Goal: Information Seeking & Learning: Learn about a topic

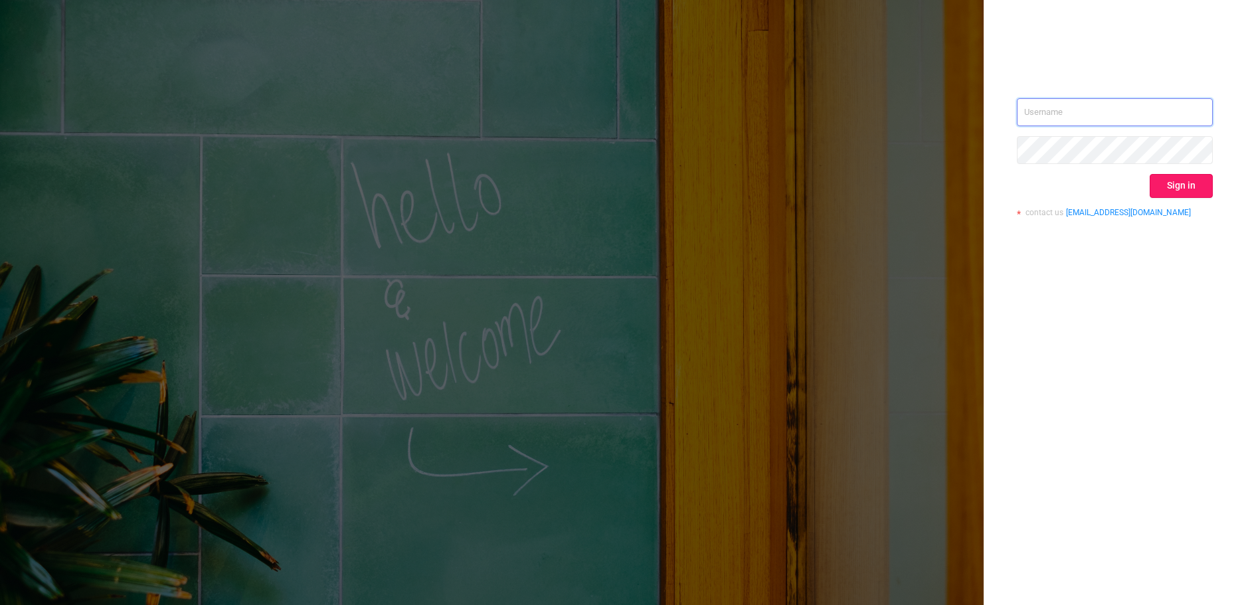
type input "[PERSON_NAME][EMAIL_ADDRESS][DOMAIN_NAME]"
click at [1202, 194] on button "Sign in" at bounding box center [1181, 186] width 63 height 24
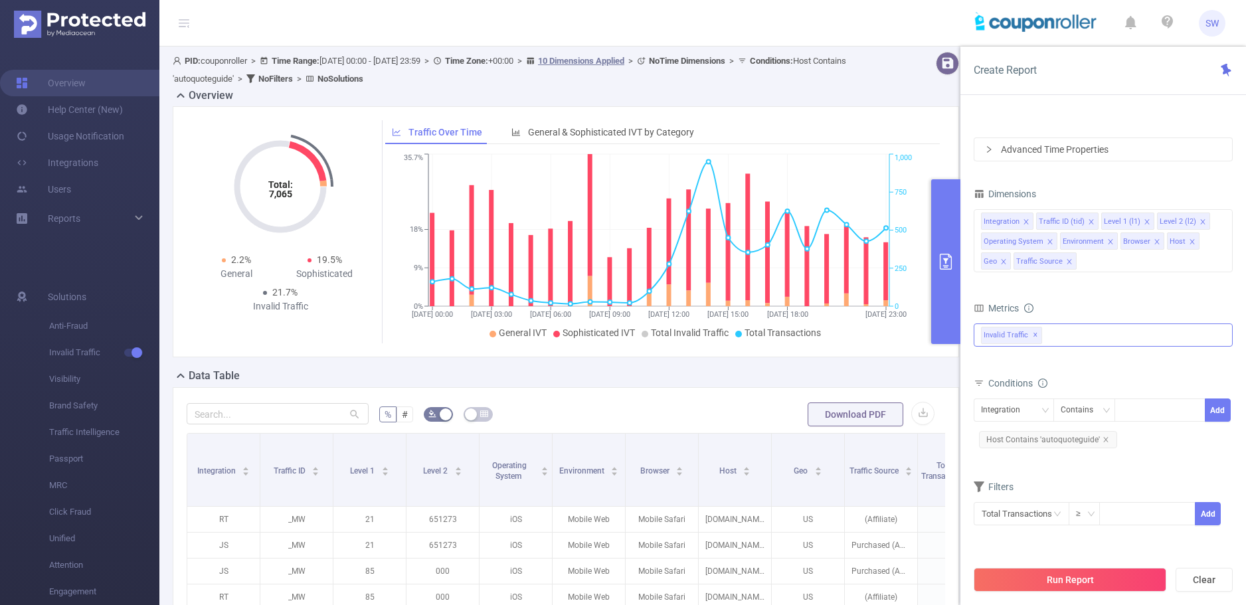
click at [1074, 336] on div "Invalid Traffic ✕" at bounding box center [1103, 335] width 259 height 23
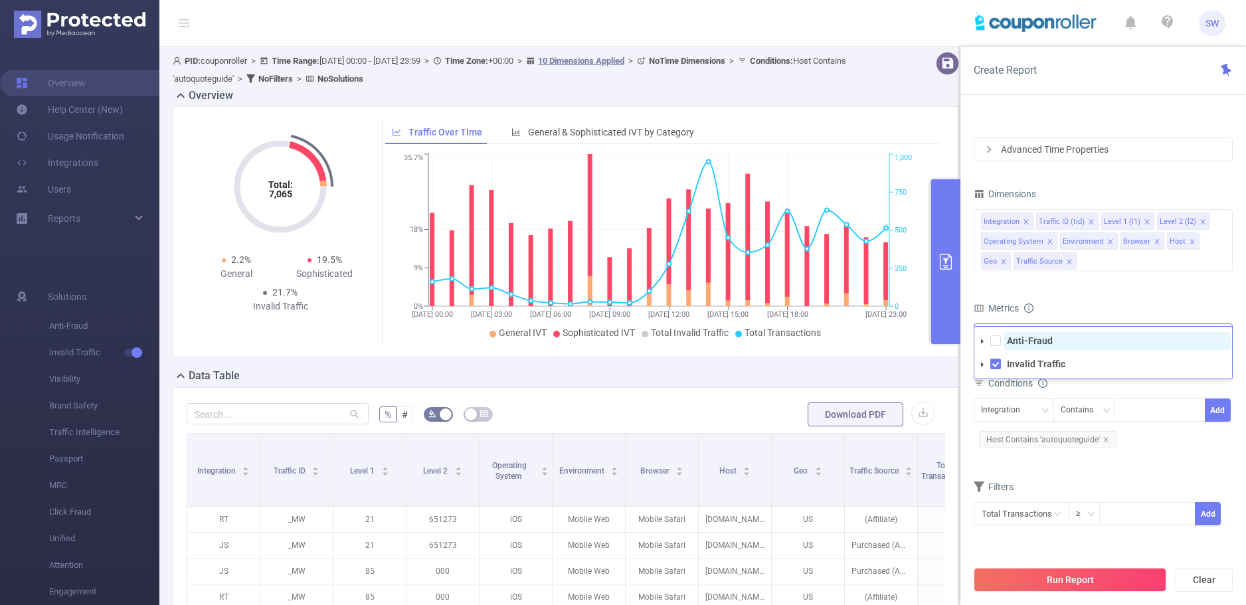
click at [1017, 347] on span "Anti-Fraud" at bounding box center [1117, 341] width 227 height 18
click at [1076, 297] on form "Dimensions Integration Traffic ID (tid) Level 1 (l1) Level 2 (l2) Operating Sys…" at bounding box center [1103, 364] width 259 height 358
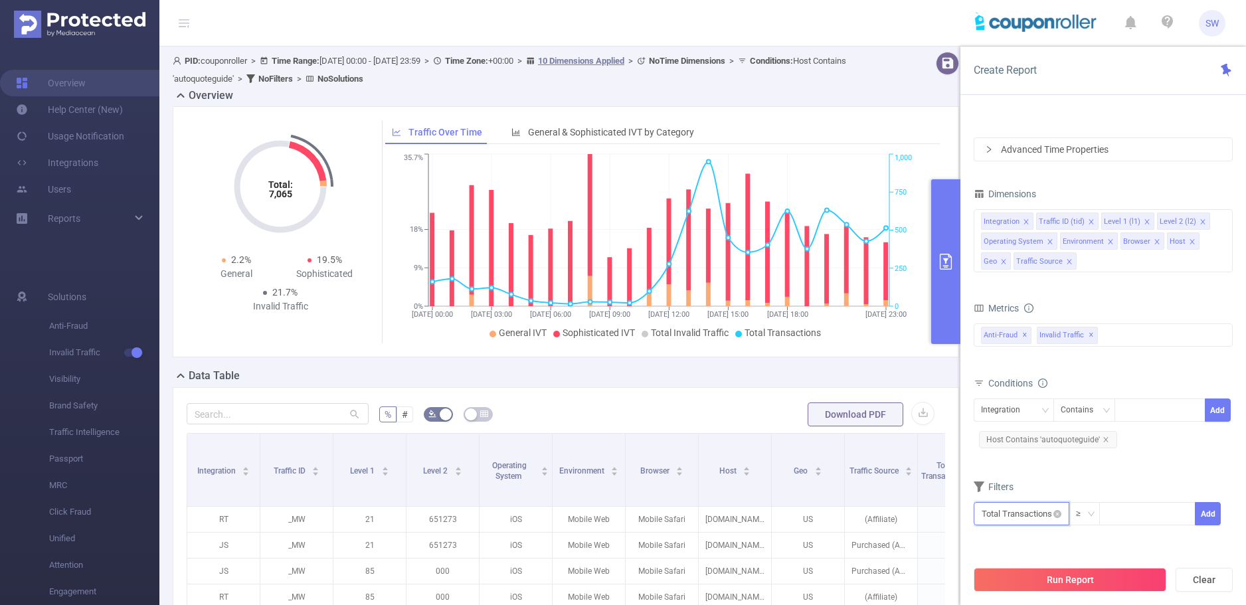
click at [1037, 516] on input "text" at bounding box center [1022, 513] width 96 height 23
click at [1117, 490] on div "Filters" at bounding box center [1103, 489] width 259 height 22
click at [1026, 407] on div "Integration" at bounding box center [1005, 410] width 48 height 22
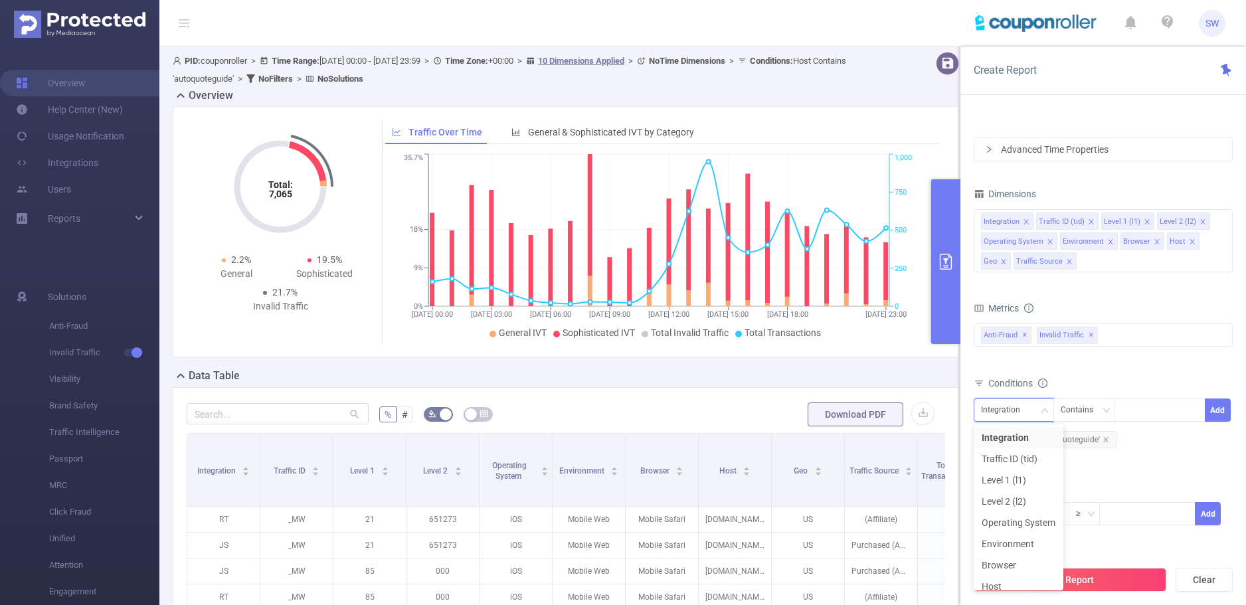
click at [1179, 500] on div "Total Transactions ≥ Add" at bounding box center [1103, 519] width 259 height 38
click at [983, 410] on div "Integration" at bounding box center [1005, 410] width 48 height 22
click at [1026, 480] on li "Level 1 (l1)" at bounding box center [1019, 480] width 90 height 21
click at [1135, 416] on div at bounding box center [1160, 410] width 76 height 22
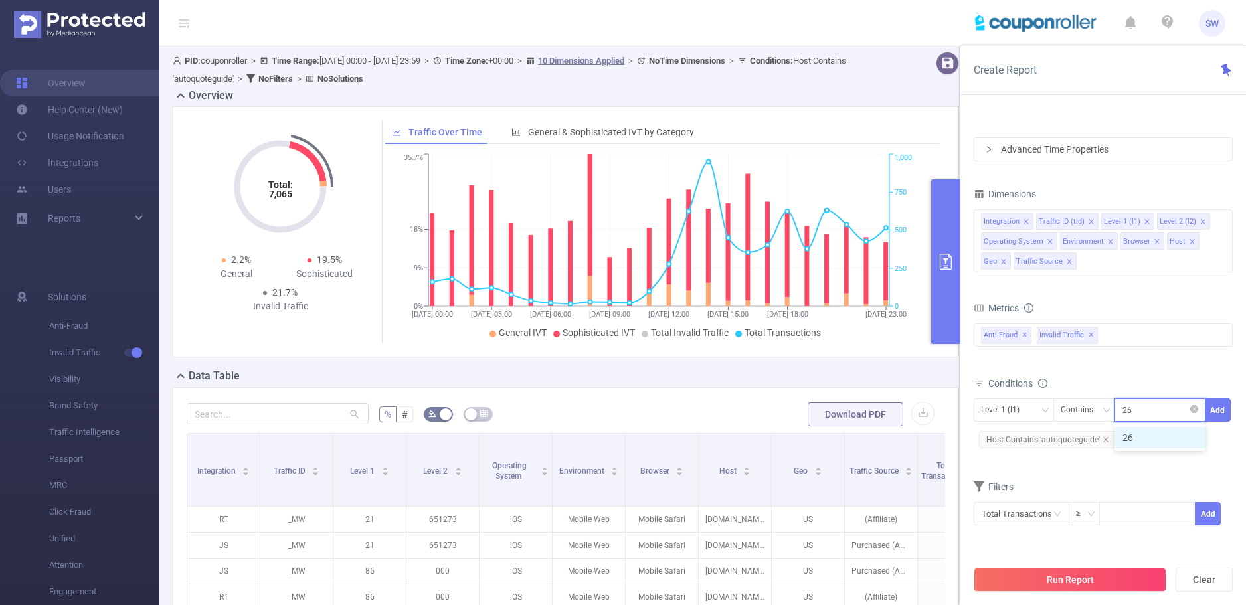
type input "264"
click at [1149, 434] on li "264" at bounding box center [1160, 437] width 91 height 21
click at [1216, 408] on button "Add" at bounding box center [1218, 410] width 26 height 23
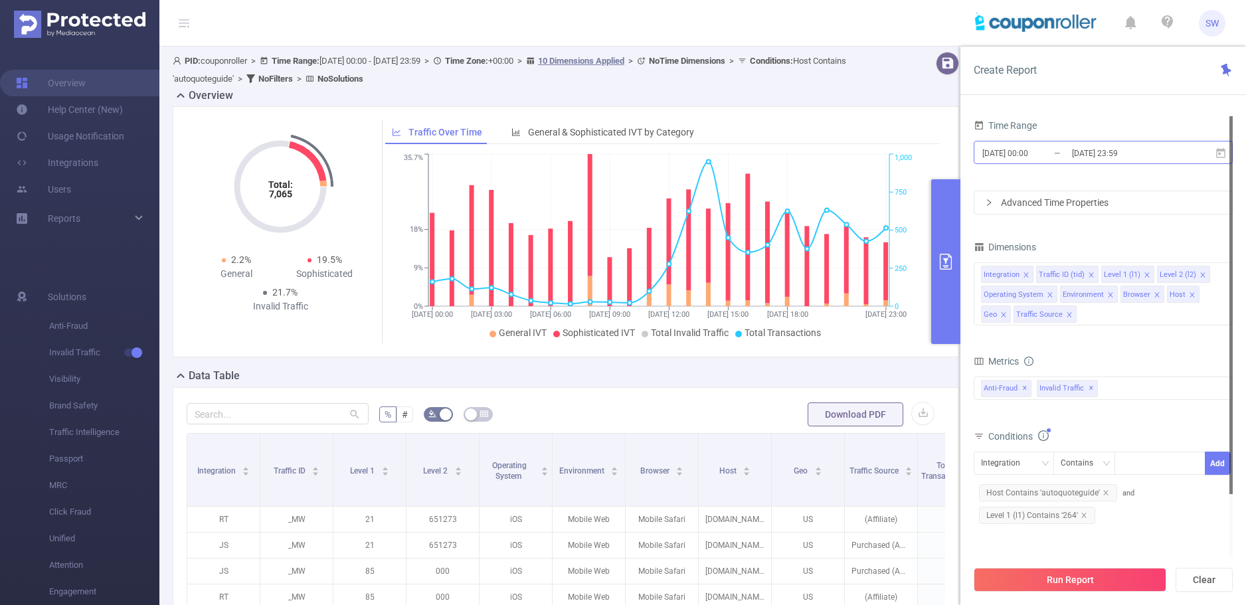
click at [1042, 144] on input "[DATE] 00:00" at bounding box center [1035, 153] width 108 height 18
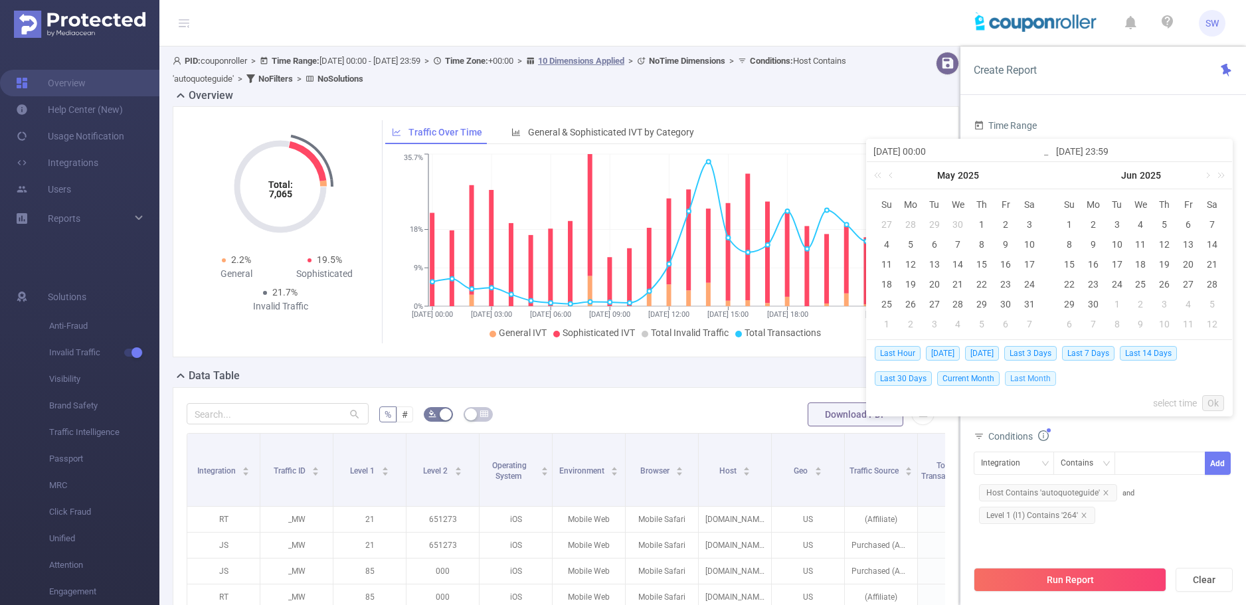
click at [1028, 377] on span "Last Month" at bounding box center [1030, 378] width 51 height 15
type input "[DATE] 00:00"
type input "[DATE] 23:59"
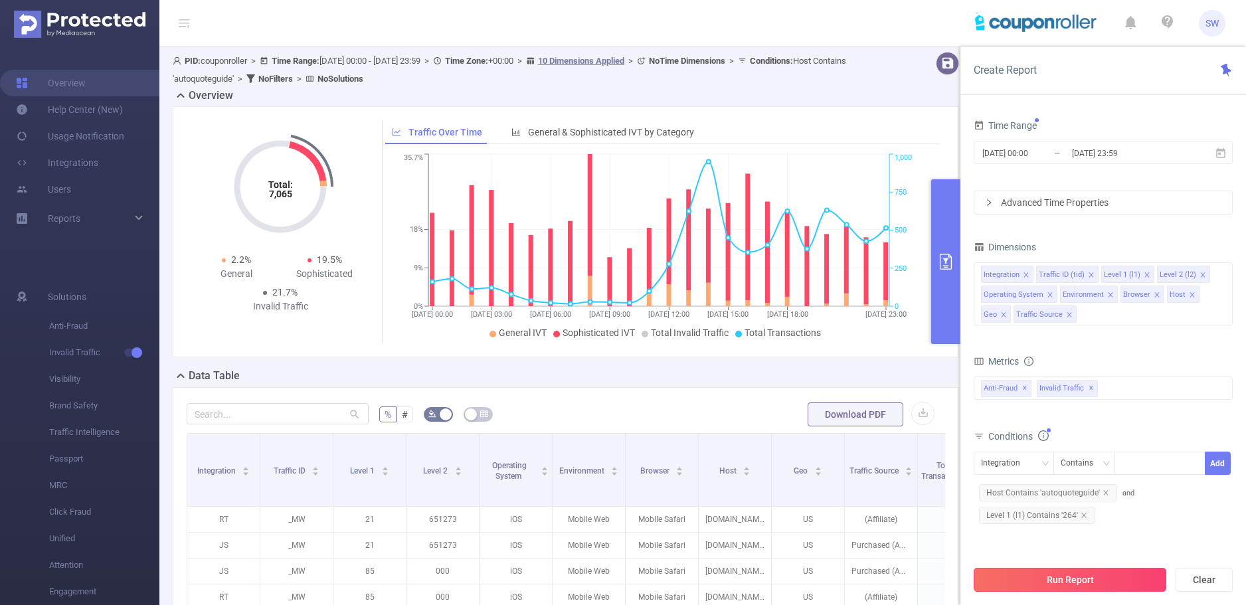
click at [1128, 581] on button "Run Report" at bounding box center [1070, 580] width 193 height 24
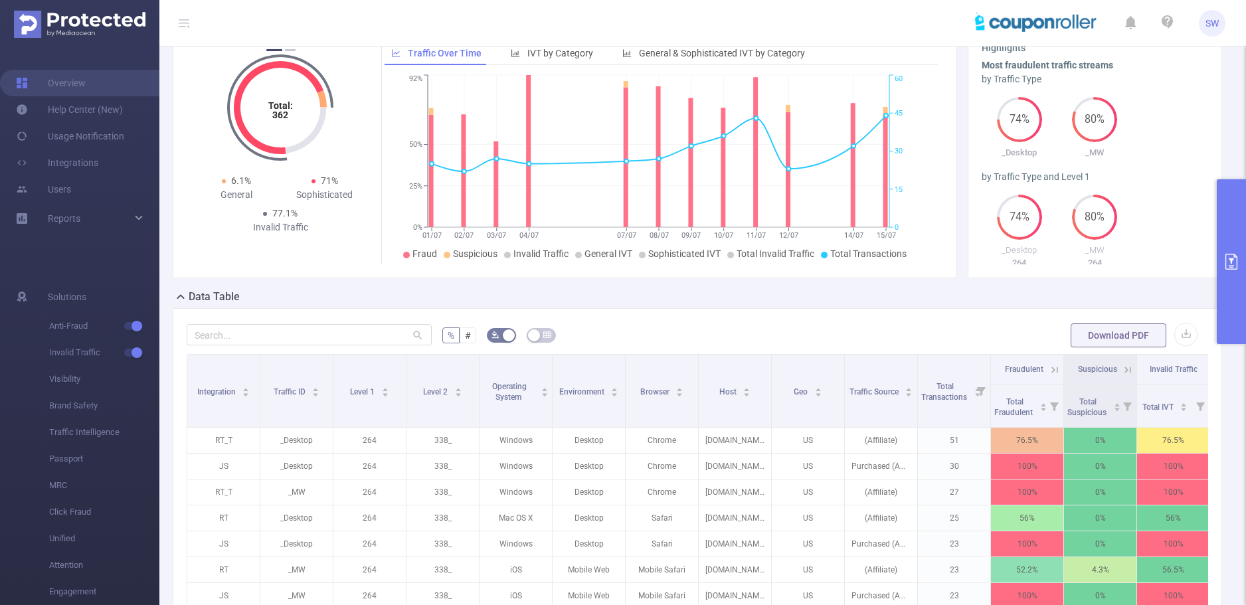
scroll to position [266, 0]
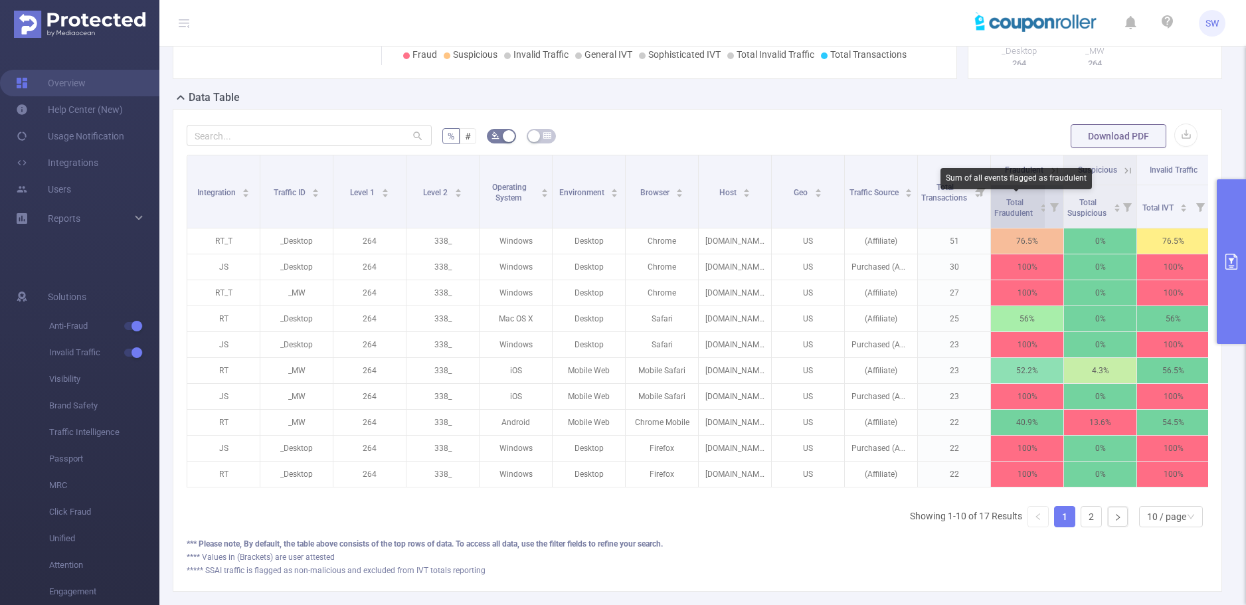
click at [1005, 210] on span "Total Fraudulent" at bounding box center [1015, 208] width 41 height 20
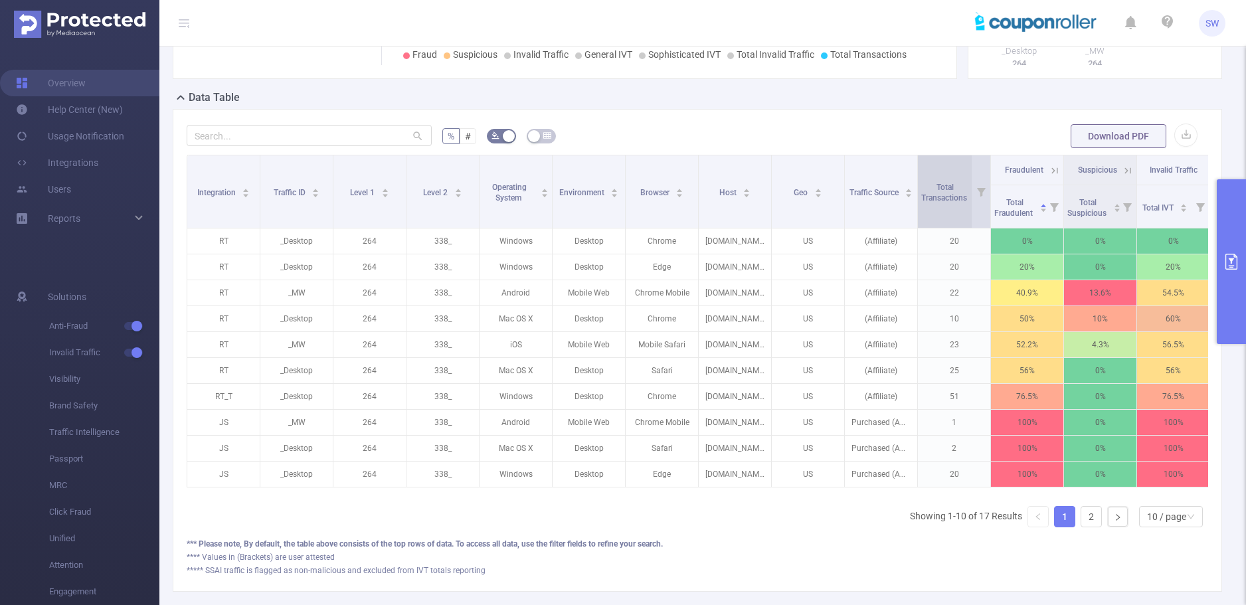
click at [952, 200] on span "Total Transactions" at bounding box center [945, 193] width 48 height 20
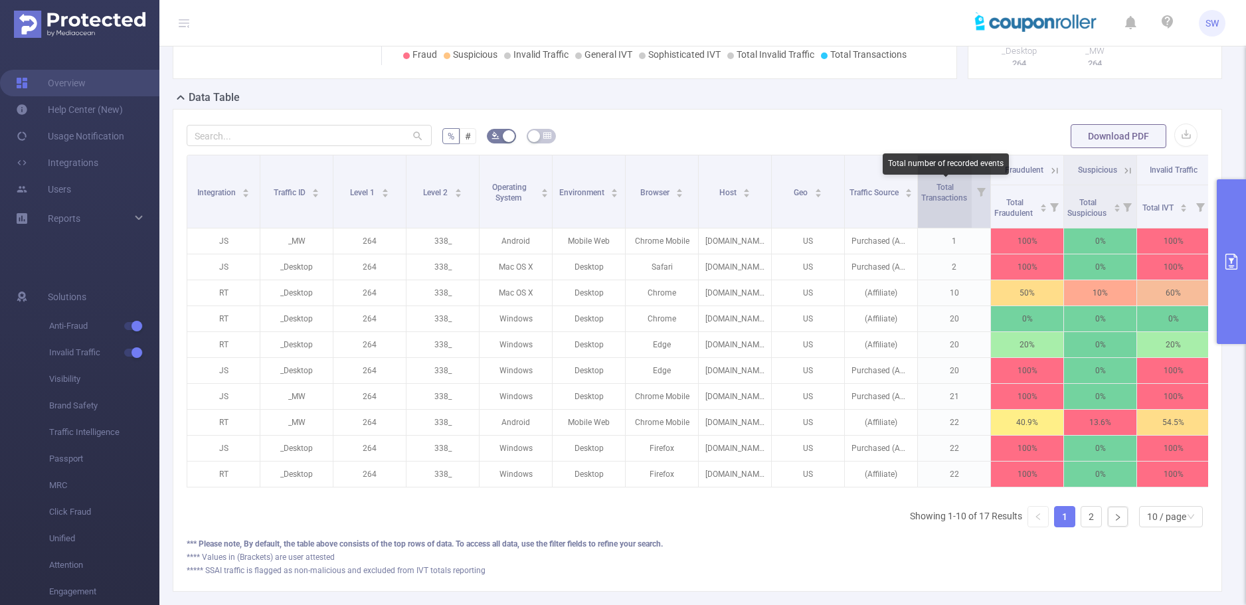
click at [952, 200] on span "Total Transactions" at bounding box center [945, 193] width 48 height 20
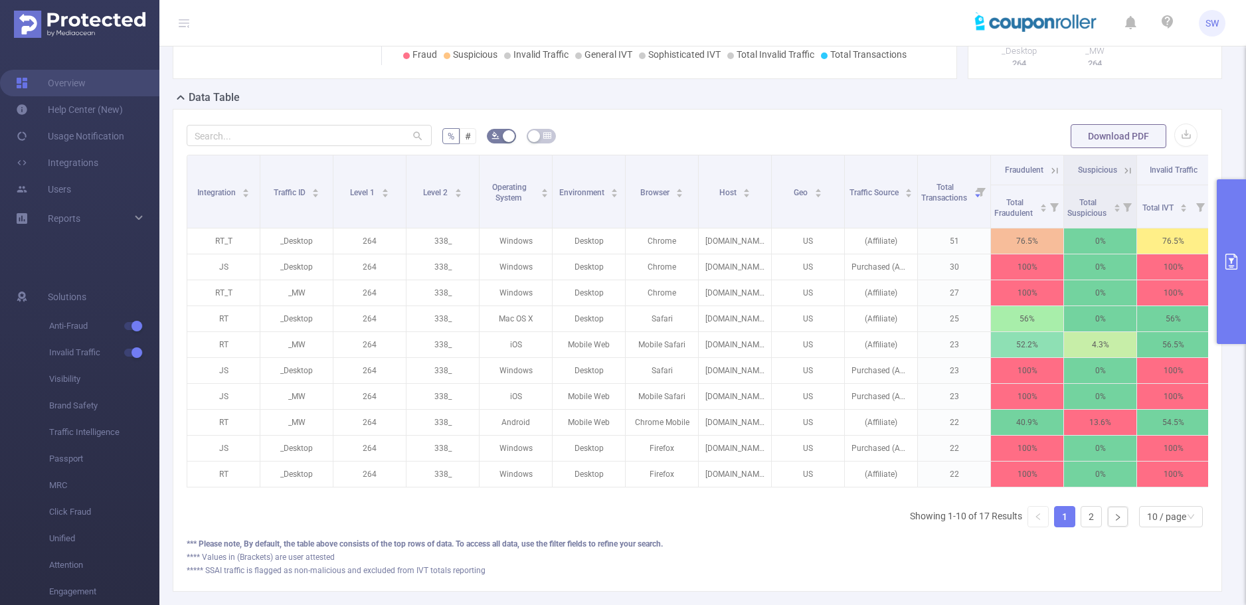
click at [1224, 229] on button "primary" at bounding box center [1231, 261] width 29 height 165
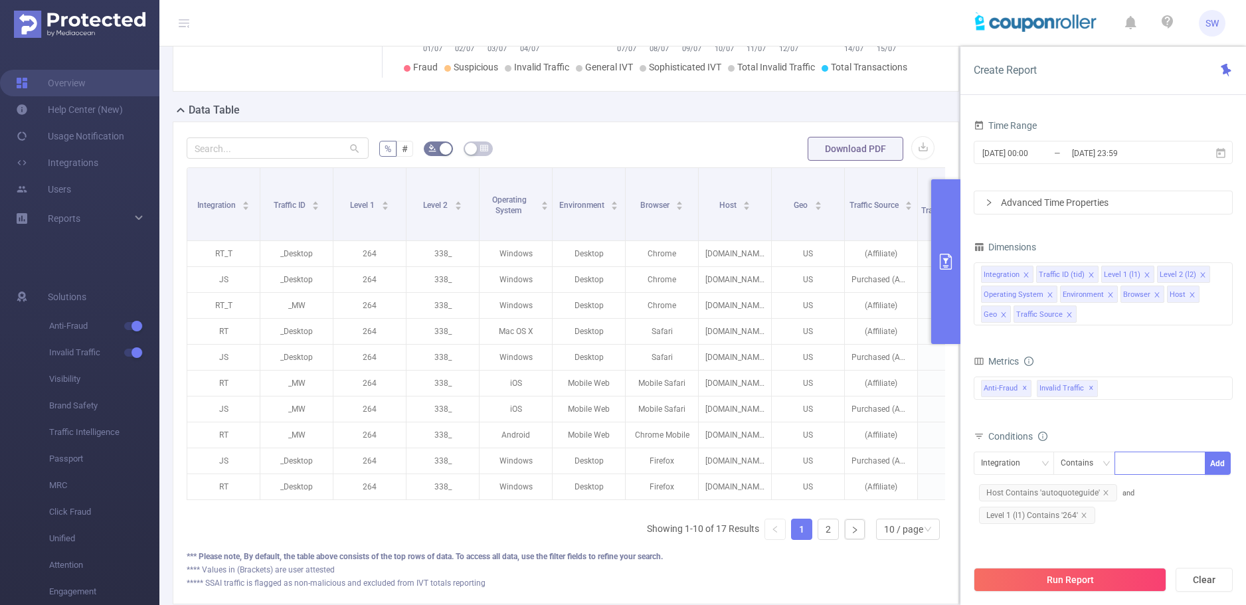
click at [1133, 462] on div at bounding box center [1160, 463] width 76 height 22
type input "js"
click at [1129, 490] on li "js" at bounding box center [1160, 490] width 91 height 21
click at [1220, 464] on button "Add" at bounding box center [1218, 463] width 26 height 23
click at [1100, 581] on button "Run Report" at bounding box center [1070, 580] width 193 height 24
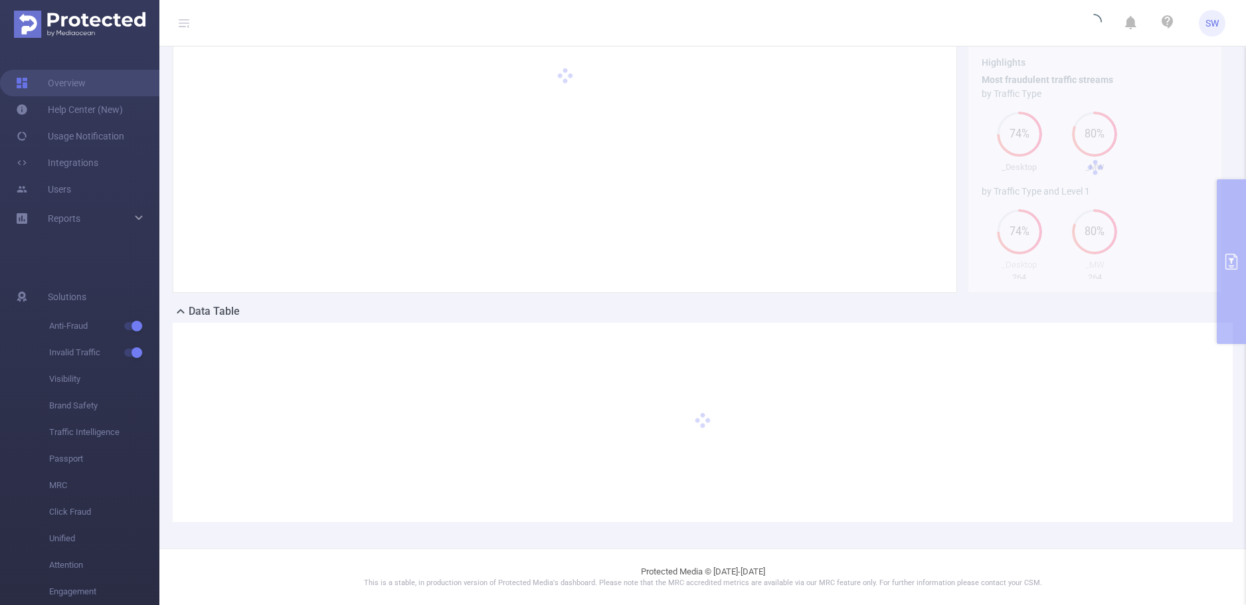
scroll to position [52, 0]
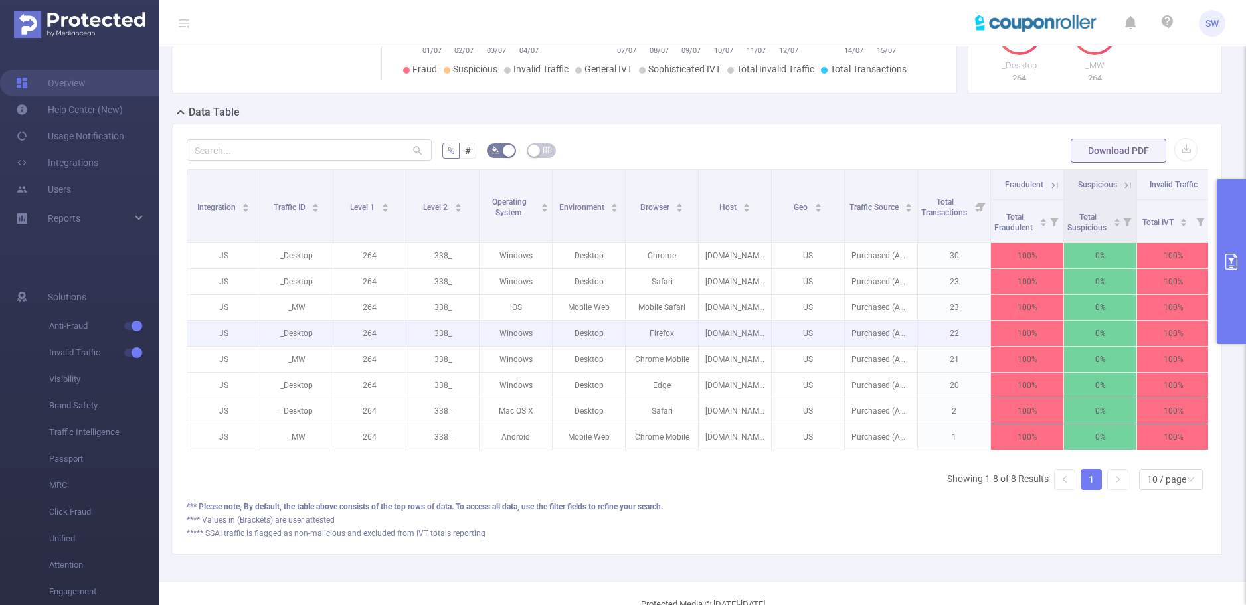
scroll to position [52, 0]
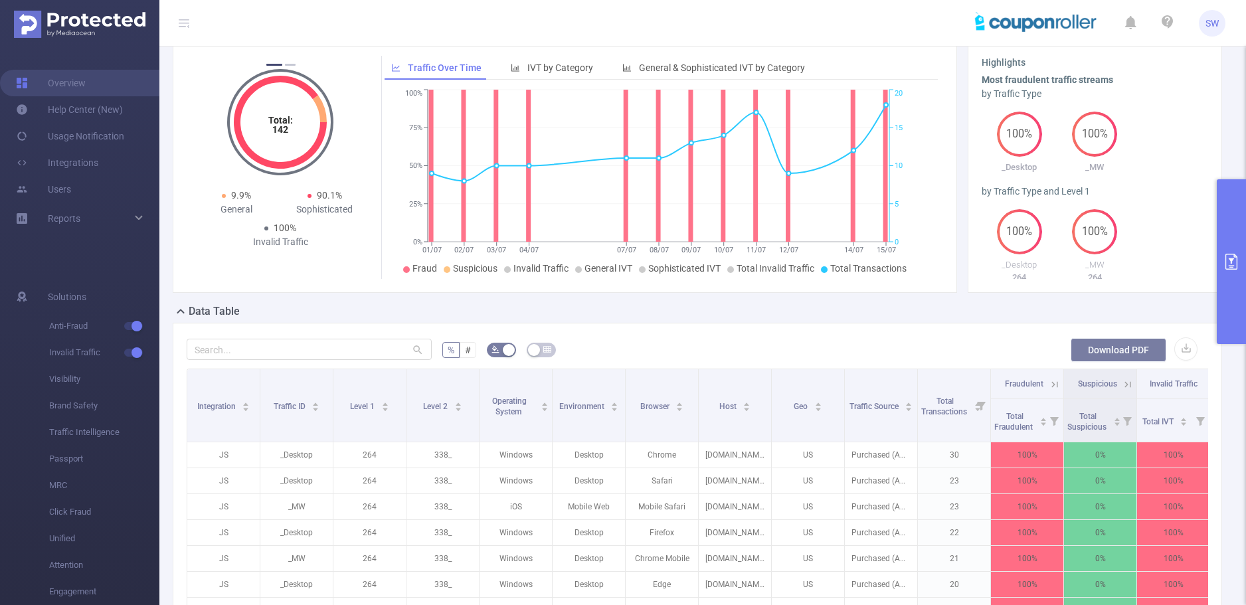
click at [1097, 347] on button "Download PDF" at bounding box center [1119, 350] width 96 height 24
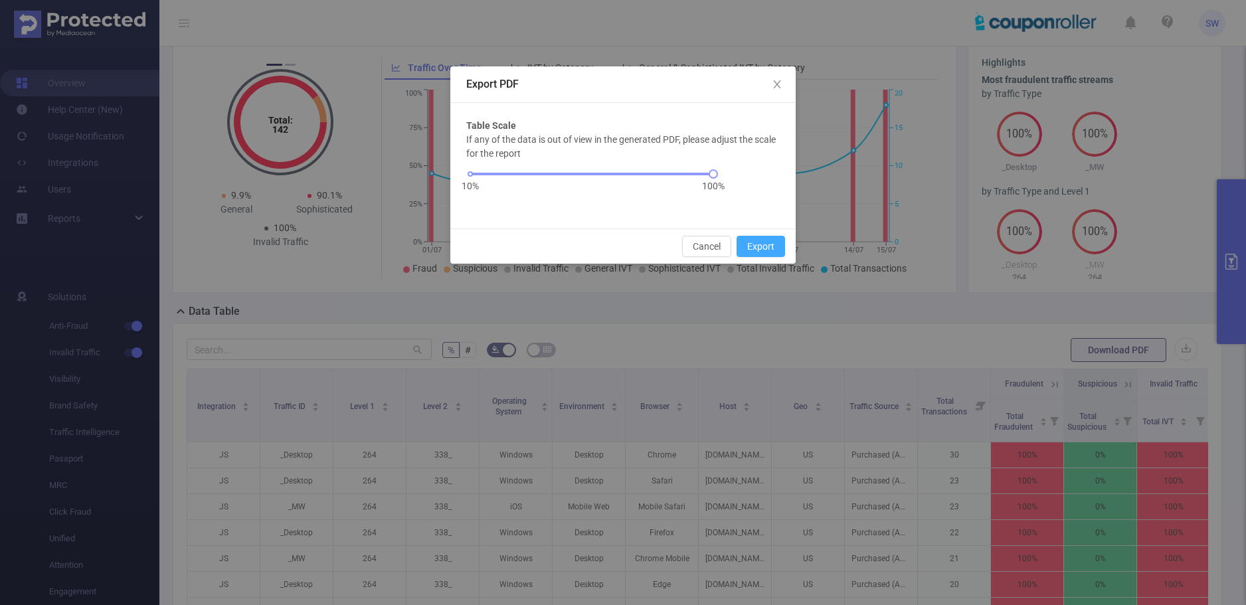
click at [763, 247] on button "Export" at bounding box center [761, 246] width 48 height 21
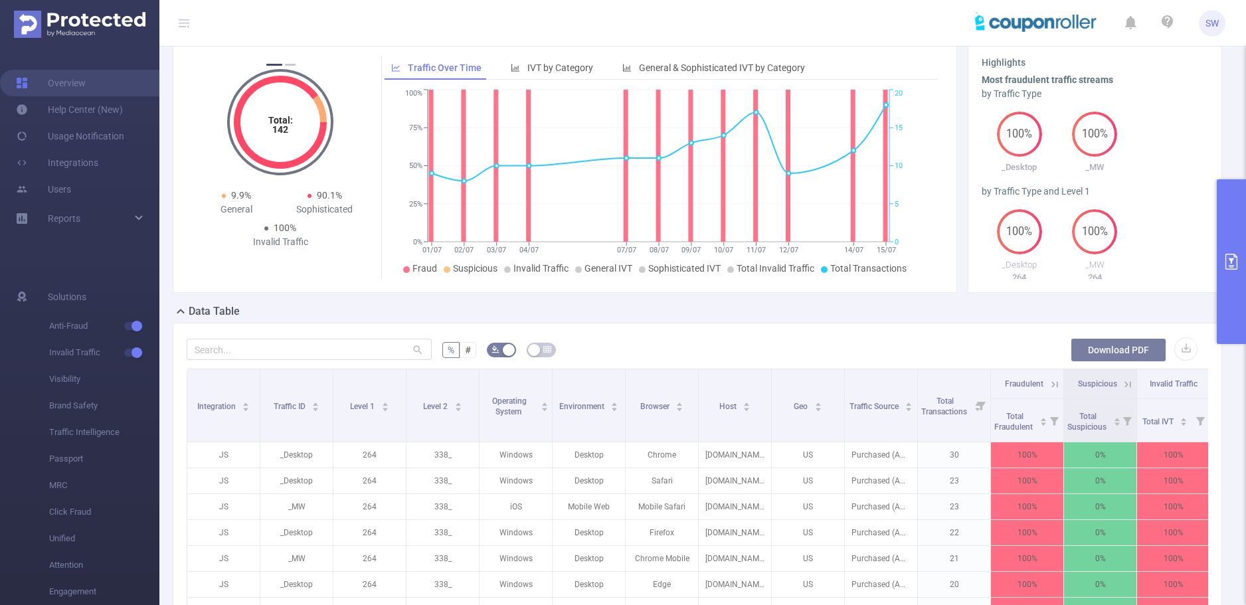
scroll to position [0, 0]
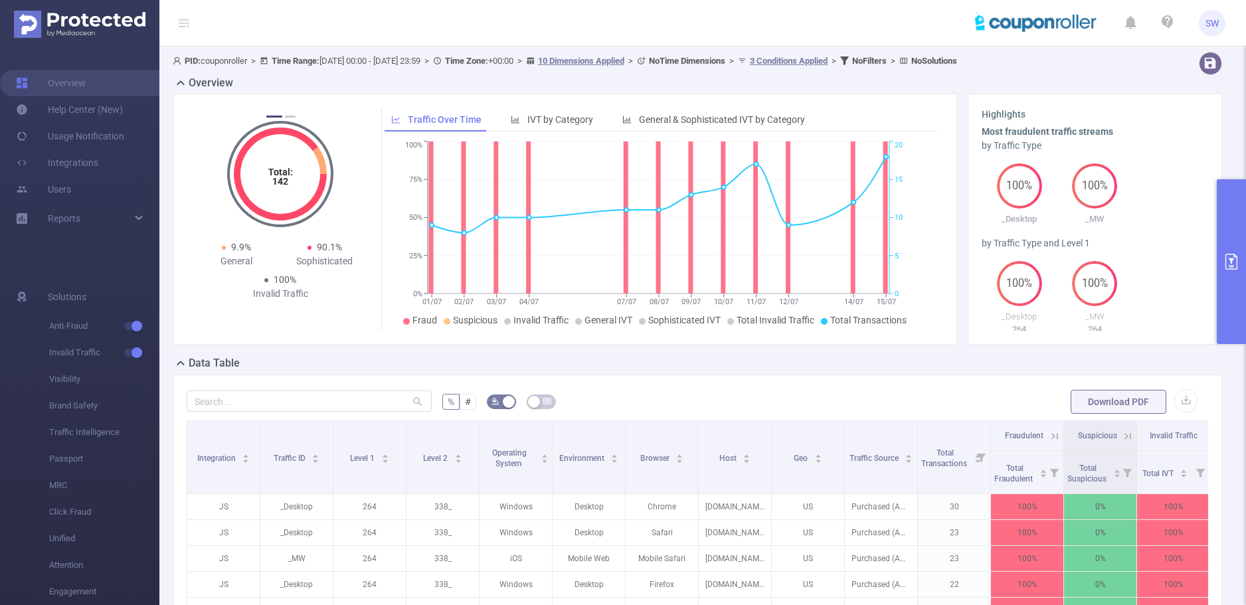
click at [1235, 241] on button "primary" at bounding box center [1231, 261] width 29 height 165
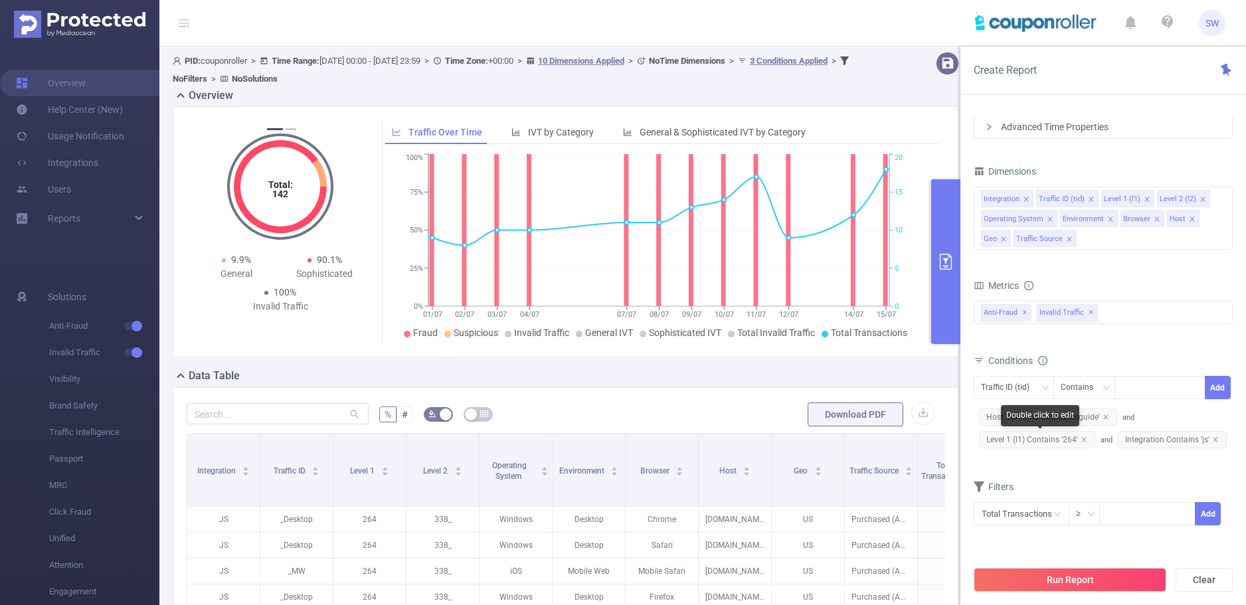
click at [1048, 441] on span "Level 1 (l1) Contains '264'" at bounding box center [1037, 439] width 116 height 17
drag, startPoint x: 1048, startPoint y: 438, endPoint x: 1030, endPoint y: 436, distance: 18.0
click at [1030, 436] on span "Level 1 (l1) Contains '264'" at bounding box center [1037, 439] width 116 height 17
click at [1085, 438] on icon "icon: close" at bounding box center [1084, 439] width 5 height 5
click at [1019, 391] on div "Traffic ID (tid)" at bounding box center [1010, 388] width 58 height 22
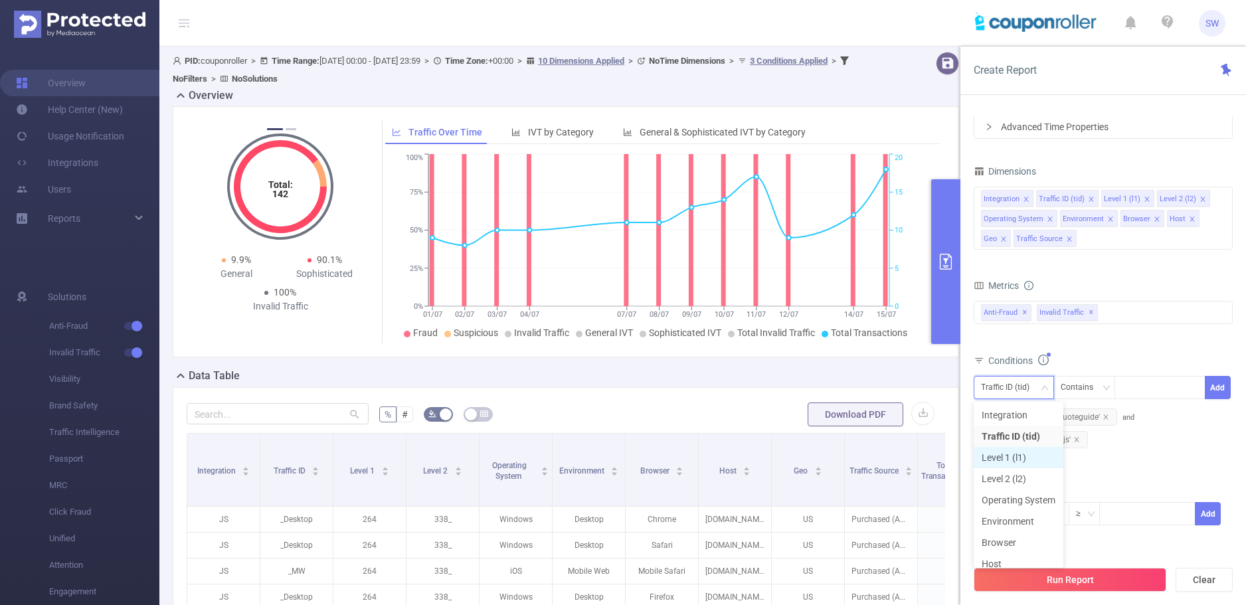
click at [1033, 457] on li "Level 1 (l1)" at bounding box center [1019, 457] width 90 height 21
click at [1131, 390] on div at bounding box center [1160, 388] width 76 height 22
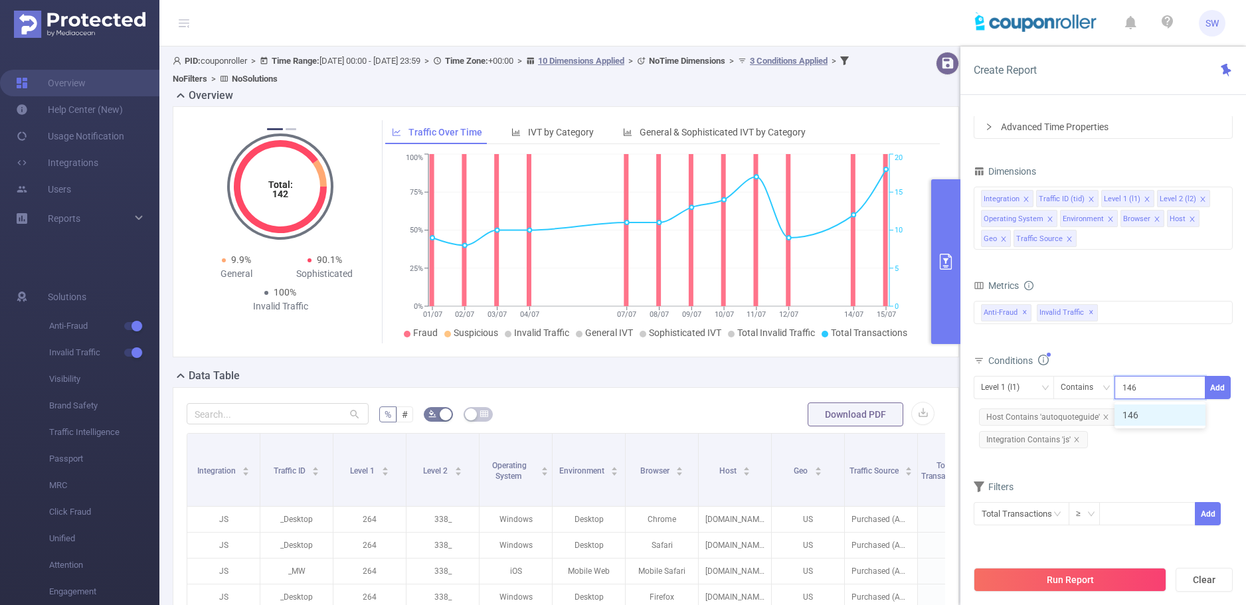
type input "146"
click at [1151, 330] on div "bp_total bp_adult bp_arms bp_crime bp_death_injury_military bp_piracy bp_hate_a…" at bounding box center [1103, 320] width 259 height 39
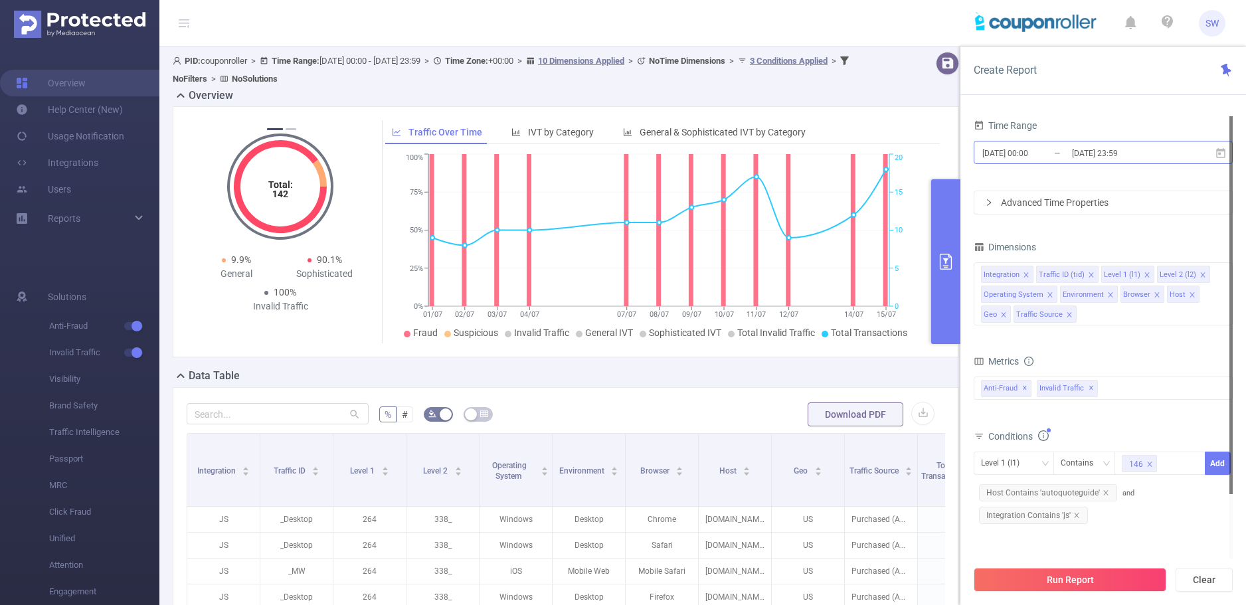
click at [1030, 161] on input "[DATE] 00:00" at bounding box center [1035, 153] width 108 height 18
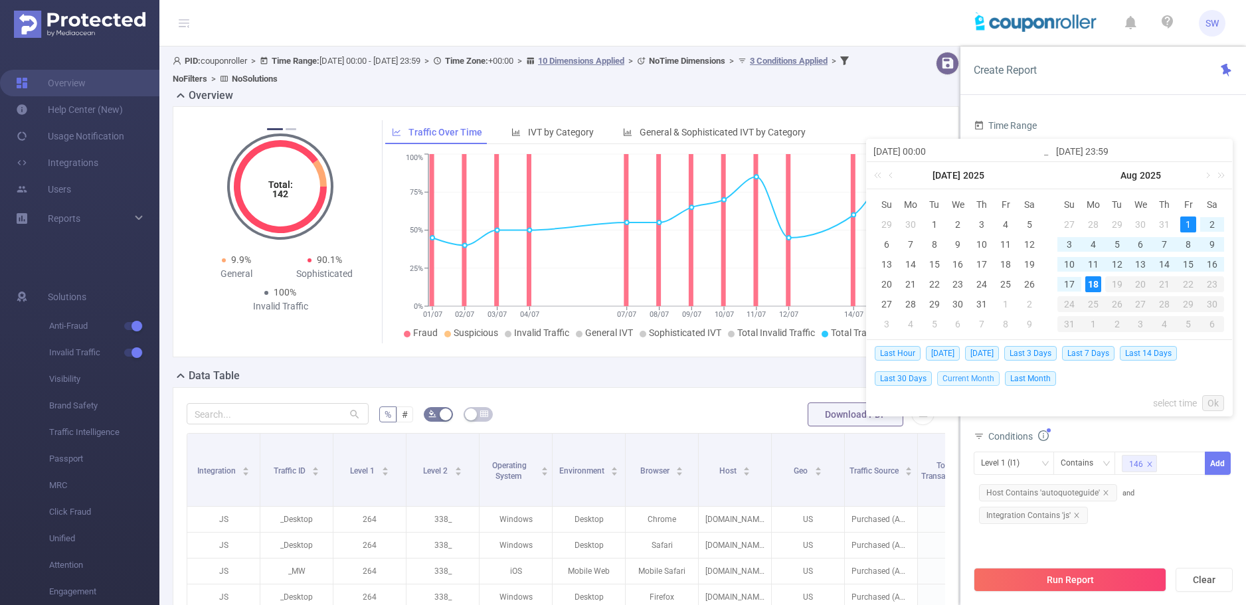
click at [965, 379] on span "Current Month" at bounding box center [968, 378] width 62 height 15
type input "[DATE] 00:00"
type input "[DATE] 23:59"
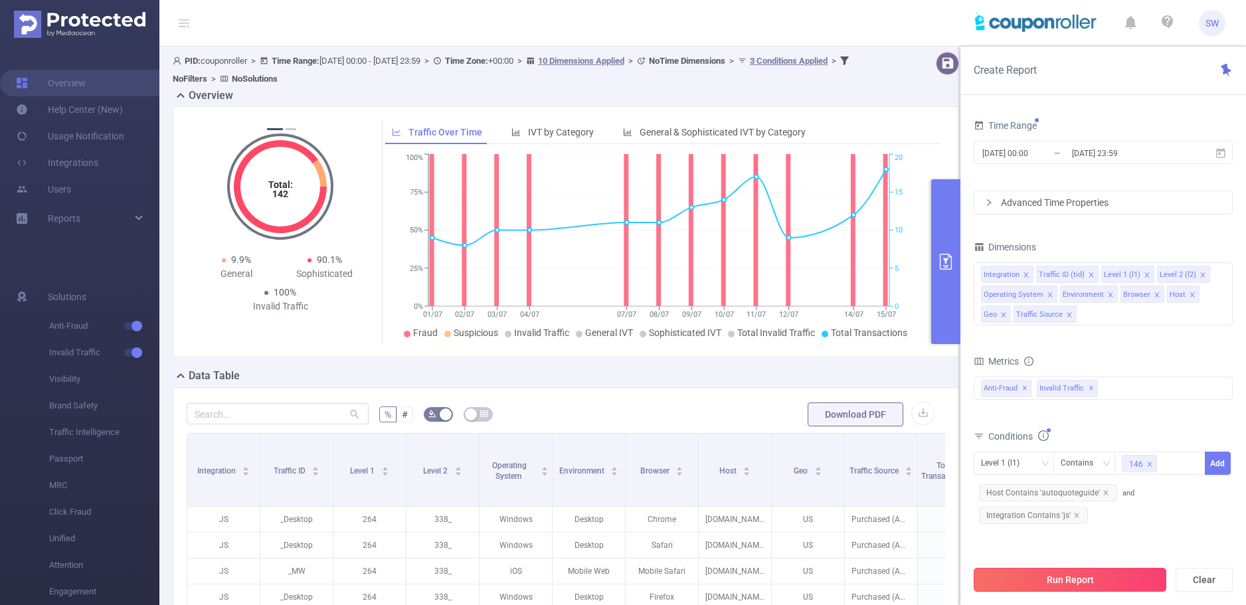
click at [1098, 582] on button "Run Report" at bounding box center [1070, 580] width 193 height 24
click at [1153, 419] on div "bp_total bp_adult bp_arms bp_crime bp_death_injury_military bp_piracy bp_hate_a…" at bounding box center [1103, 397] width 259 height 47
click at [1219, 458] on button "Add" at bounding box center [1218, 463] width 26 height 23
click at [1130, 543] on button "Cancel" at bounding box center [1131, 540] width 39 height 16
click at [1099, 579] on button "Run Report" at bounding box center [1070, 580] width 193 height 24
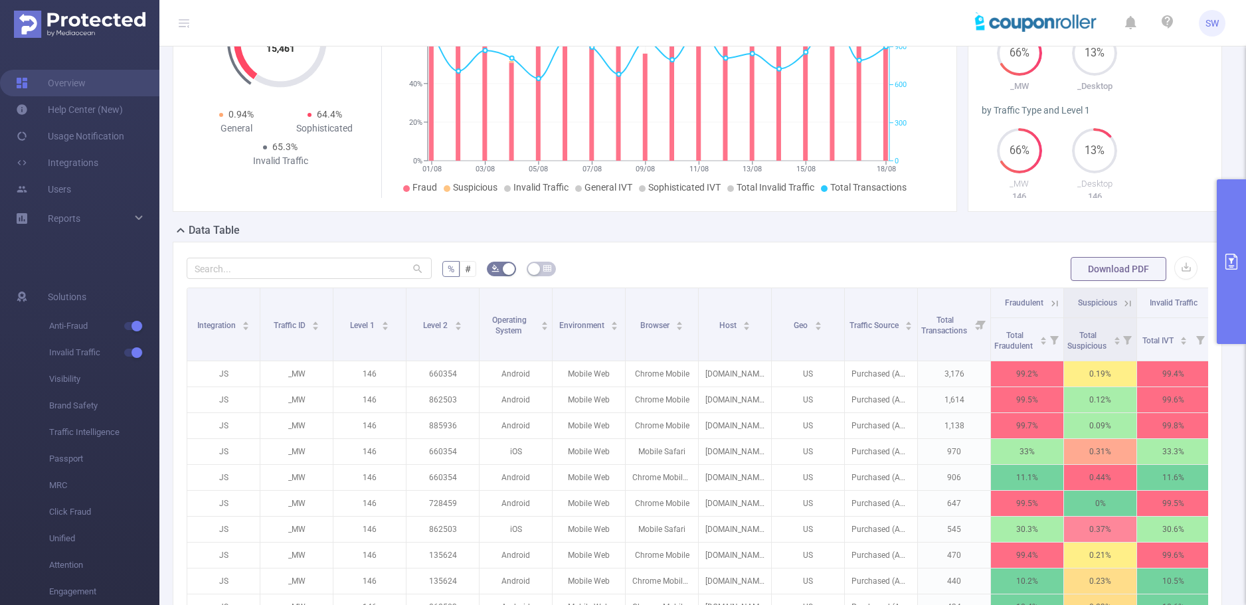
scroll to position [199, 0]
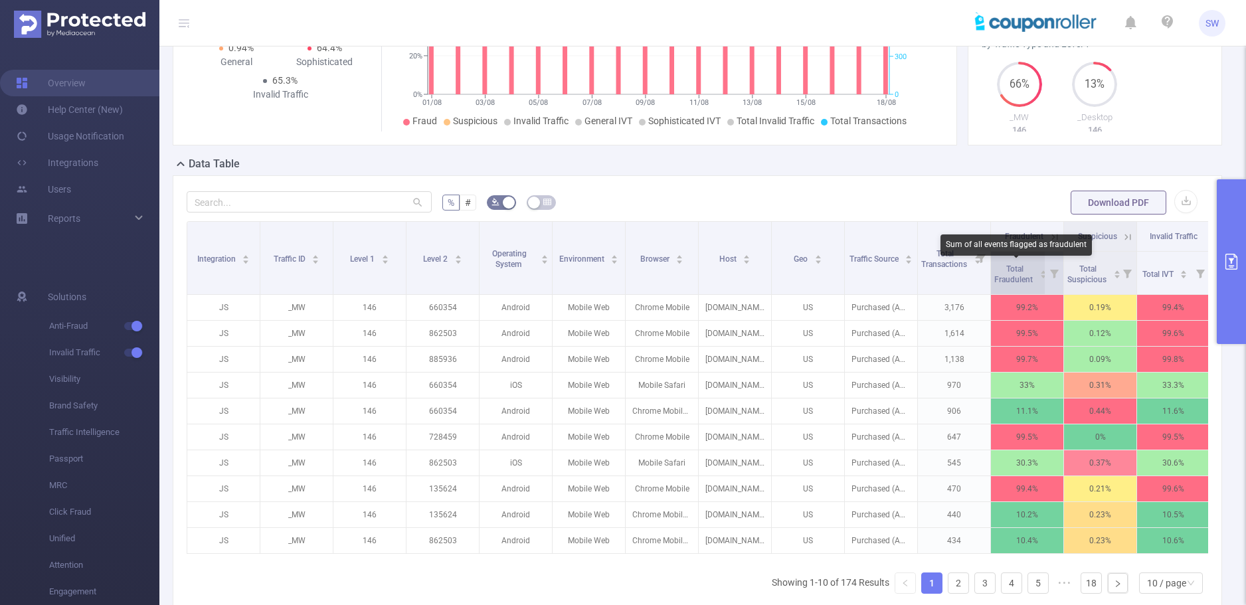
click at [1008, 281] on span "Total Fraudulent" at bounding box center [1015, 274] width 41 height 20
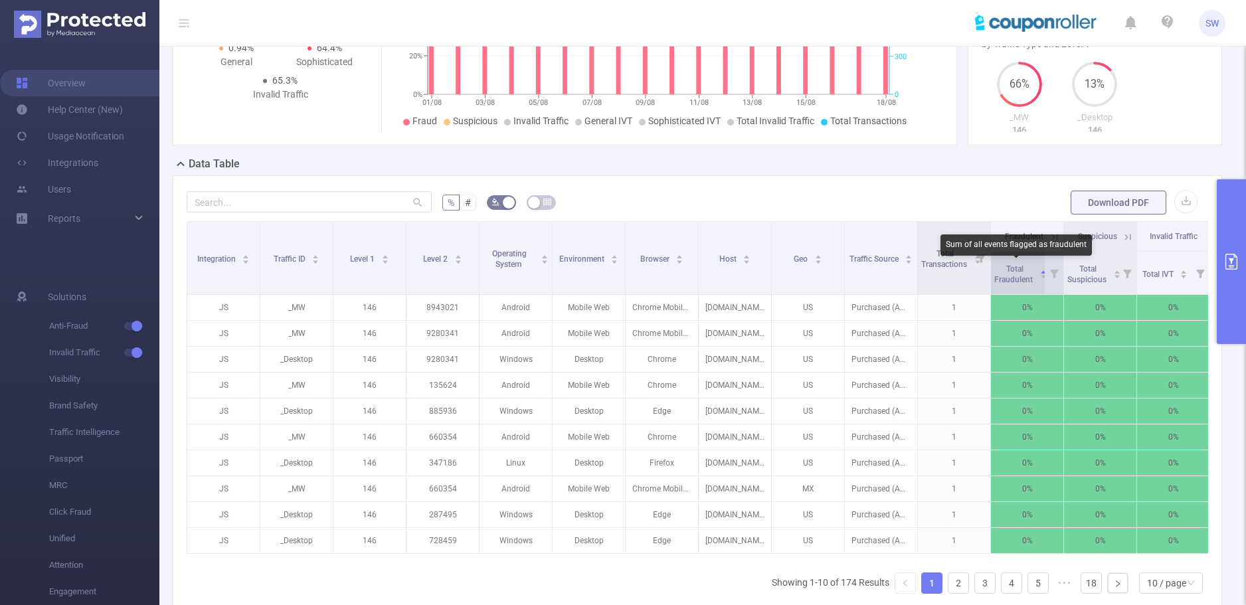
click at [1008, 281] on span "Total Fraudulent" at bounding box center [1015, 274] width 41 height 20
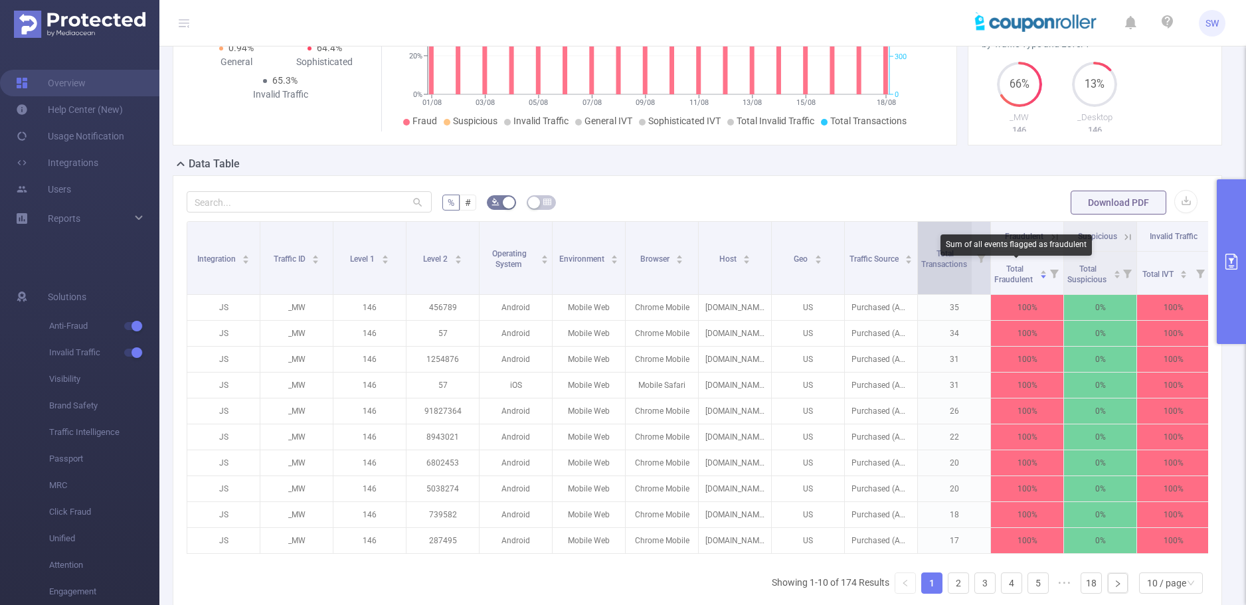
click at [951, 265] on span "Total Transactions" at bounding box center [945, 259] width 48 height 20
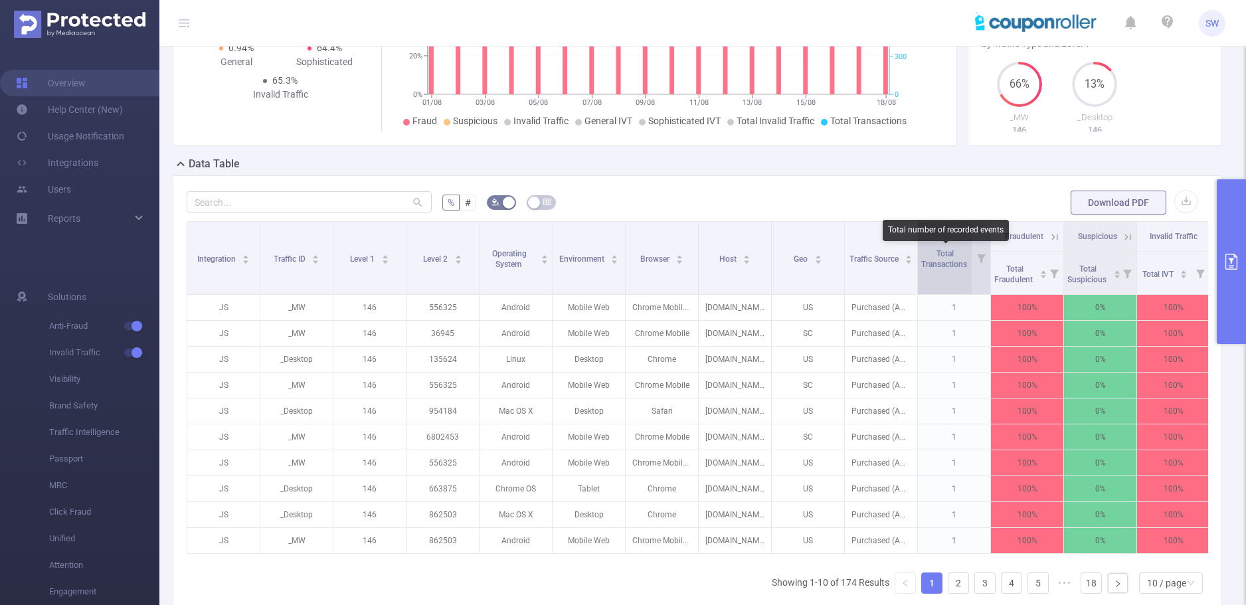
click at [940, 264] on span "Total Transactions" at bounding box center [945, 259] width 48 height 20
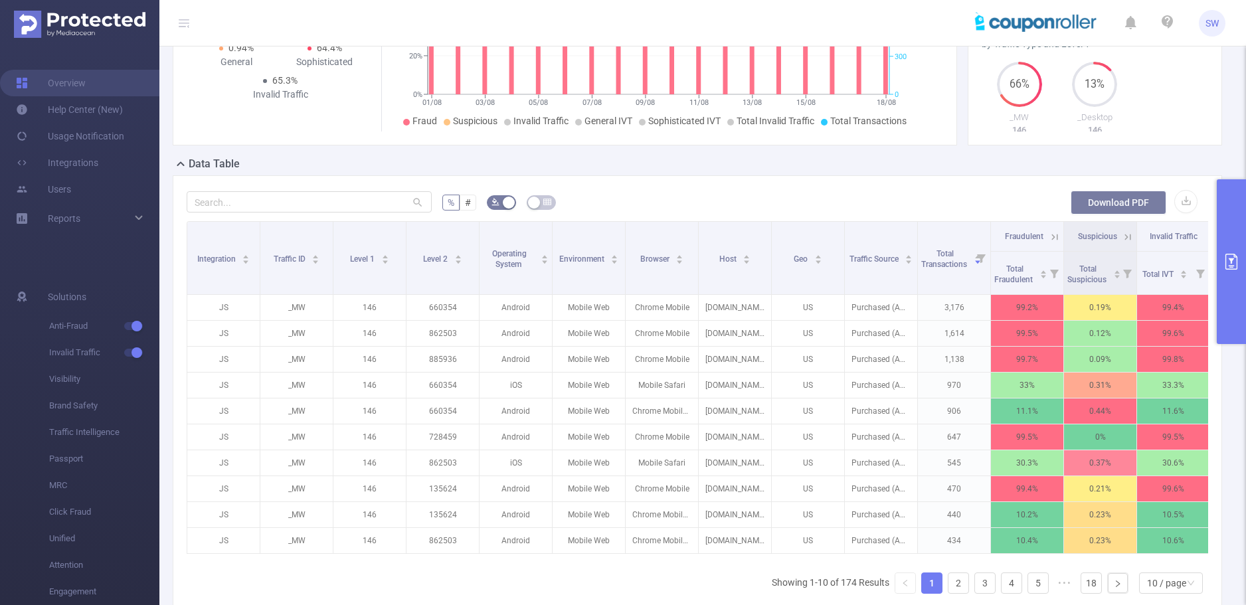
click at [1122, 201] on button "Download PDF" at bounding box center [1119, 203] width 96 height 24
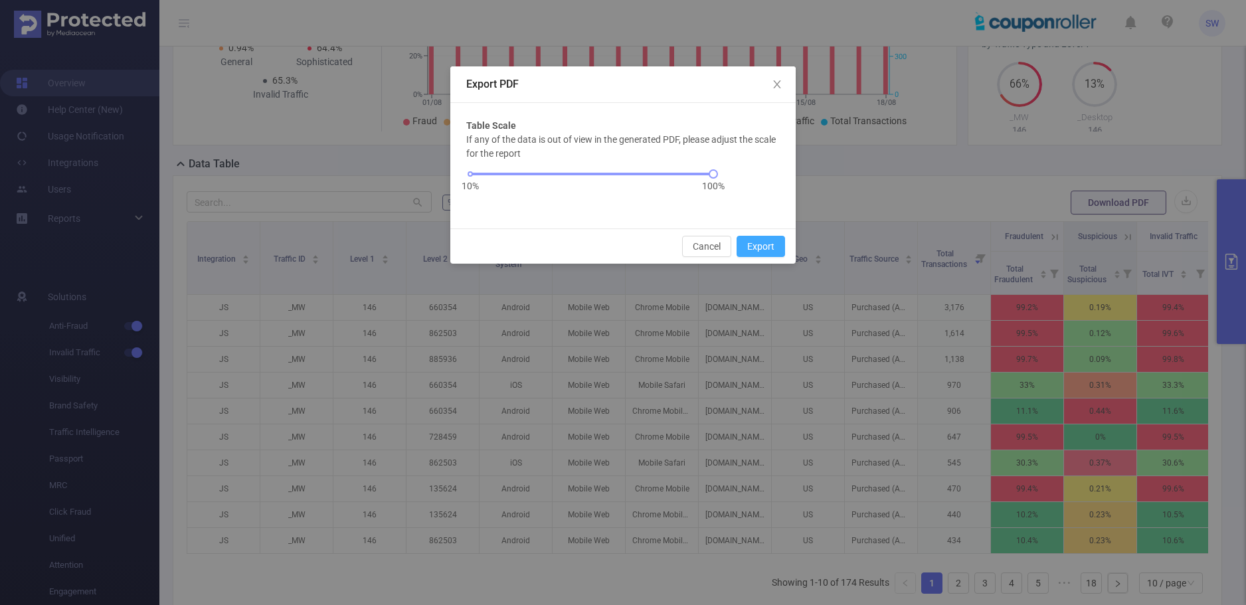
click at [753, 253] on button "Export" at bounding box center [761, 246] width 48 height 21
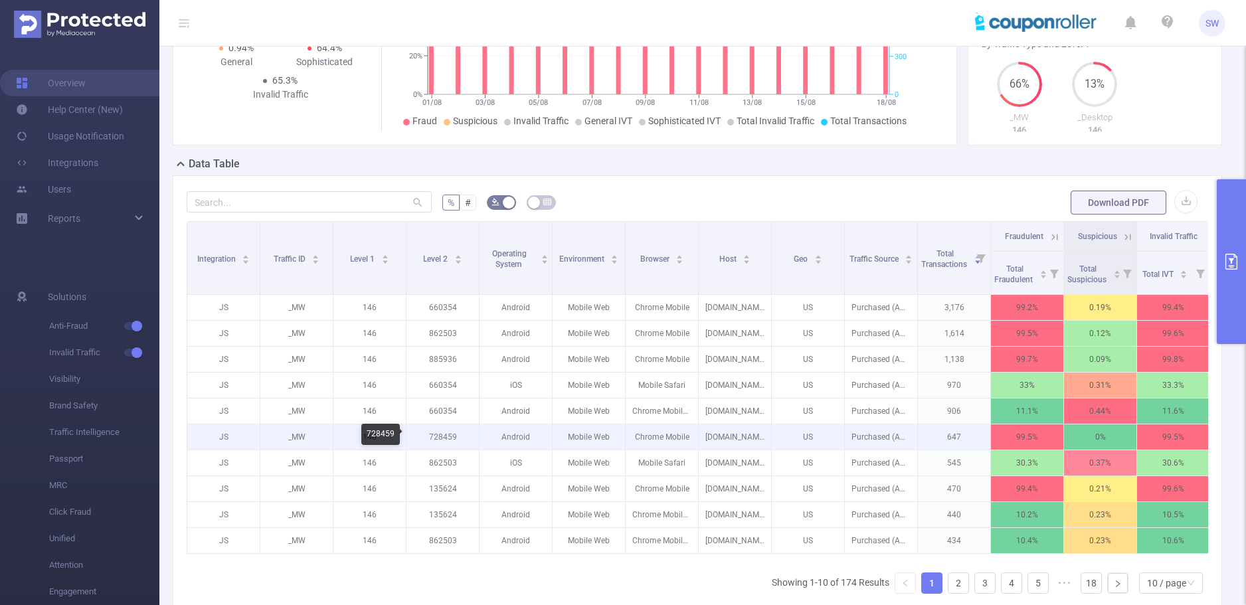
click at [440, 436] on p "728459" at bounding box center [443, 437] width 72 height 25
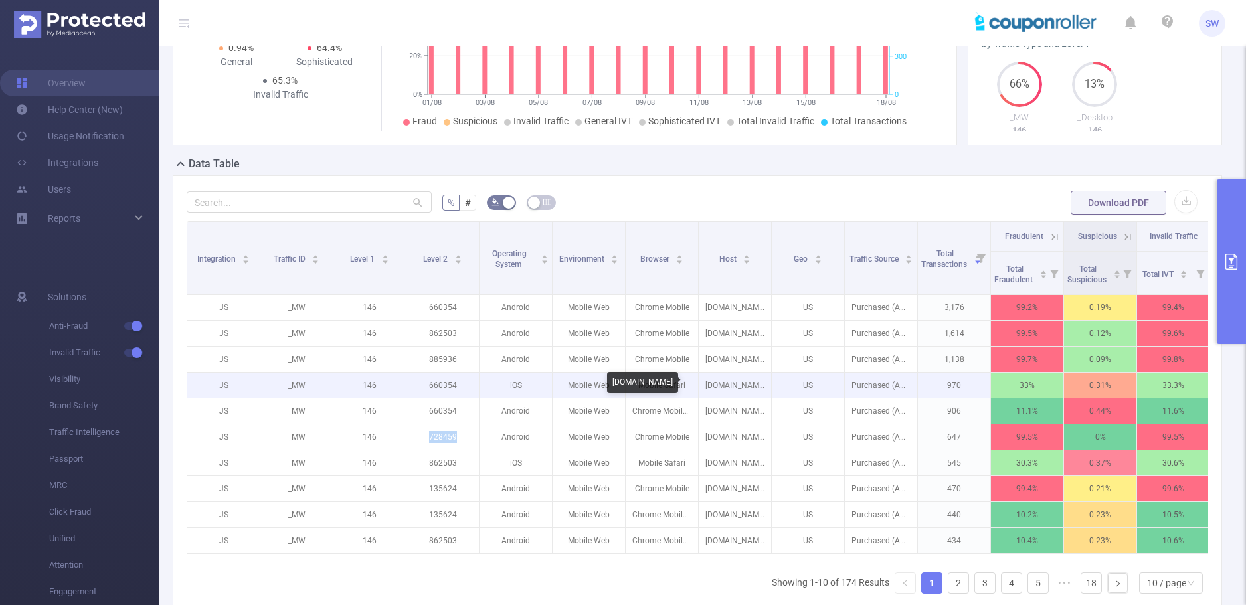
copy p "728459"
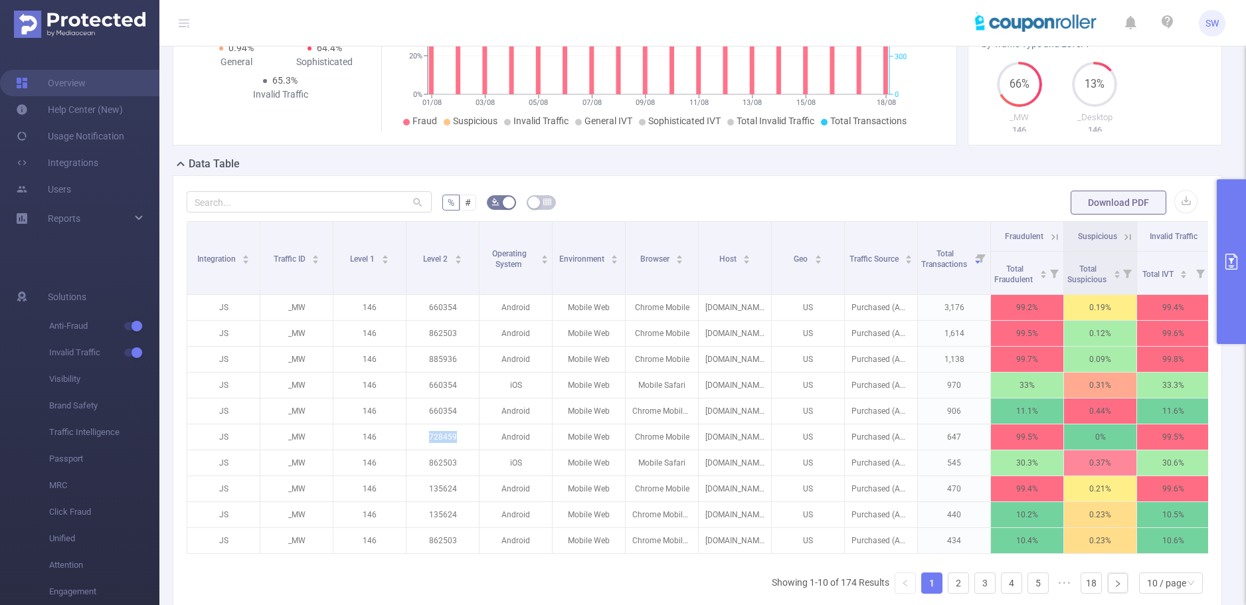
click at [1232, 266] on icon "primary" at bounding box center [1232, 262] width 12 height 16
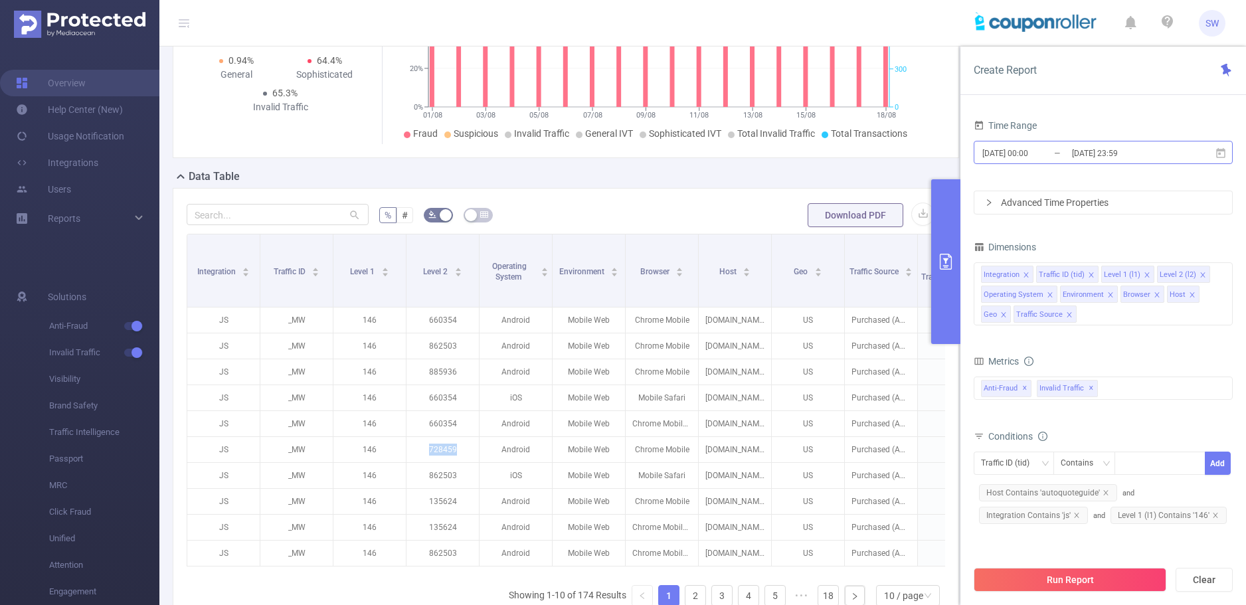
click at [1036, 151] on input "[DATE] 00:00" at bounding box center [1035, 153] width 108 height 18
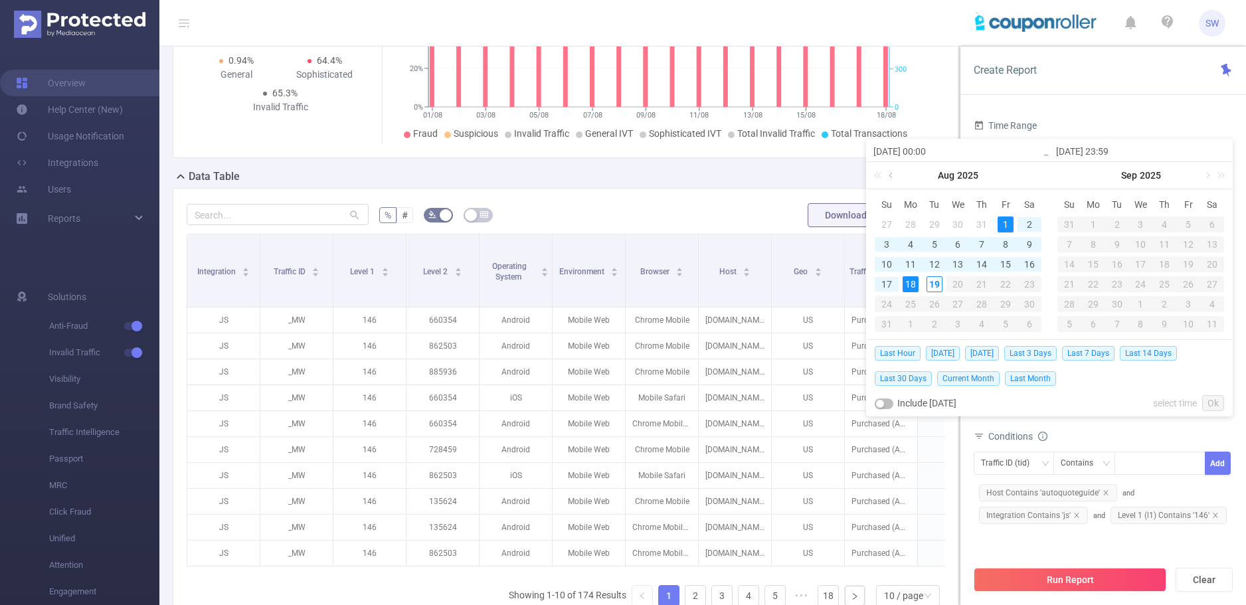
click at [889, 177] on link at bounding box center [892, 175] width 12 height 27
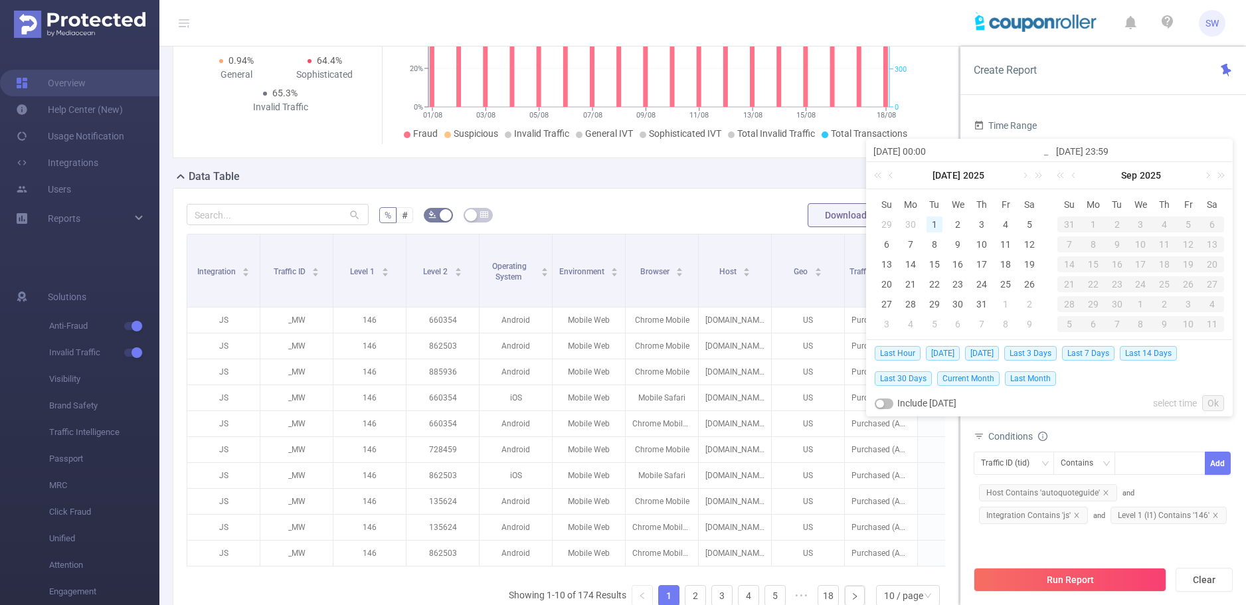
click at [933, 223] on div "1" at bounding box center [935, 225] width 16 height 16
click at [1022, 176] on link at bounding box center [1024, 175] width 12 height 27
click at [934, 282] on div "19" at bounding box center [935, 284] width 16 height 16
type input "[DATE] 00:00"
type input "[DATE] 23:59"
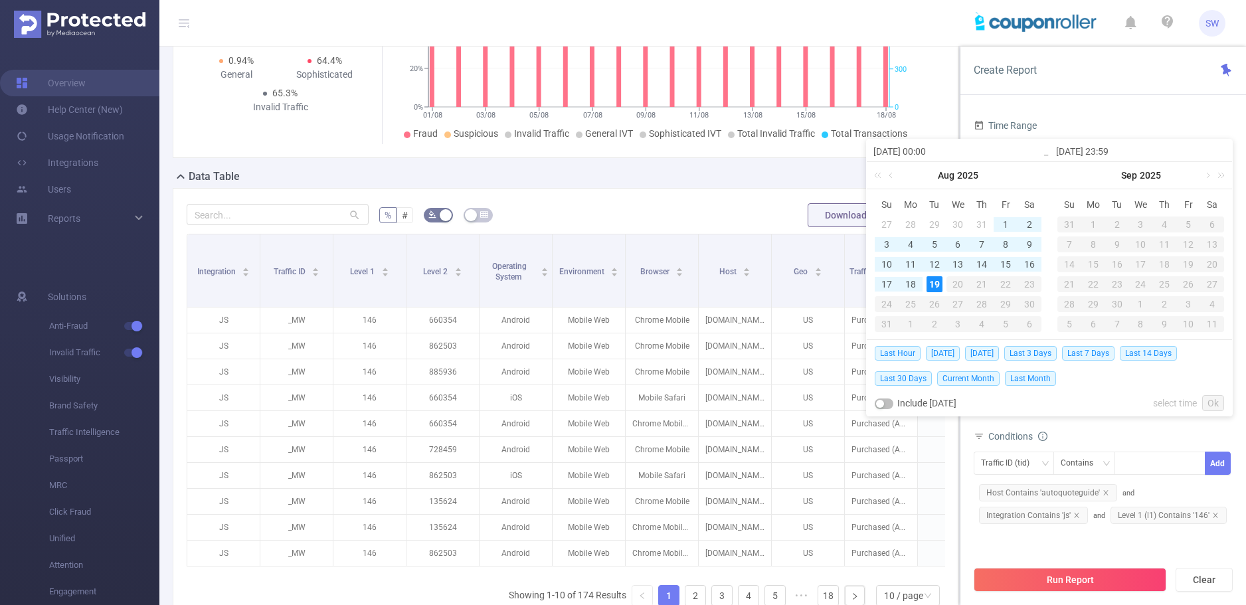
type input "[DATE] 00:00"
type input "[DATE] 23:59"
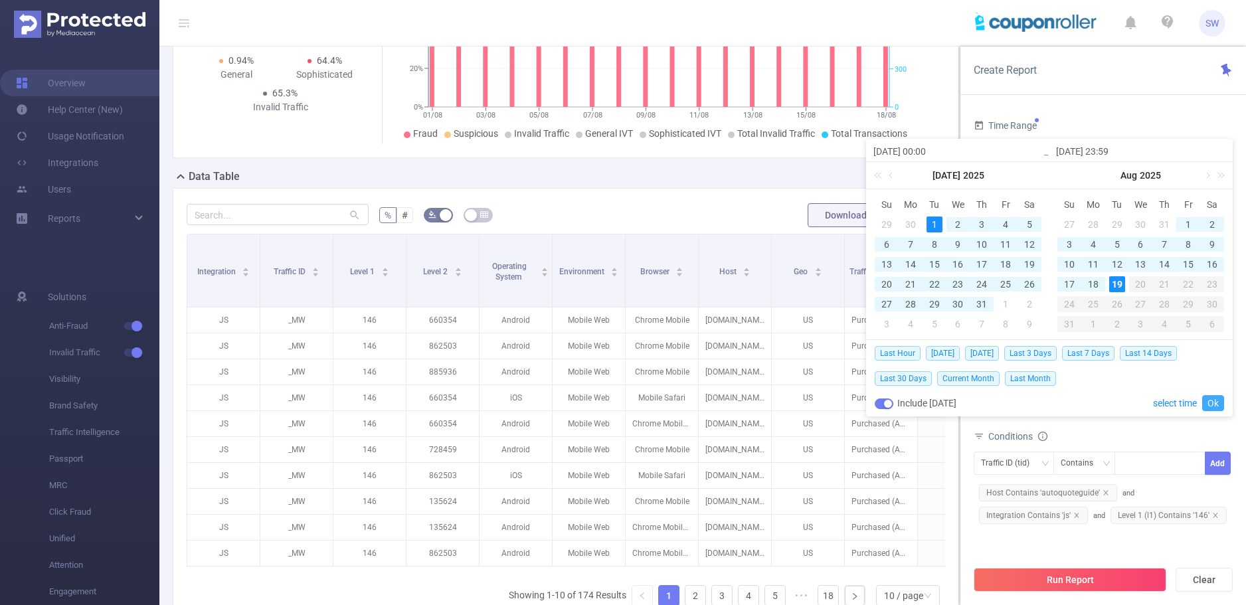
click at [1210, 403] on link "Ok" at bounding box center [1214, 403] width 22 height 16
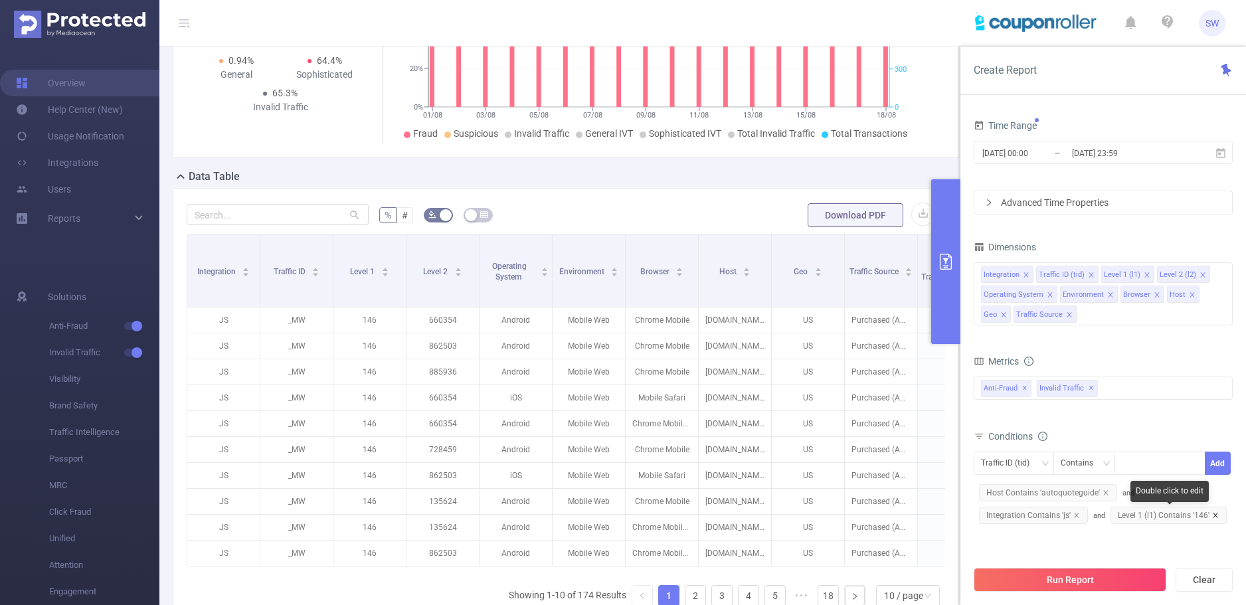
click at [1214, 516] on icon "icon: close" at bounding box center [1215, 515] width 7 height 7
click at [1018, 466] on div "Traffic ID (tid)" at bounding box center [1010, 463] width 58 height 22
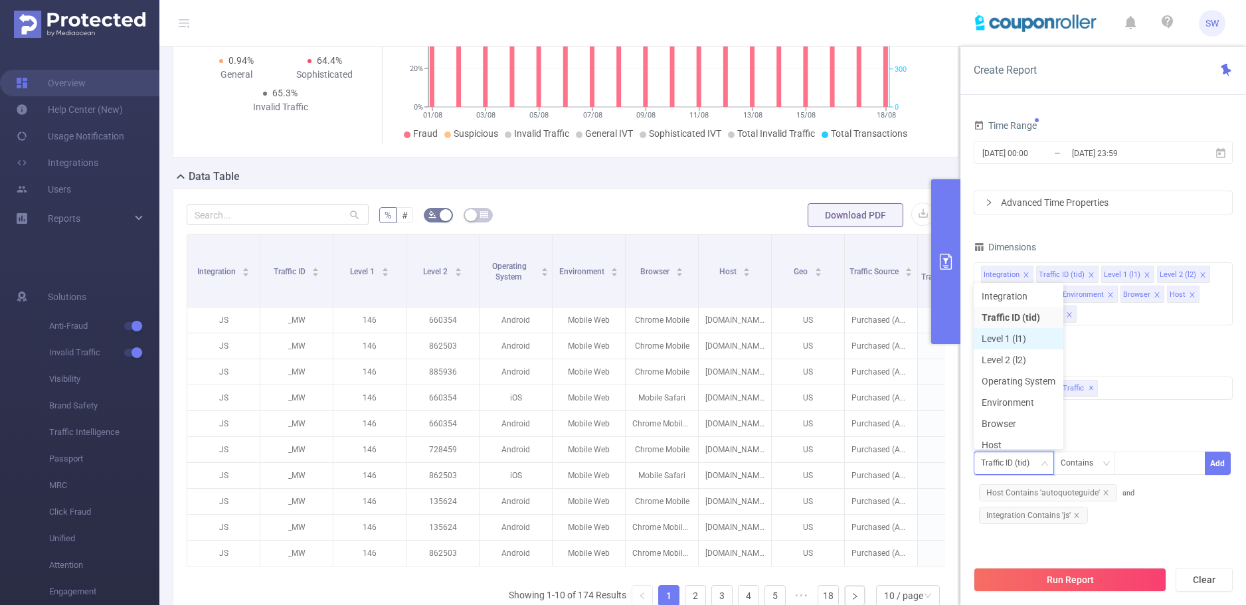
click at [1017, 342] on li "Level 1 (l1)" at bounding box center [1019, 338] width 90 height 21
click at [1149, 467] on div at bounding box center [1160, 463] width 76 height 22
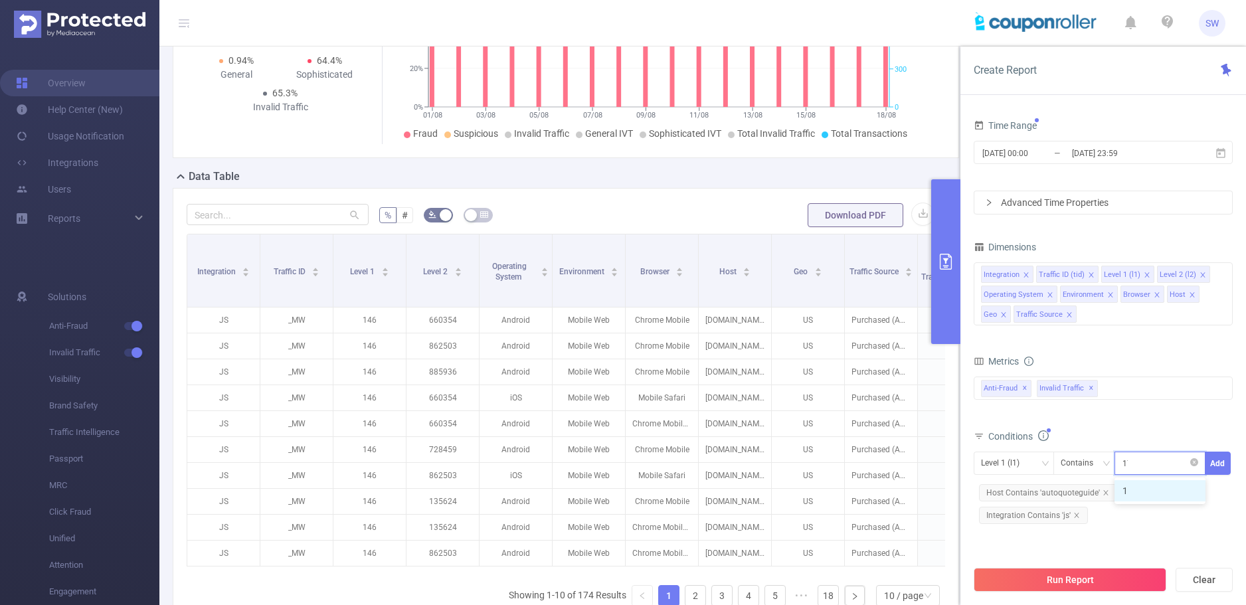
type input "170"
click at [1149, 490] on li "170" at bounding box center [1160, 490] width 91 height 21
click at [1208, 463] on button "Add" at bounding box center [1218, 463] width 26 height 23
click at [1058, 576] on button "Run Report" at bounding box center [1070, 580] width 193 height 24
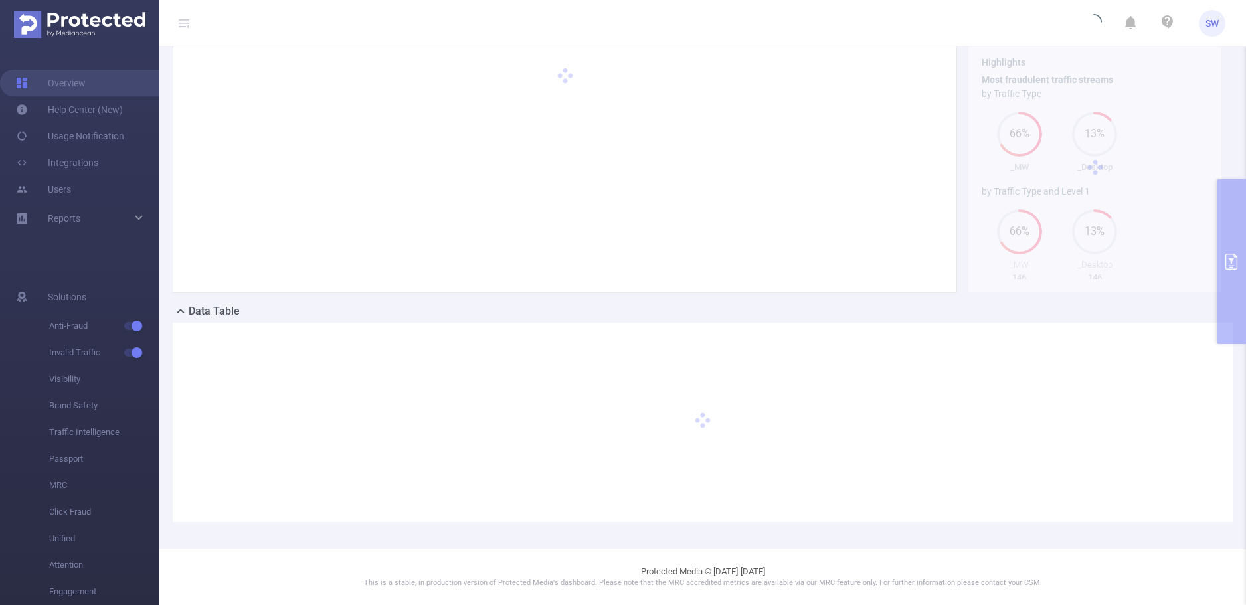
scroll to position [52, 0]
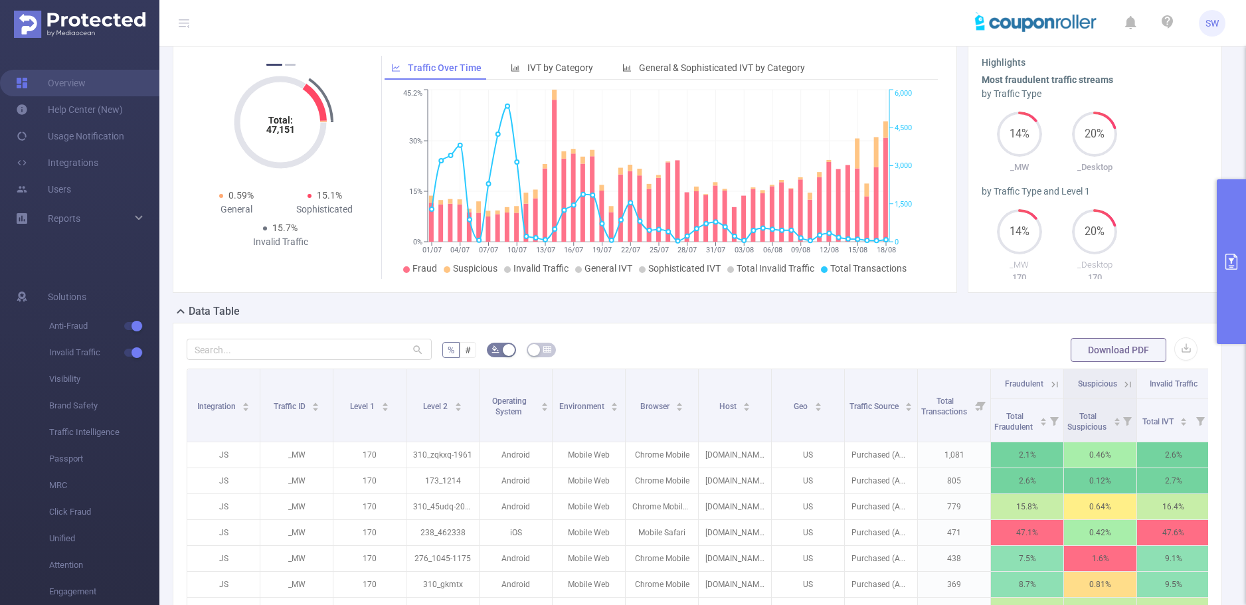
scroll to position [251, 0]
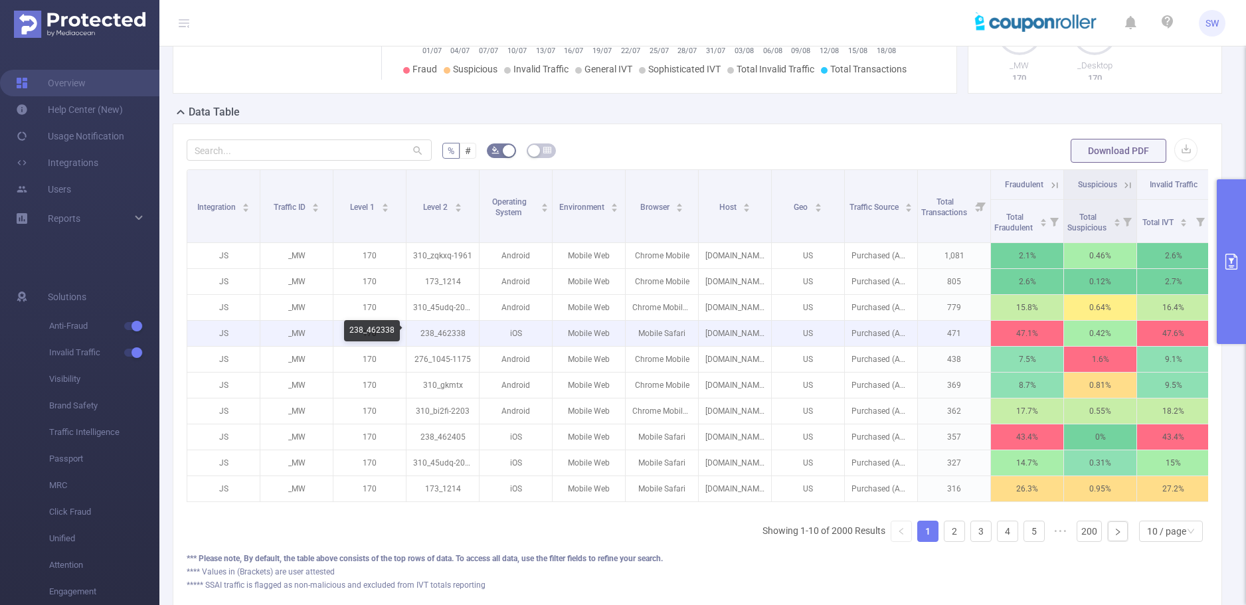
click at [446, 335] on p "238_462338" at bounding box center [443, 333] width 72 height 25
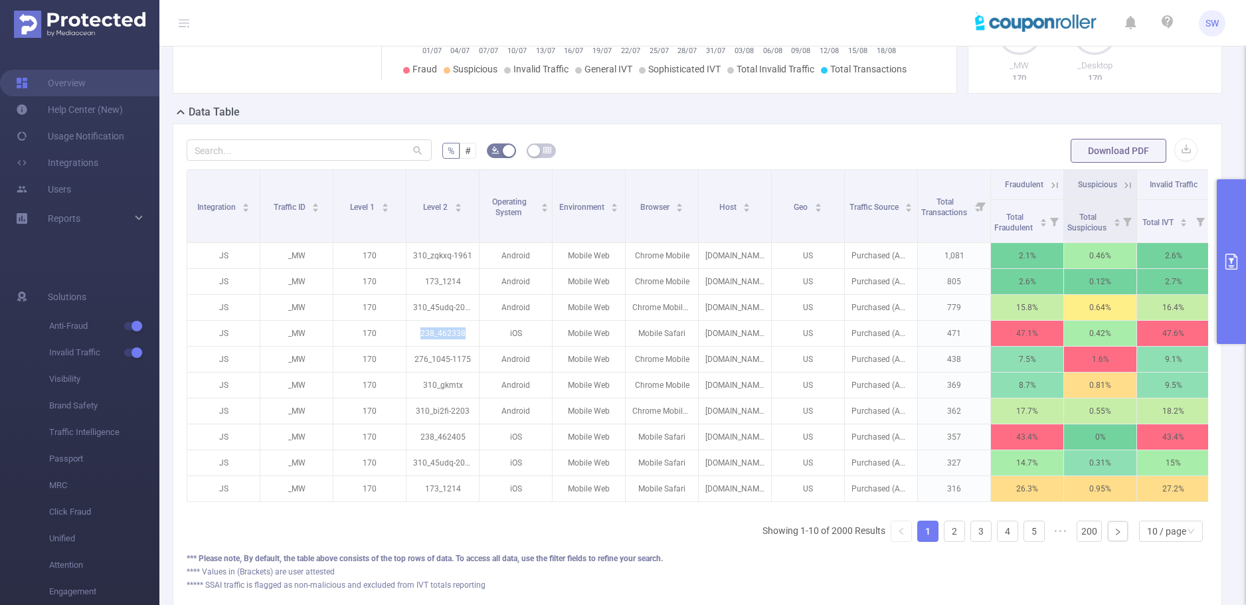
copy p "238_462338"
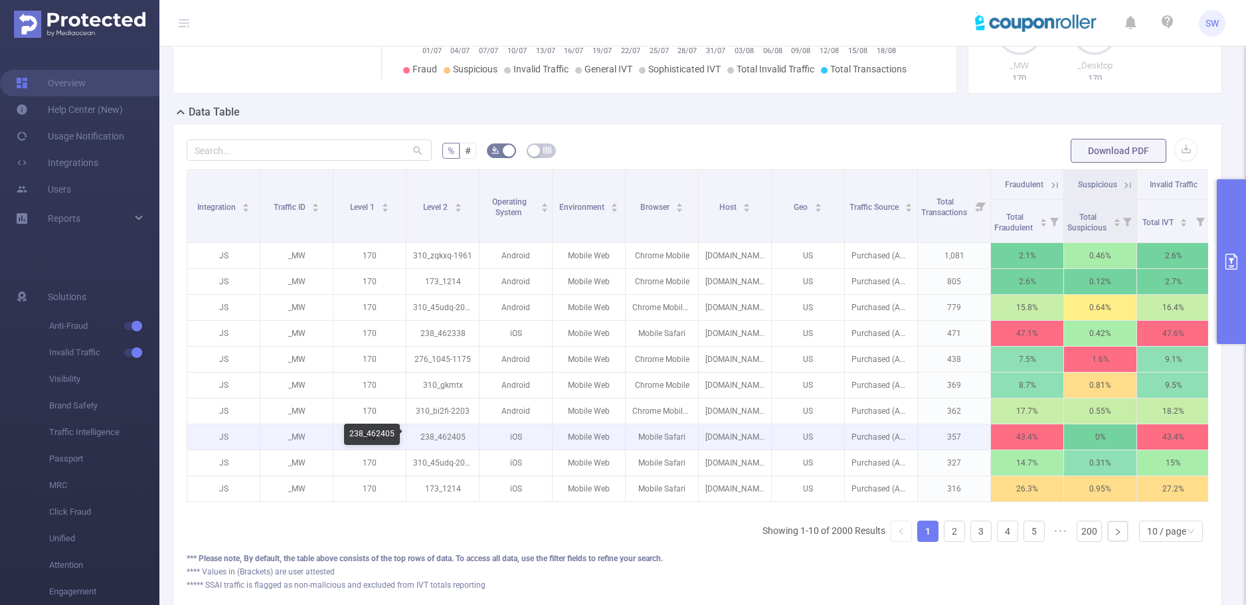
click at [446, 435] on p "238_462405" at bounding box center [443, 437] width 72 height 25
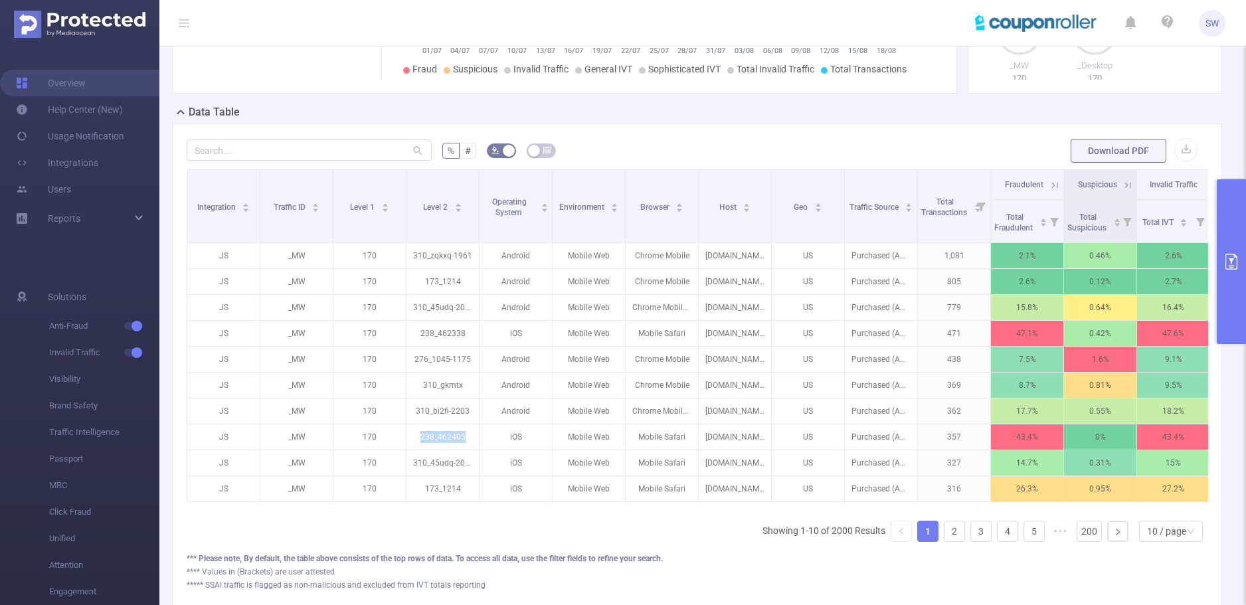
copy p "238_462405"
click at [1019, 226] on span "Total Fraudulent" at bounding box center [1015, 223] width 41 height 20
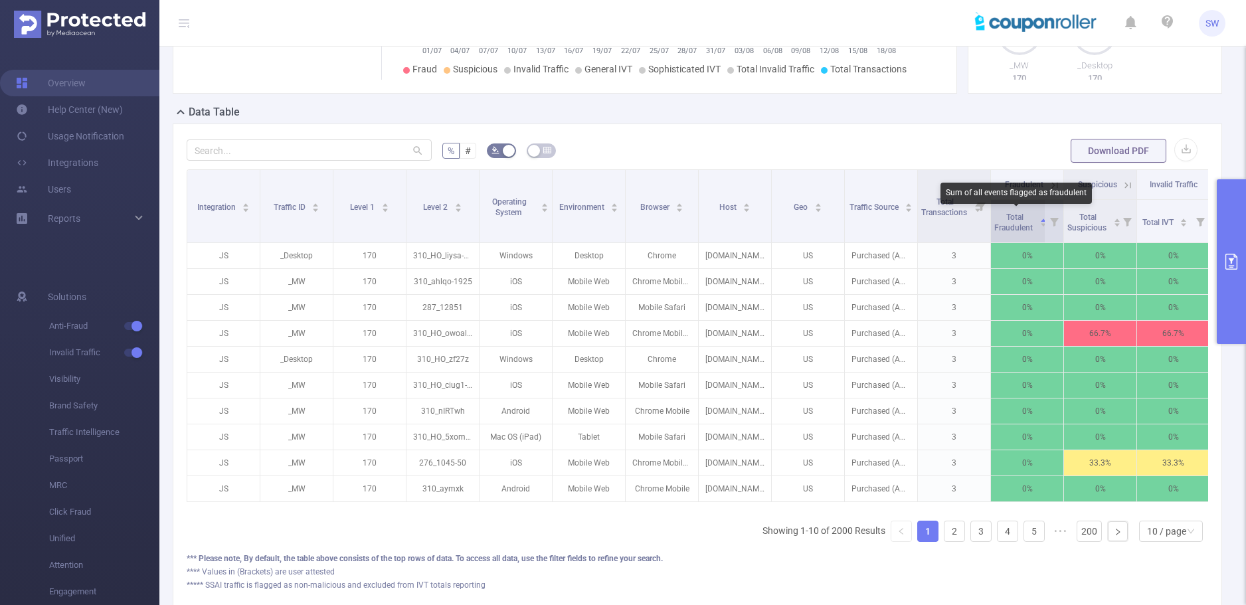
click at [1019, 226] on span "Total Fraudulent" at bounding box center [1015, 223] width 41 height 20
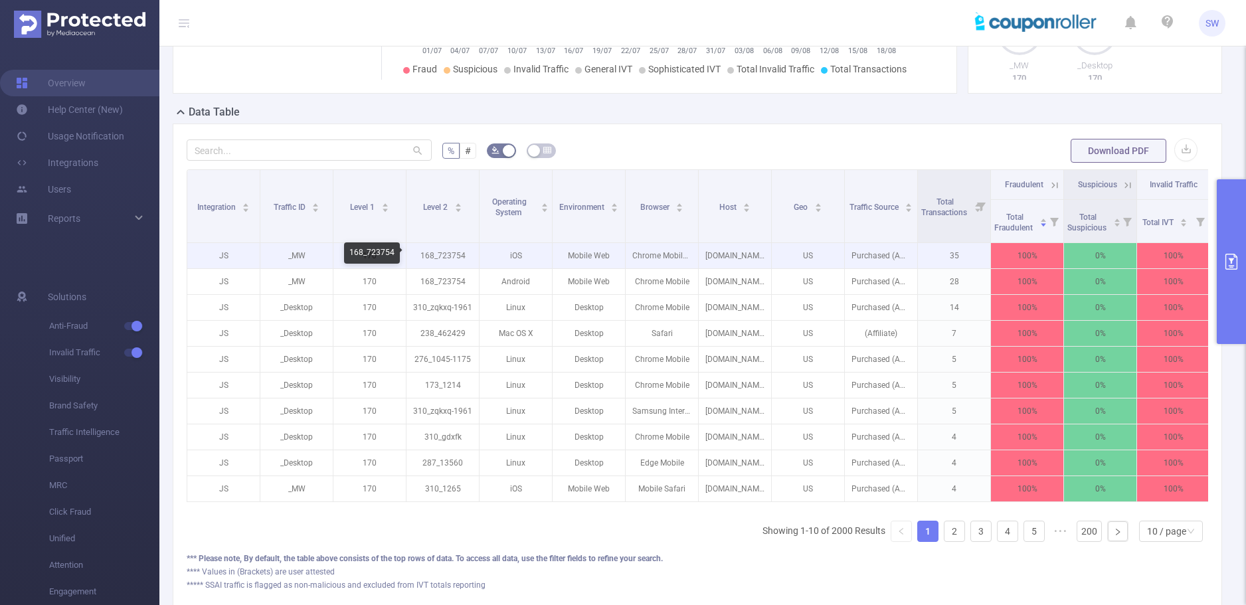
click at [446, 260] on p "168_723754" at bounding box center [443, 255] width 72 height 25
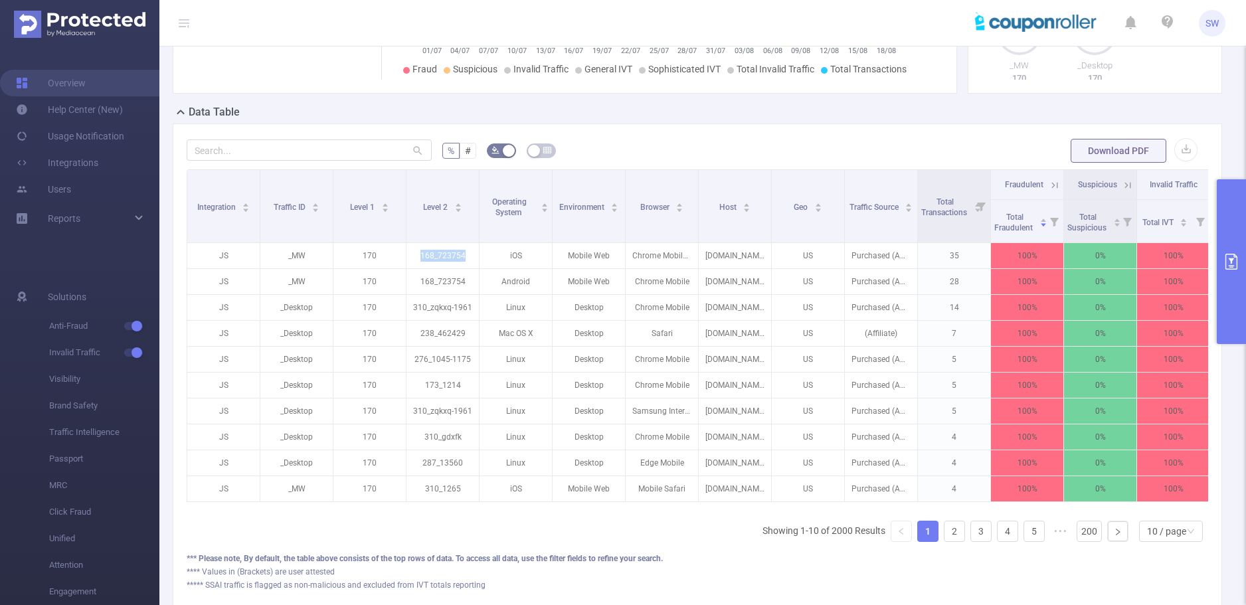
copy p "168_723754"
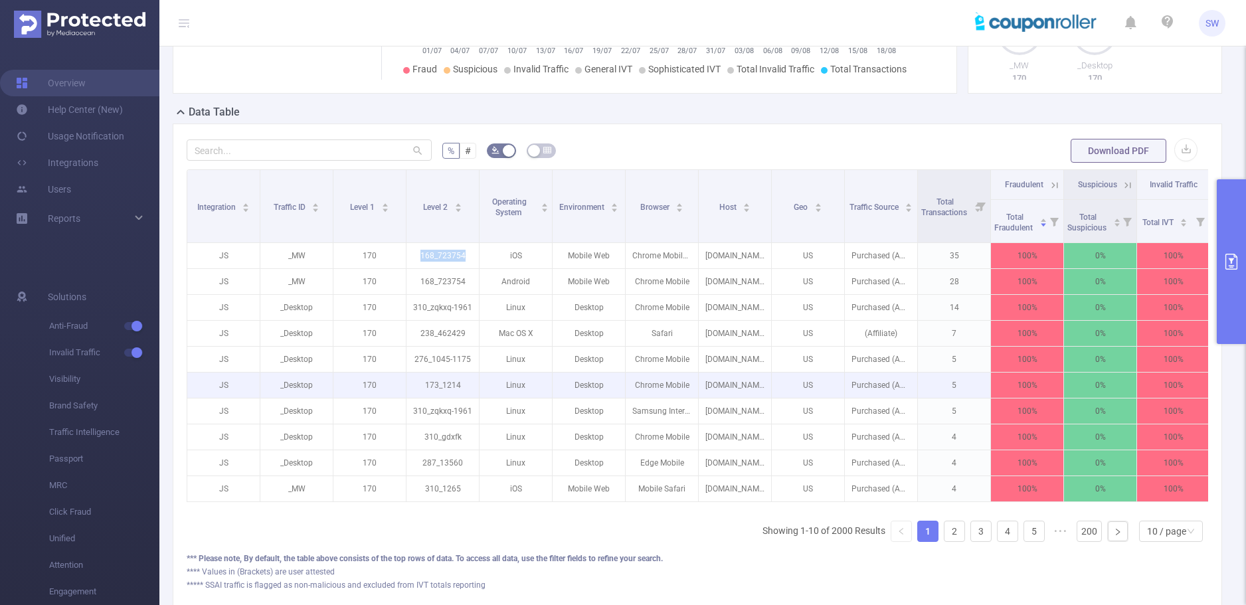
scroll to position [345, 0]
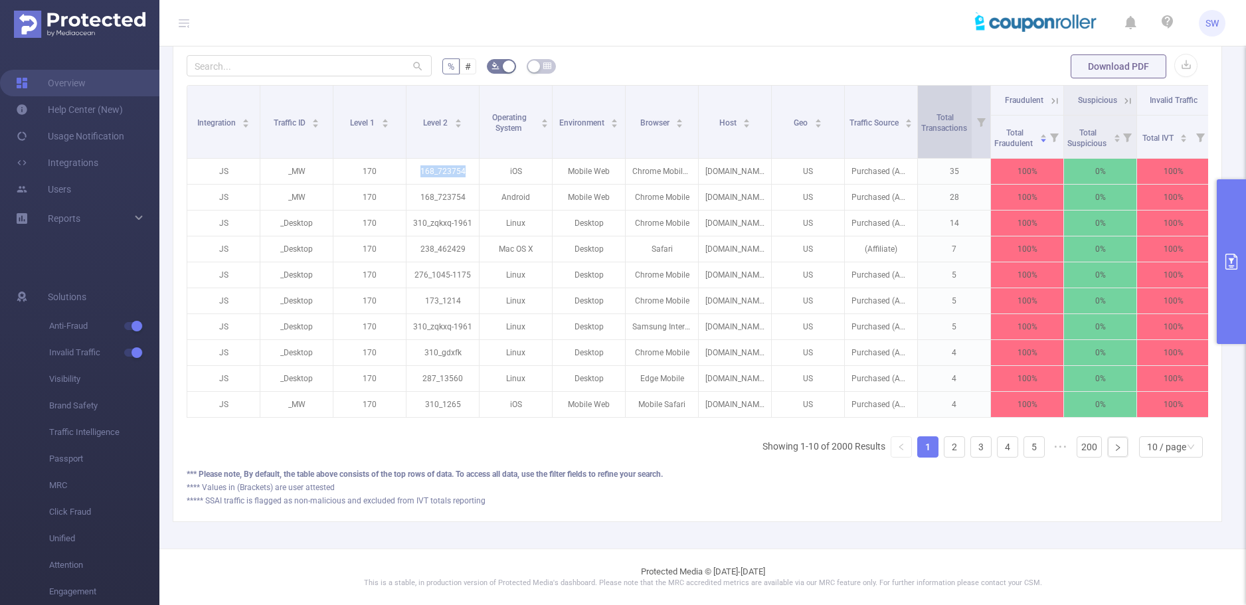
click at [949, 120] on span "Total Transactions" at bounding box center [945, 123] width 48 height 20
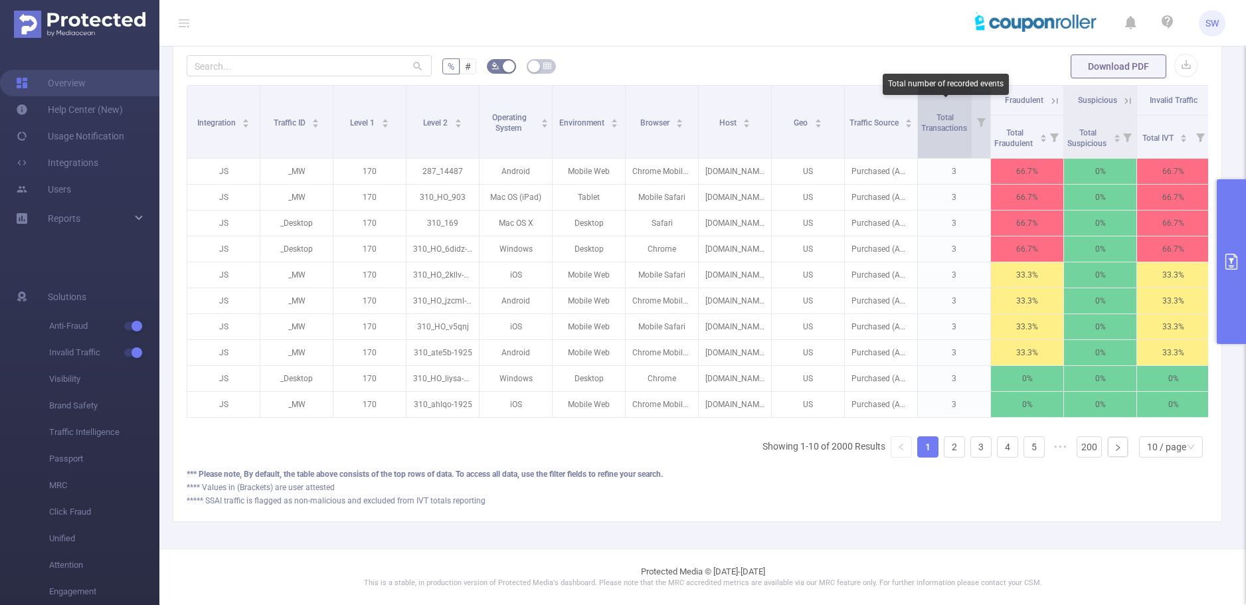
click at [949, 119] on span "Total Transactions" at bounding box center [945, 123] width 48 height 20
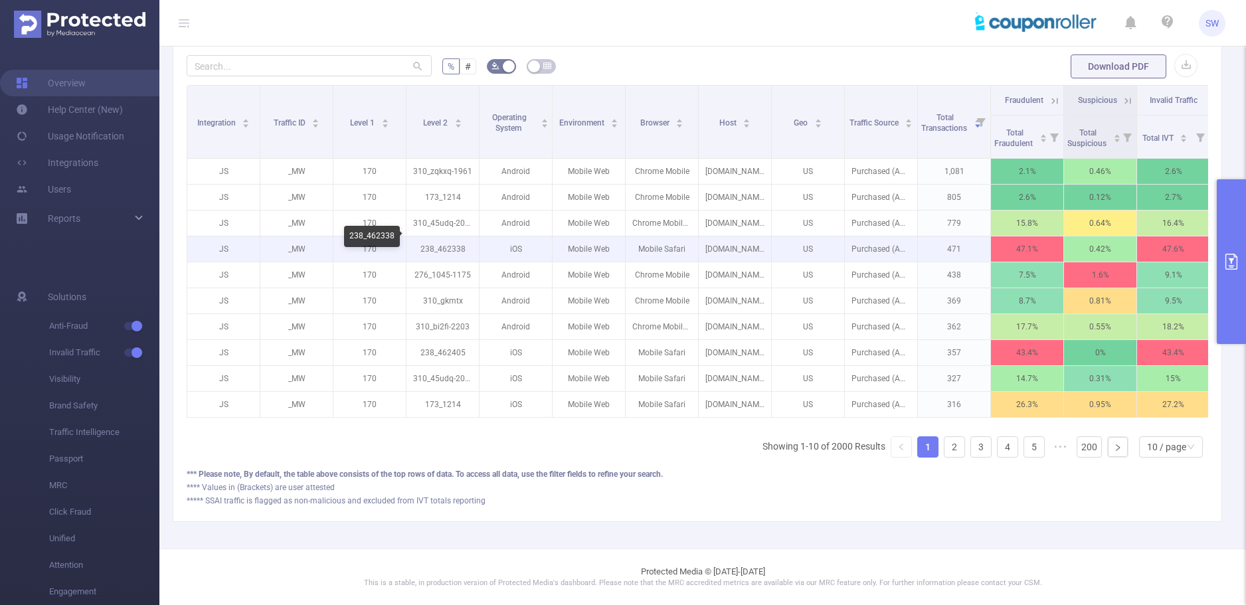
click at [436, 242] on p "238_462338" at bounding box center [443, 249] width 72 height 25
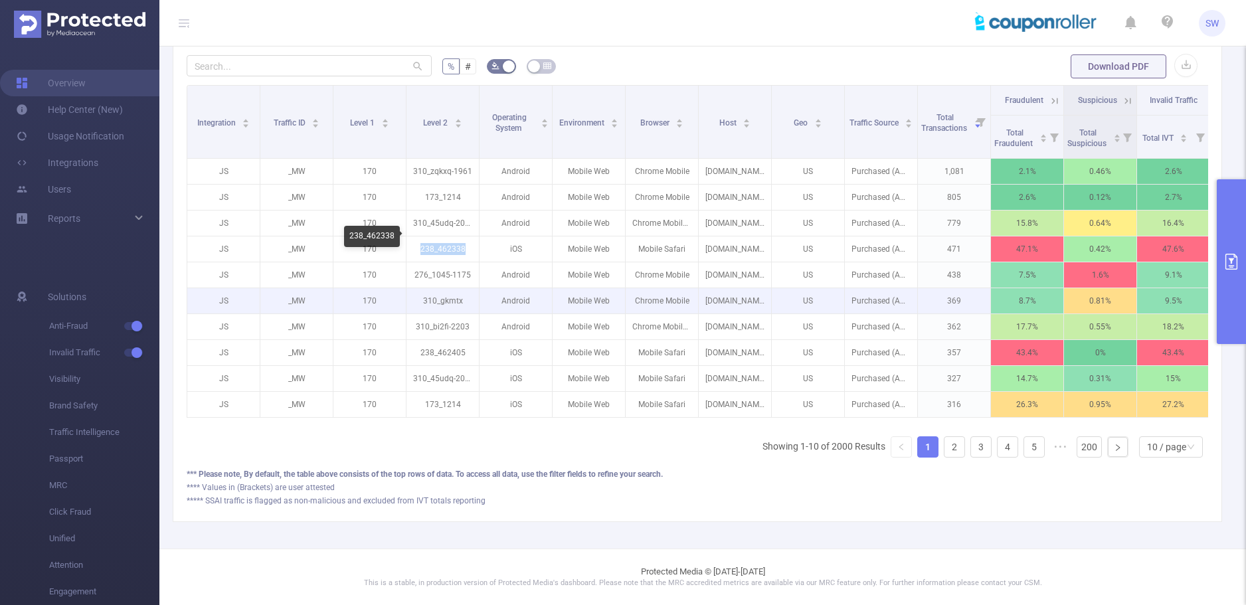
copy p "238_462338"
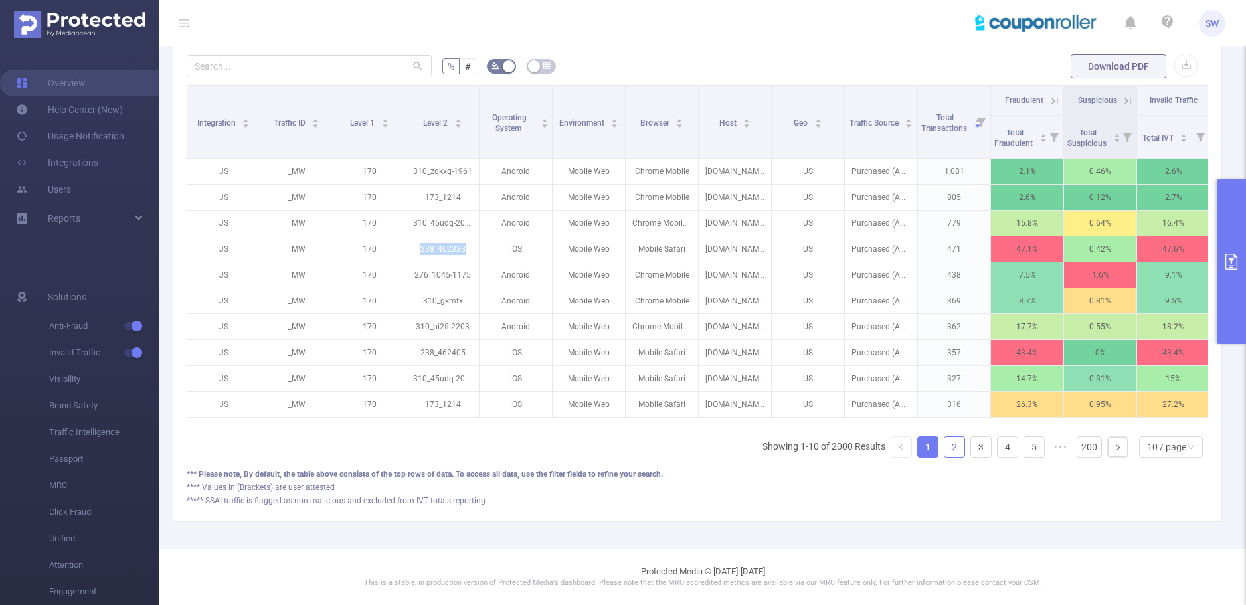
click at [947, 449] on link "2" at bounding box center [955, 447] width 20 height 20
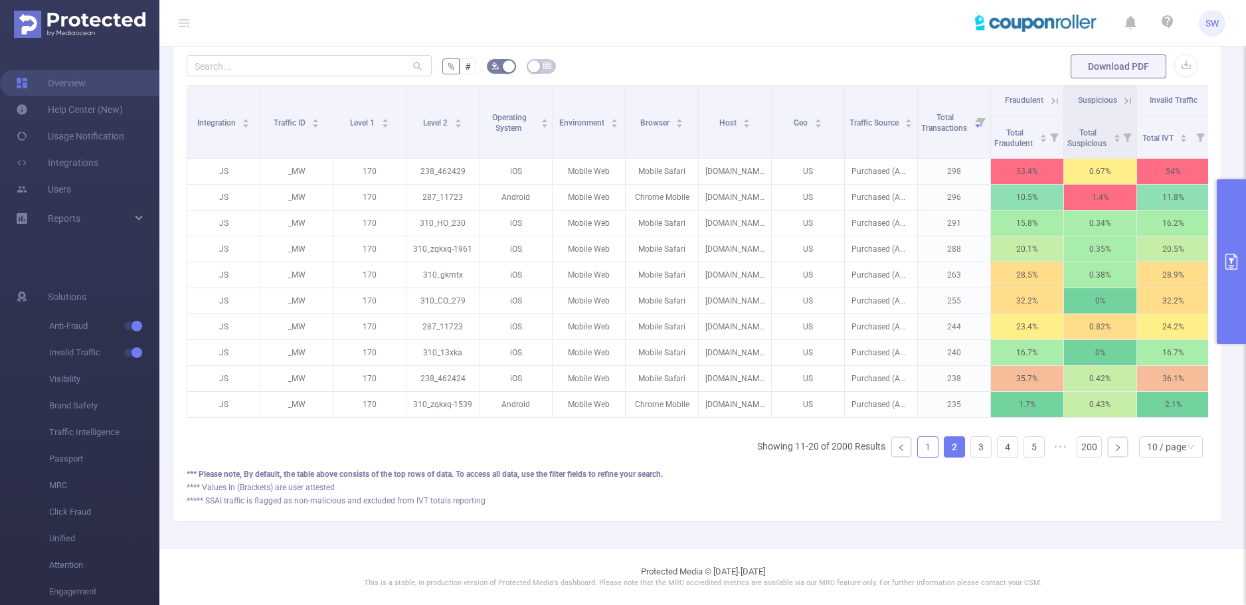
click at [919, 447] on link "1" at bounding box center [928, 447] width 20 height 20
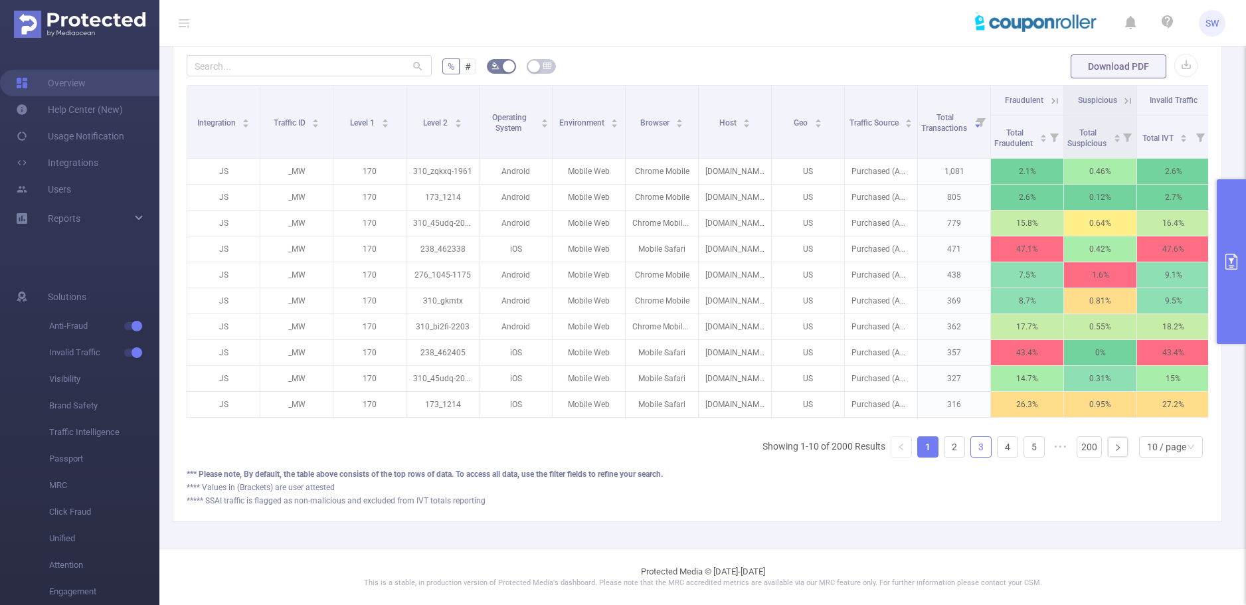
click at [971, 453] on link "3" at bounding box center [981, 447] width 20 height 20
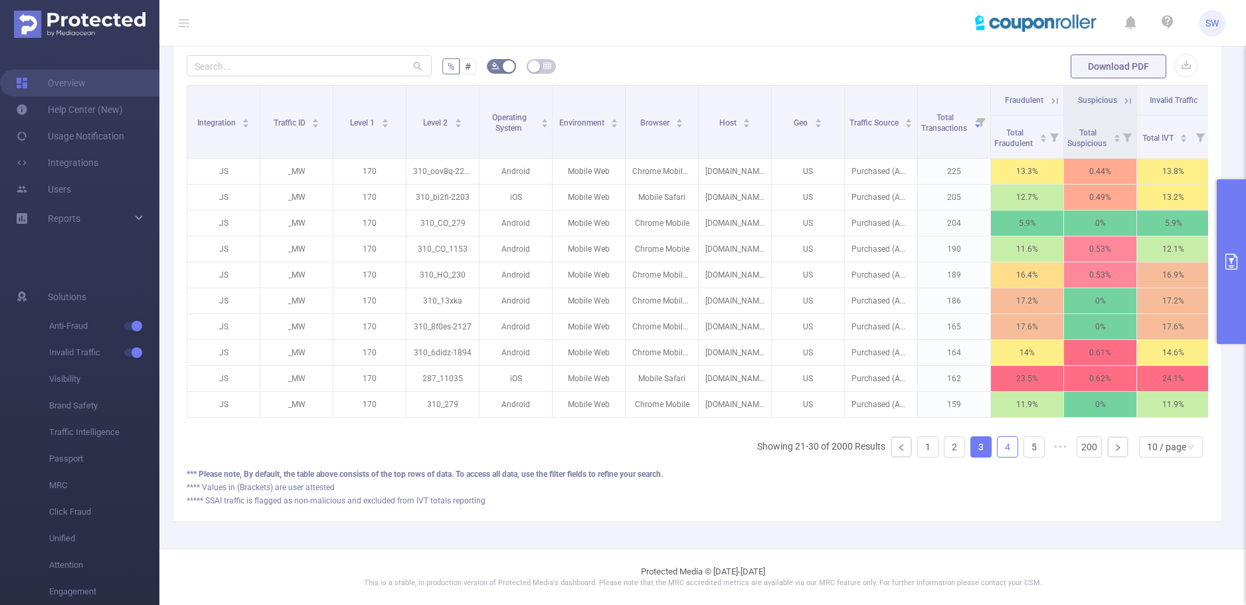
click at [1001, 453] on link "4" at bounding box center [1008, 447] width 20 height 20
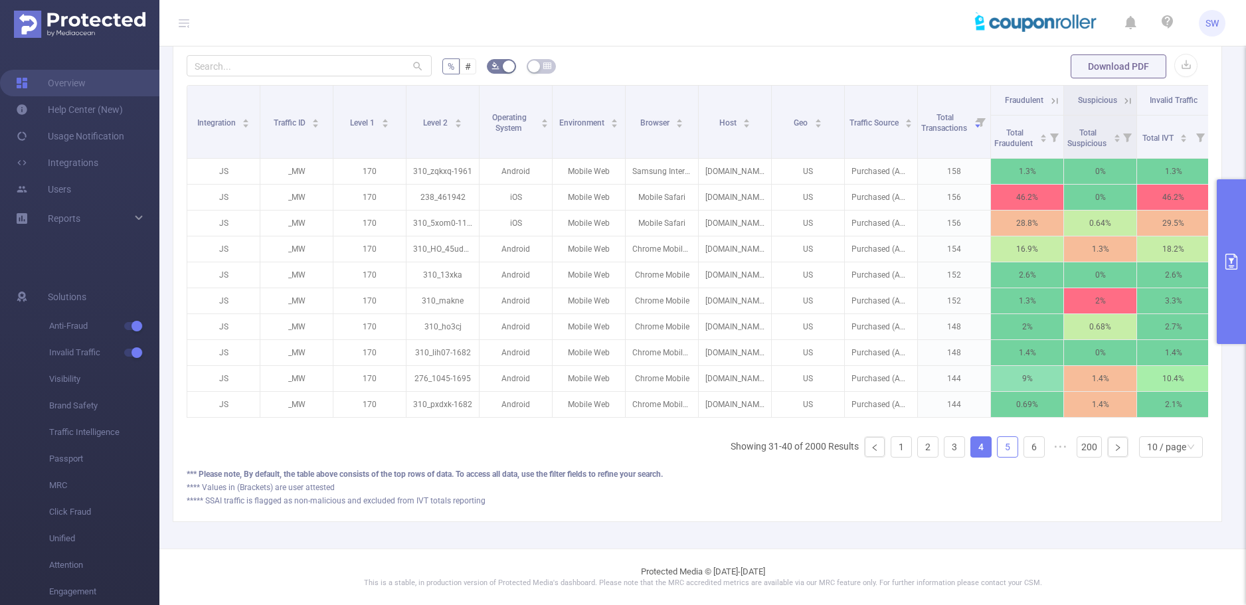
click at [1001, 451] on link "5" at bounding box center [1008, 447] width 20 height 20
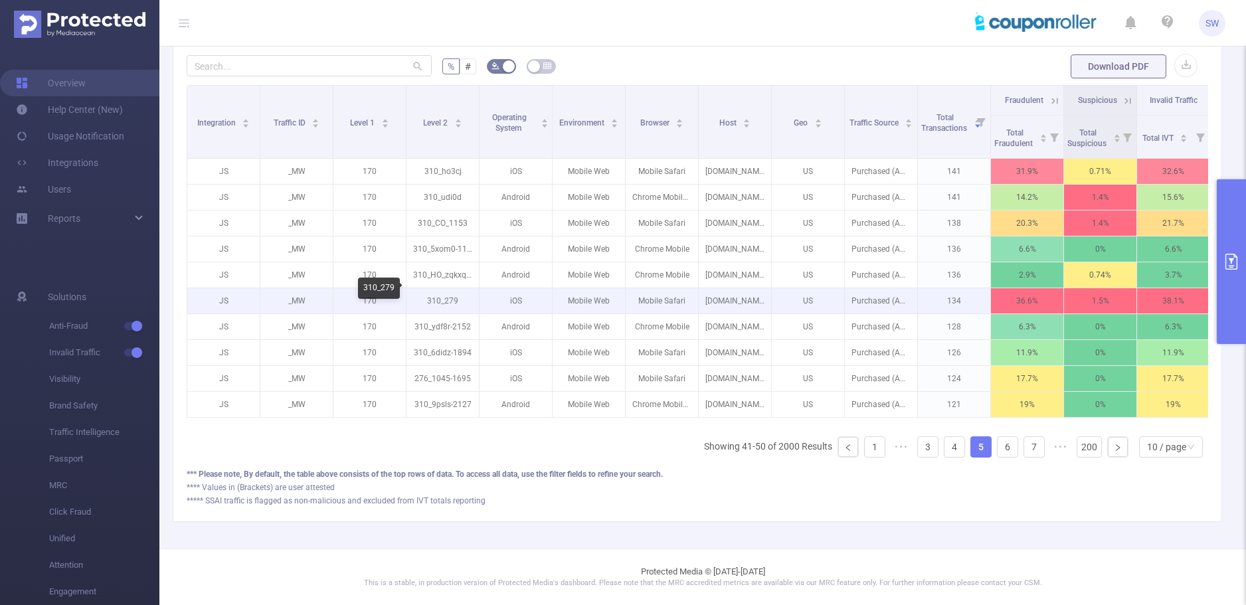
click at [446, 290] on p "310_279" at bounding box center [443, 300] width 72 height 25
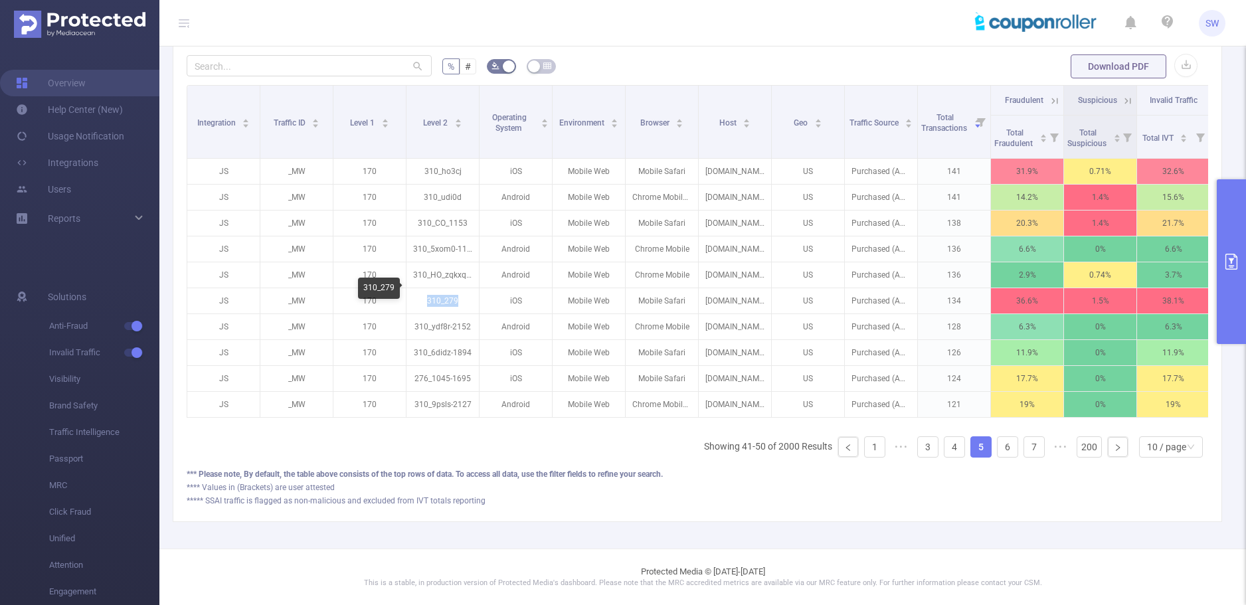
copy p "310_279"
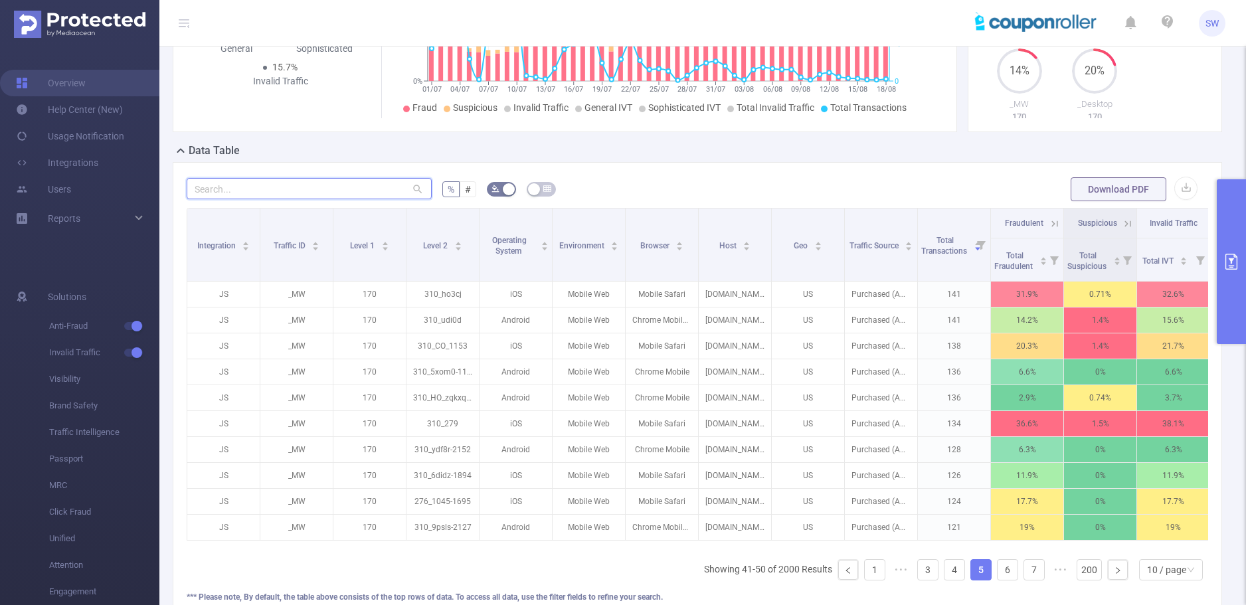
click at [345, 197] on input "text" at bounding box center [309, 188] width 245 height 21
paste input "462429"
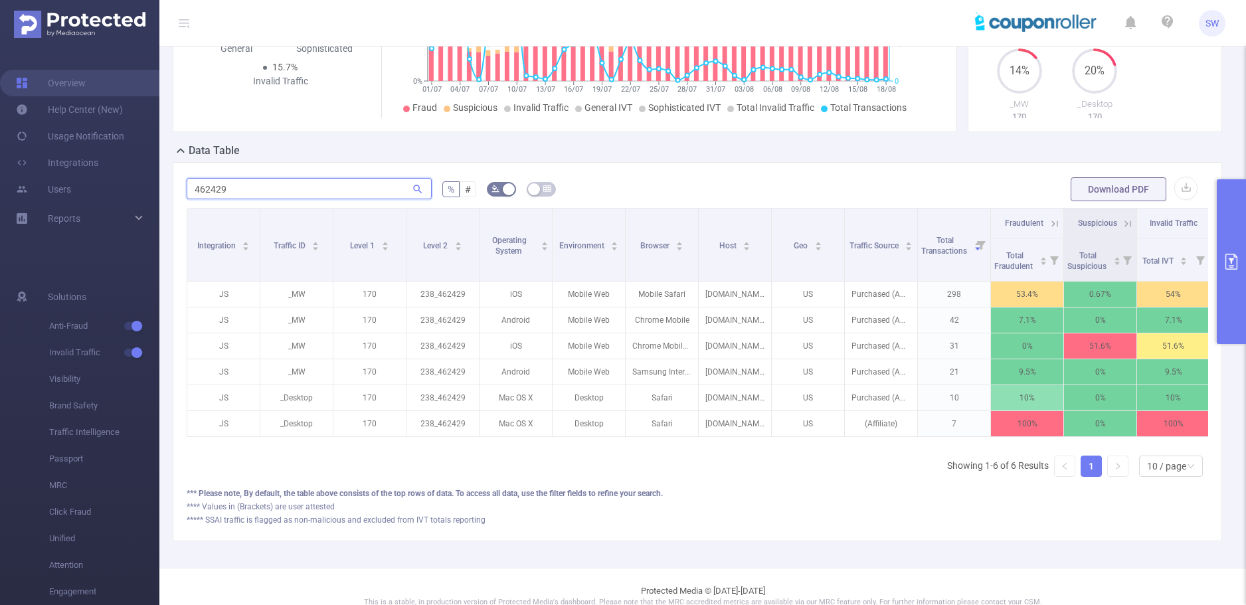
type input "462429"
click at [1229, 233] on button "primary" at bounding box center [1231, 261] width 29 height 165
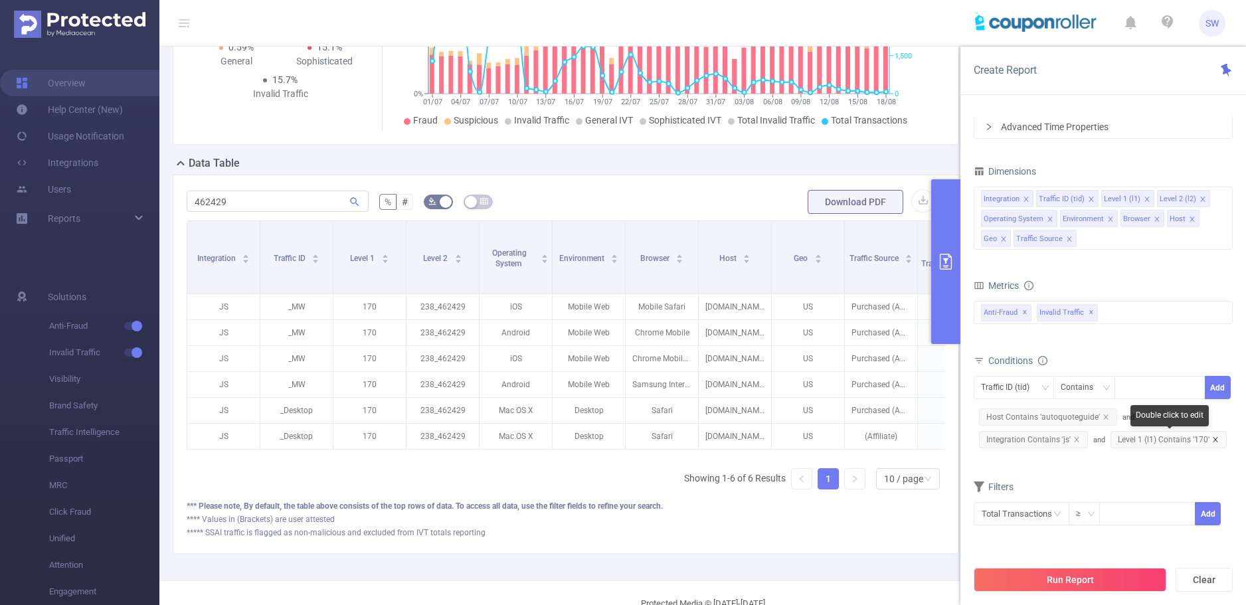
click at [1212, 440] on icon "icon: close" at bounding box center [1215, 439] width 7 height 7
click at [1144, 392] on div at bounding box center [1160, 388] width 76 height 22
type input "53"
click at [1156, 413] on li "53" at bounding box center [1160, 415] width 91 height 21
click at [1226, 385] on button "Add" at bounding box center [1218, 387] width 26 height 23
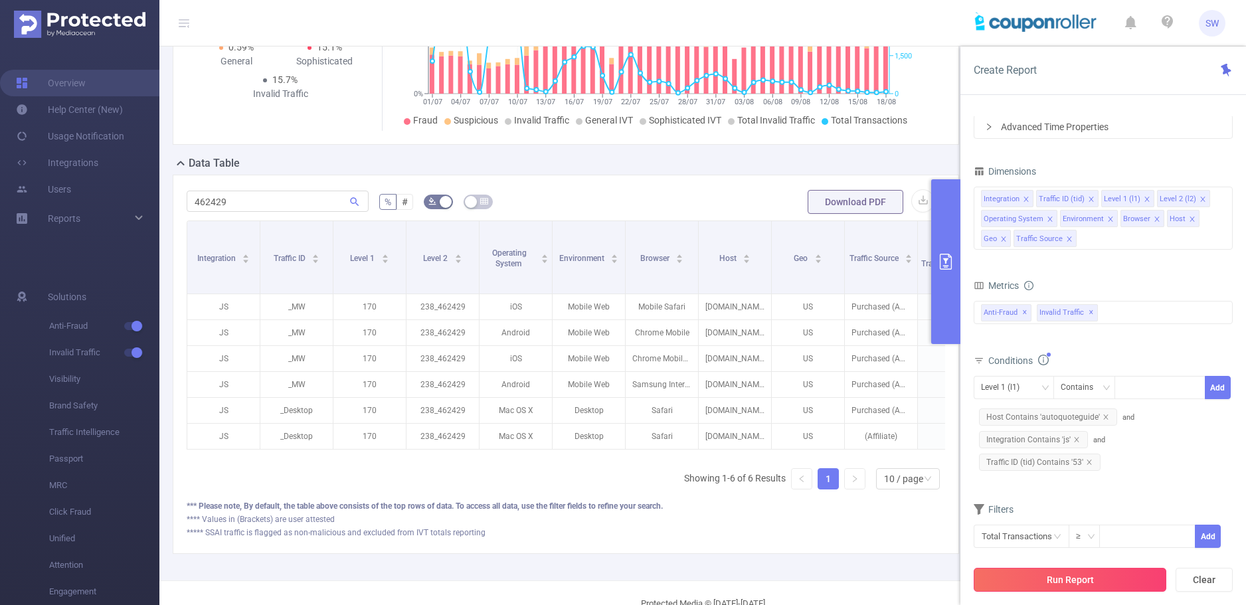
click at [1096, 577] on button "Run Report" at bounding box center [1070, 580] width 193 height 24
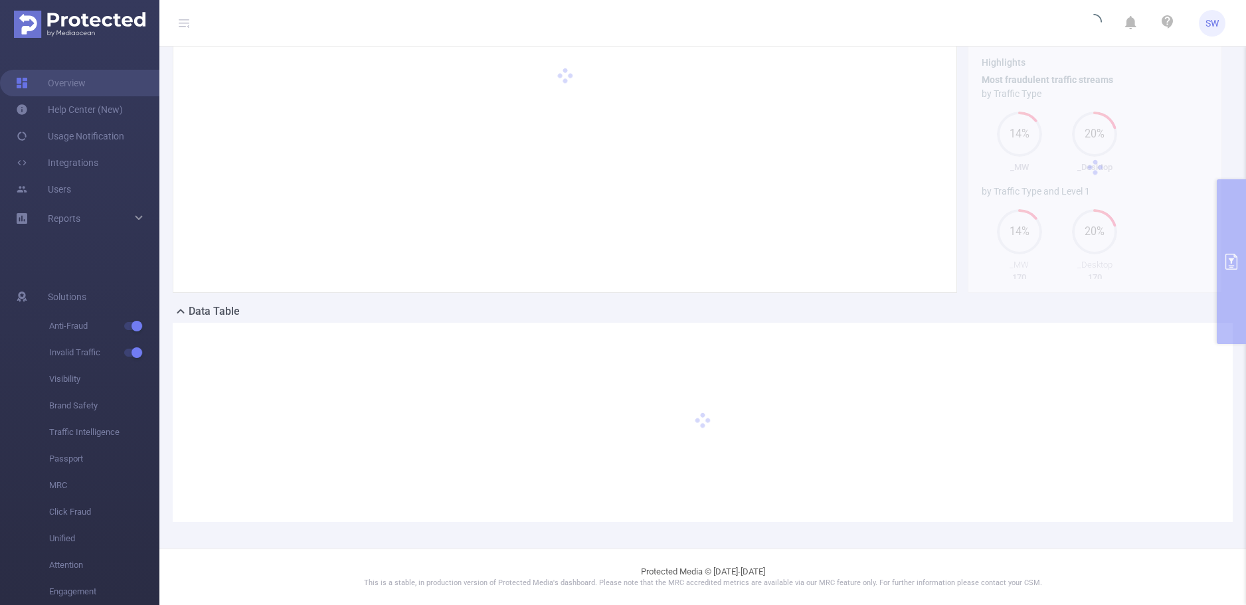
scroll to position [52, 0]
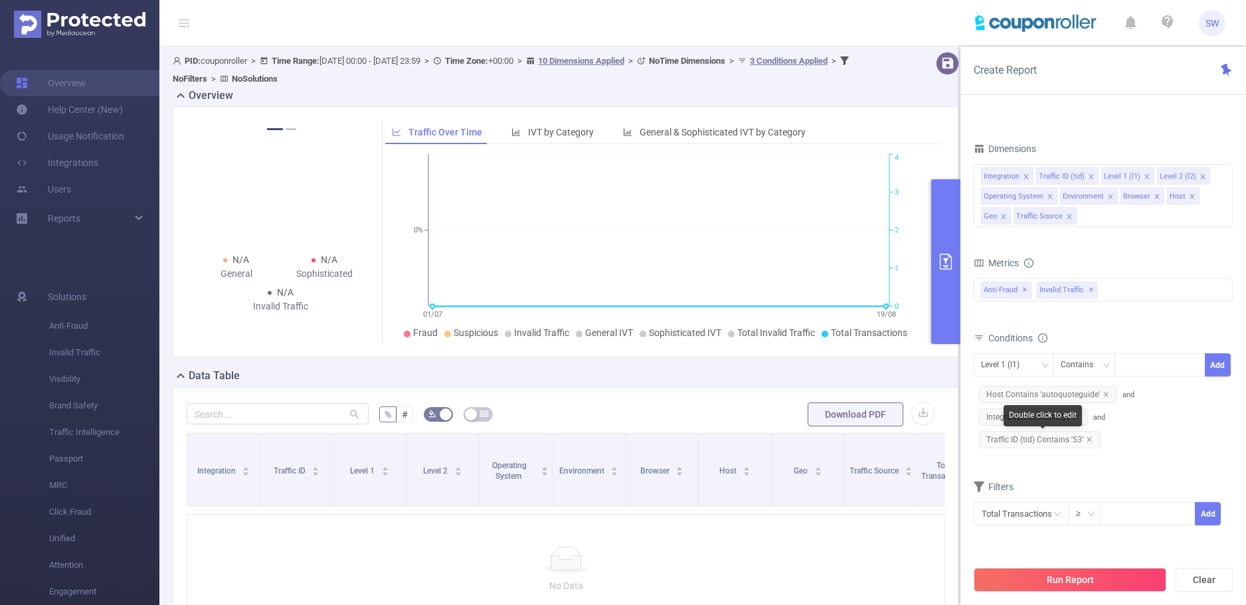
click at [1090, 436] on icon "icon: close" at bounding box center [1089, 439] width 7 height 7
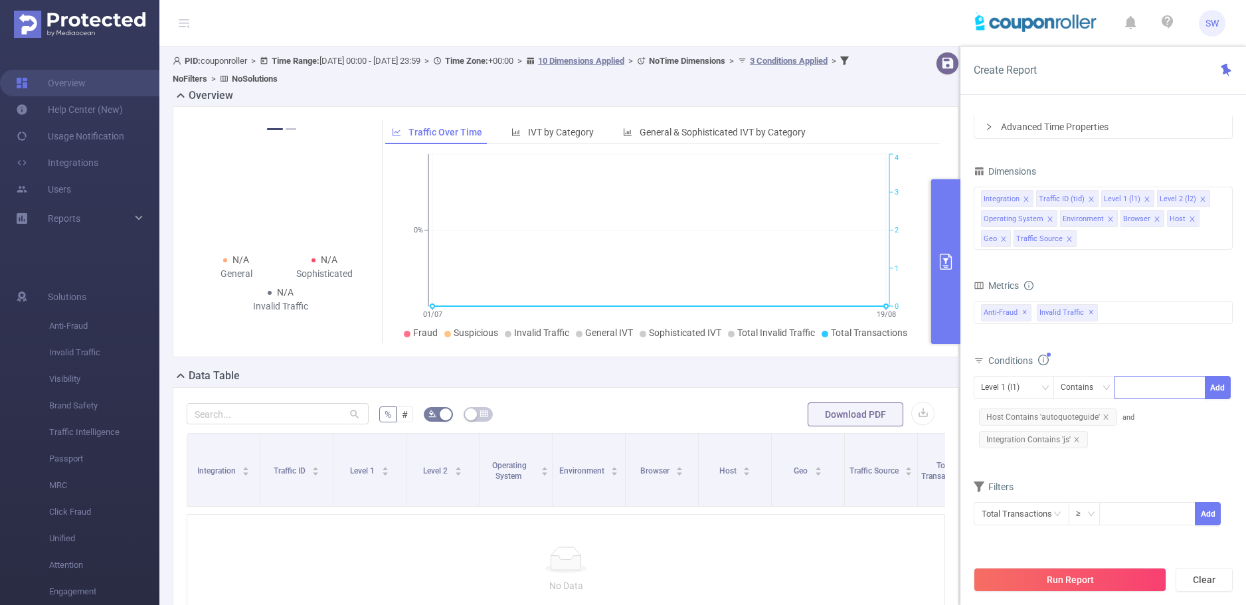
click at [1133, 389] on div at bounding box center [1160, 388] width 76 height 22
type input "53"
click at [1157, 413] on li "53" at bounding box center [1160, 415] width 91 height 21
click at [1228, 386] on button "Add" at bounding box center [1218, 387] width 26 height 23
click at [1090, 580] on button "Run Report" at bounding box center [1070, 580] width 193 height 24
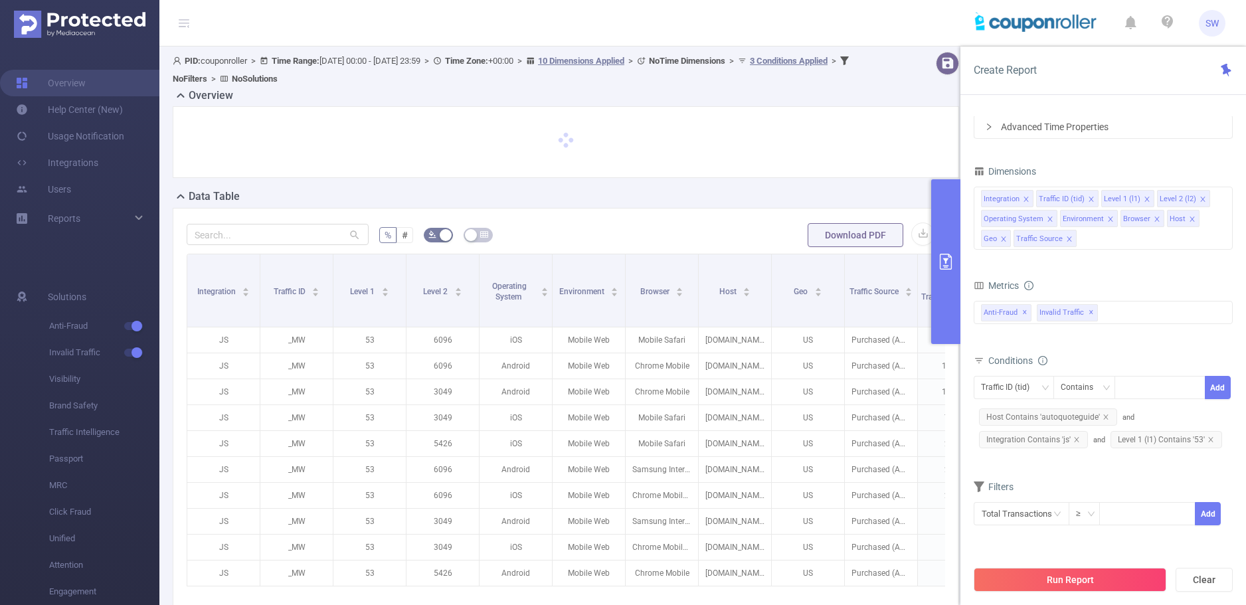
click at [943, 235] on button "primary" at bounding box center [945, 261] width 29 height 165
click at [787, 152] on div at bounding box center [566, 142] width 759 height 44
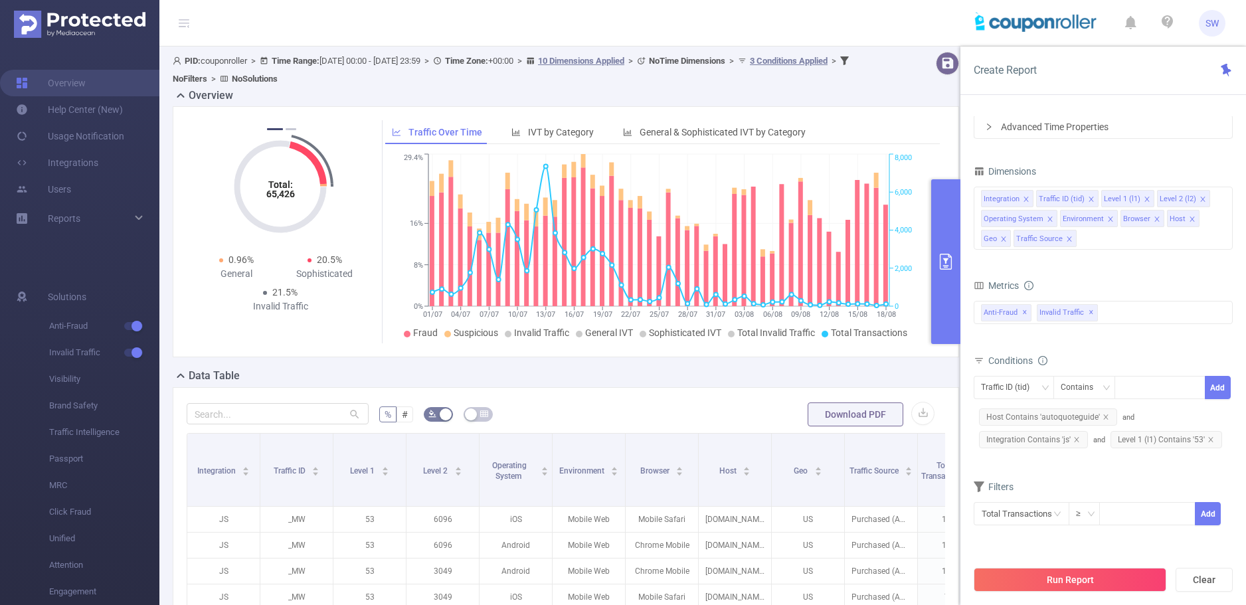
click at [951, 229] on button "primary" at bounding box center [945, 261] width 29 height 165
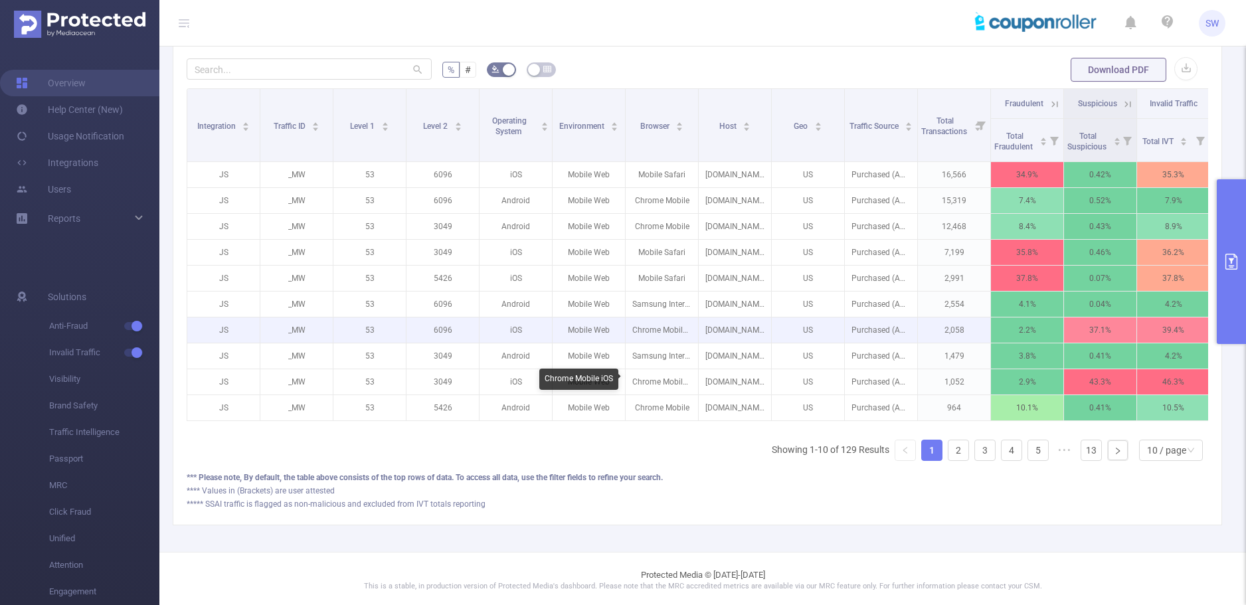
scroll to position [345, 0]
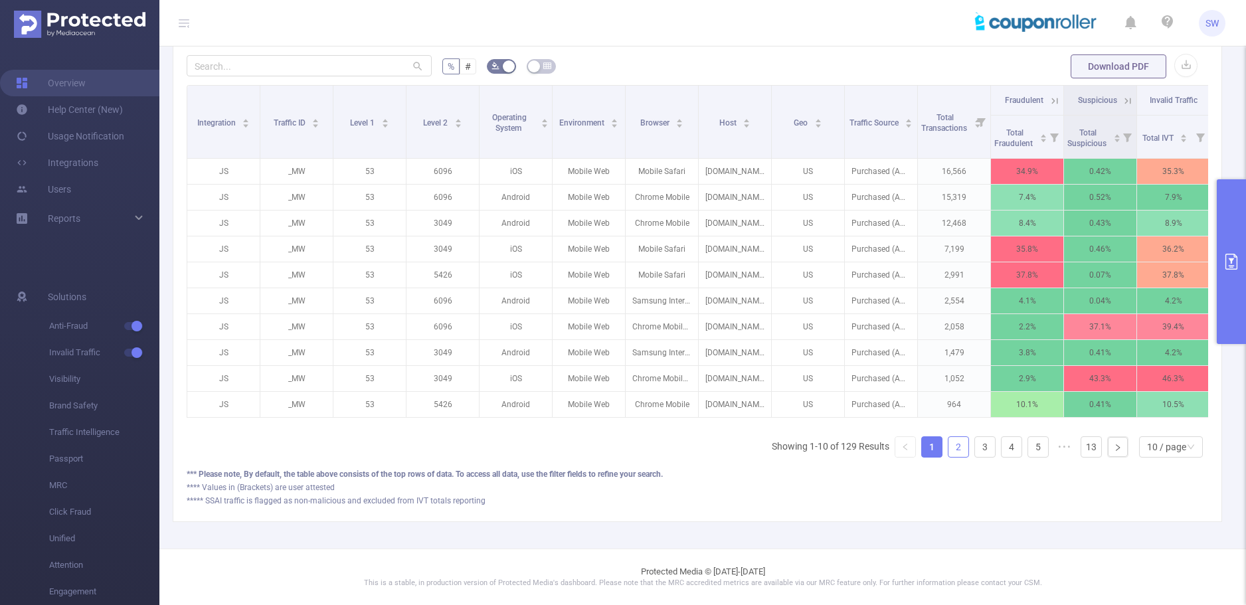
click at [949, 446] on link "2" at bounding box center [959, 447] width 20 height 20
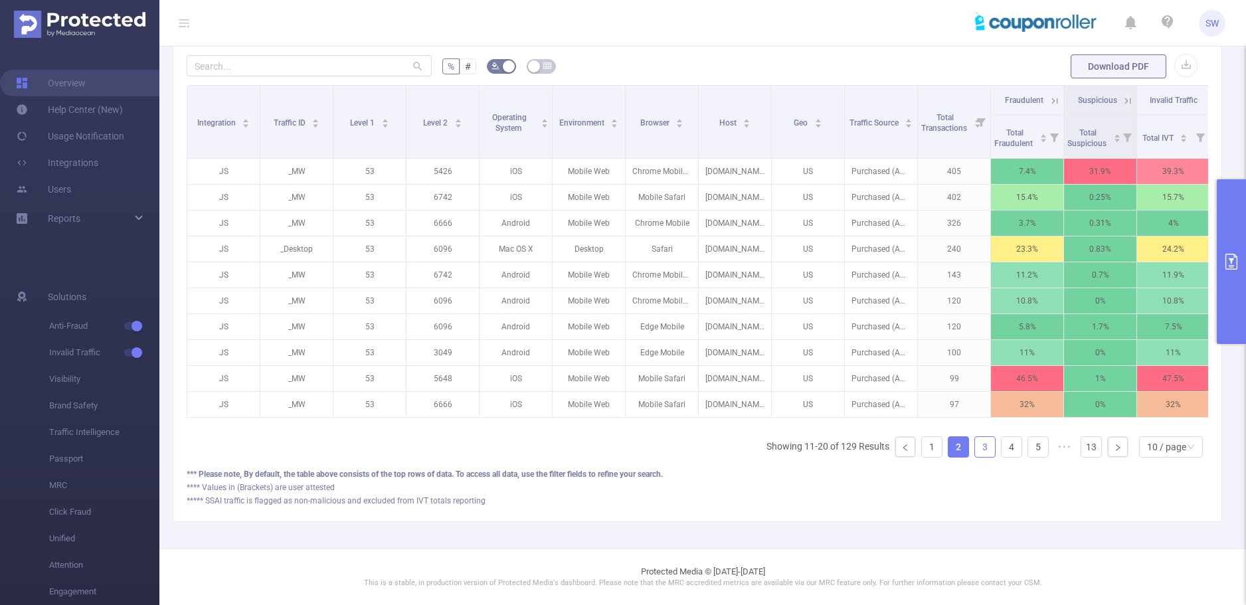
click at [975, 451] on link "3" at bounding box center [985, 447] width 20 height 20
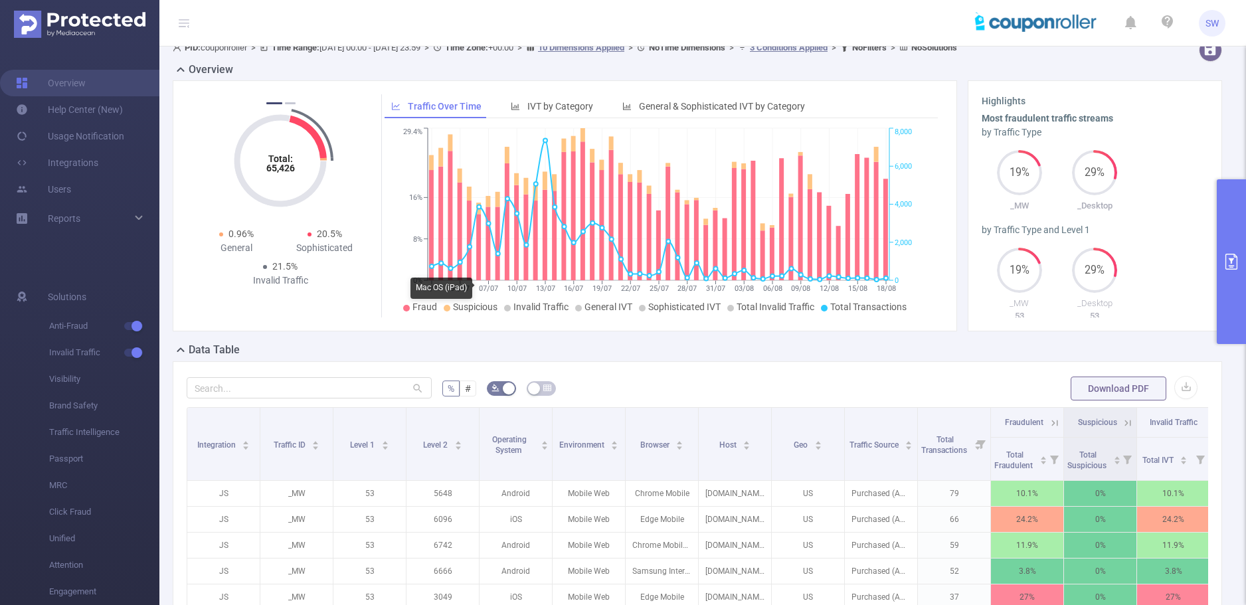
scroll to position [0, 0]
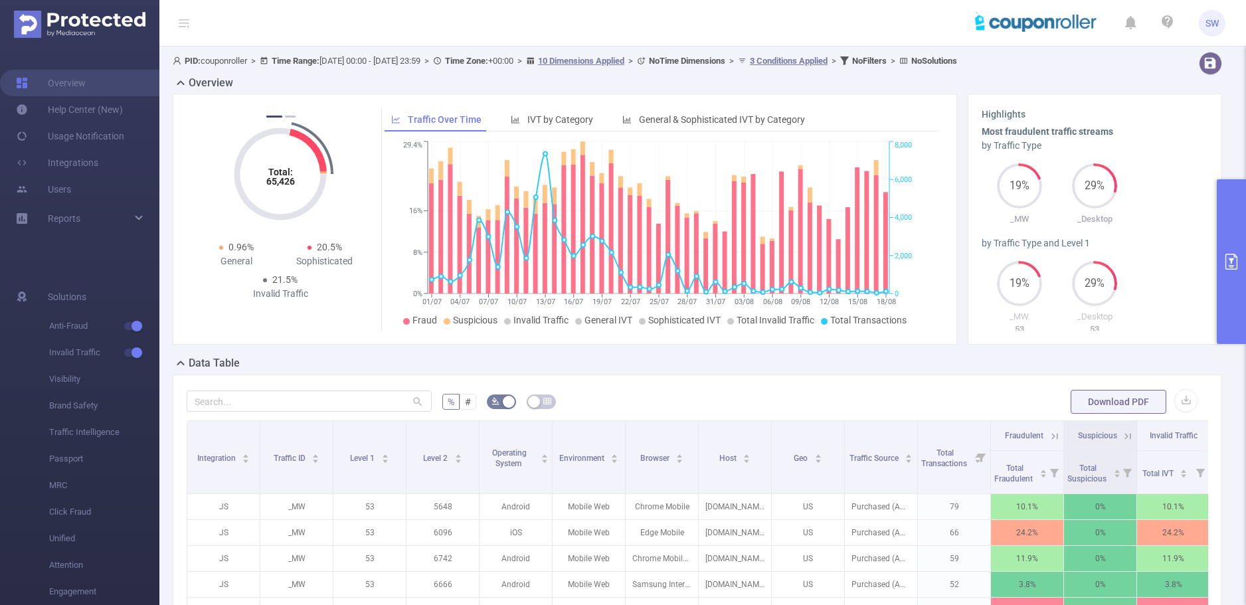
click at [1232, 292] on button "primary" at bounding box center [1231, 261] width 29 height 165
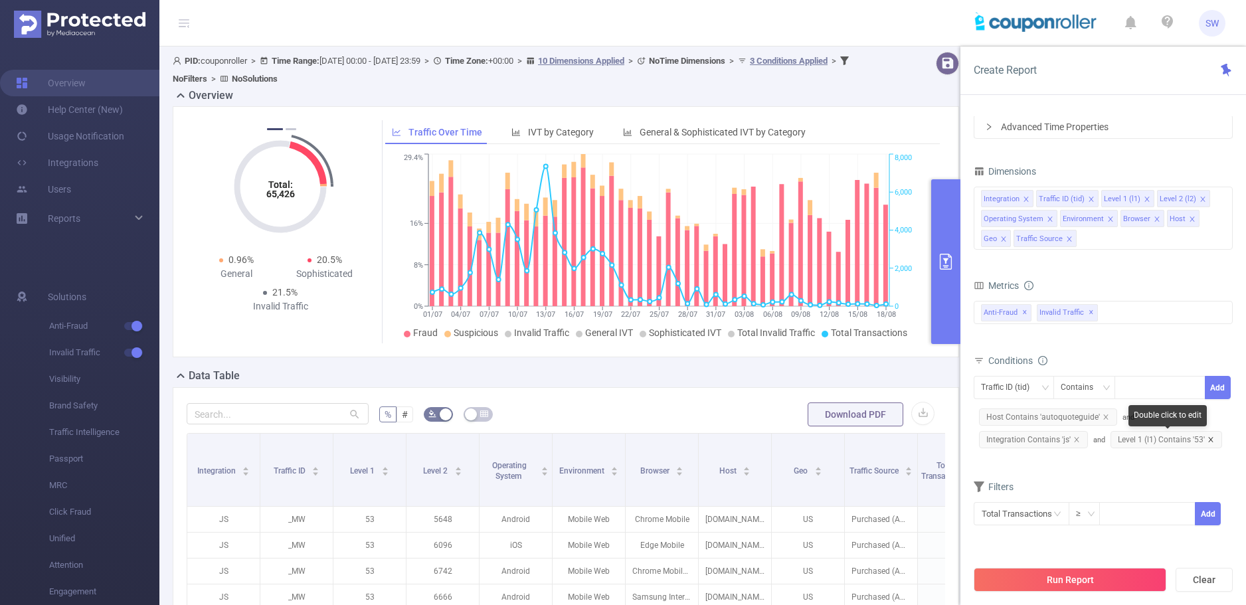
click at [1210, 440] on icon "icon: close" at bounding box center [1211, 439] width 7 height 7
click at [1033, 383] on div "Traffic ID (tid)" at bounding box center [1010, 388] width 58 height 22
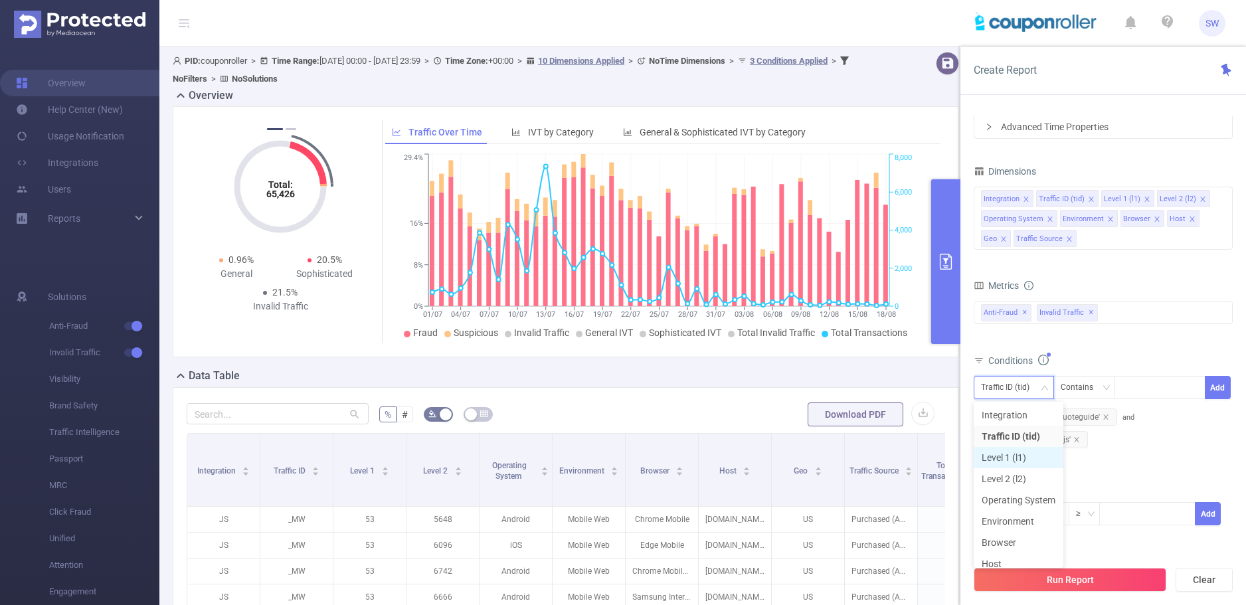
drag, startPoint x: 1034, startPoint y: 460, endPoint x: 1140, endPoint y: 409, distance: 118.3
click at [1034, 460] on li "Level 1 (l1)" at bounding box center [1019, 457] width 90 height 21
click at [1153, 391] on div at bounding box center [1160, 388] width 76 height 22
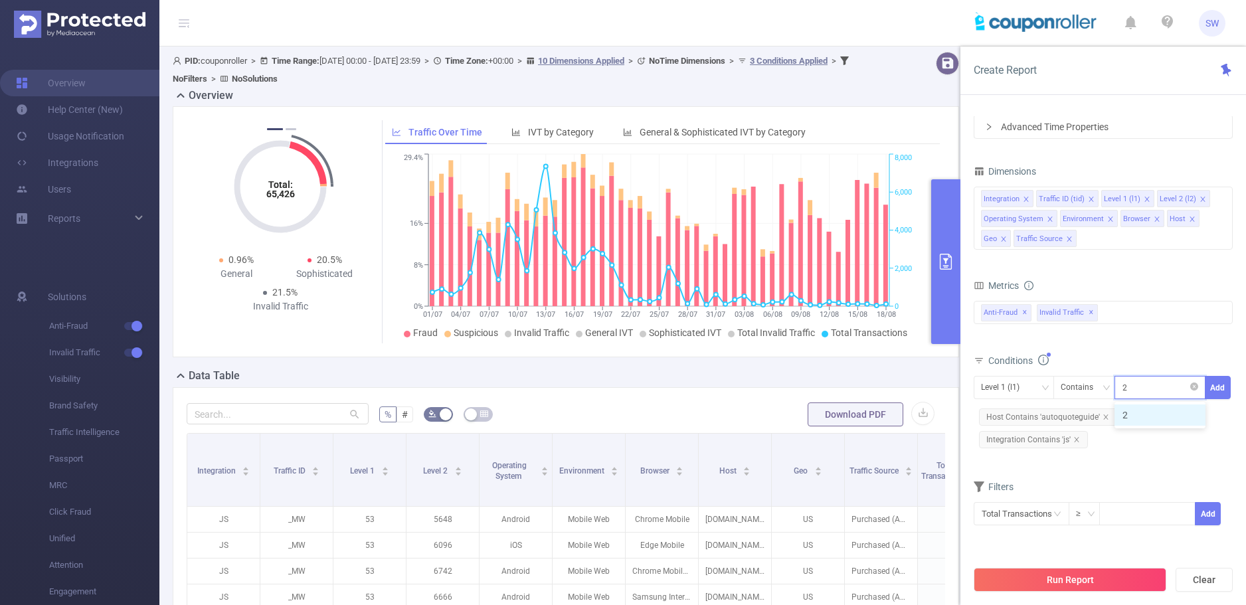
type input "21"
click at [1150, 409] on li "21" at bounding box center [1160, 415] width 91 height 21
click at [1226, 385] on button "Add" at bounding box center [1218, 387] width 26 height 23
click at [1062, 581] on button "Run Report" at bounding box center [1070, 580] width 193 height 24
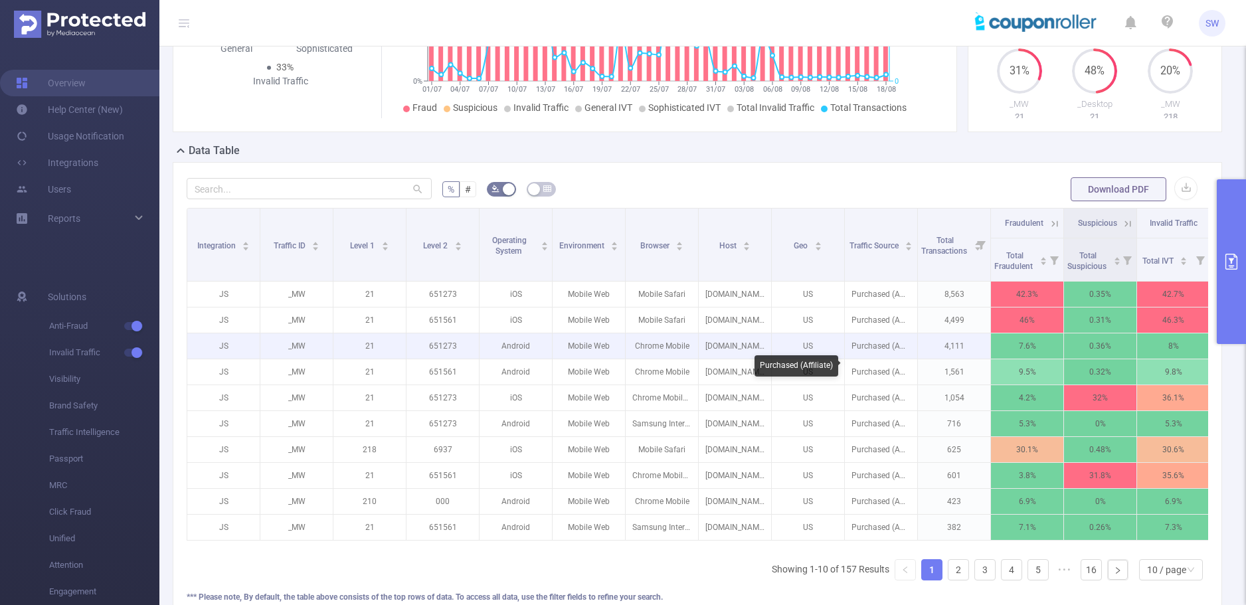
scroll to position [80, 0]
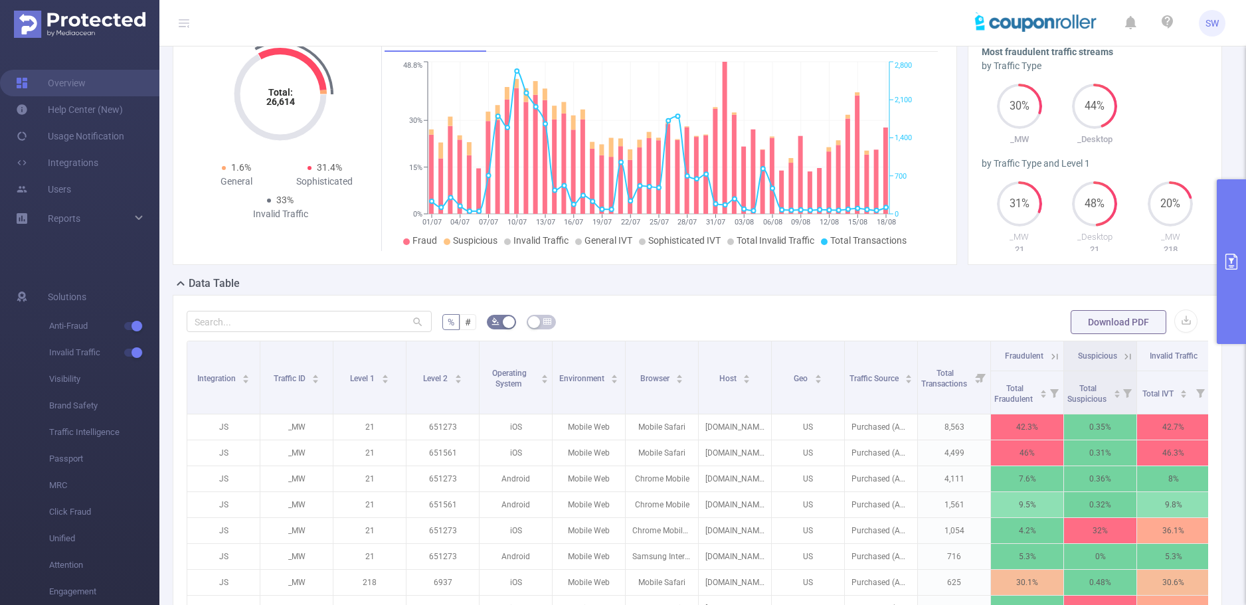
click at [1233, 232] on button "primary" at bounding box center [1231, 261] width 29 height 165
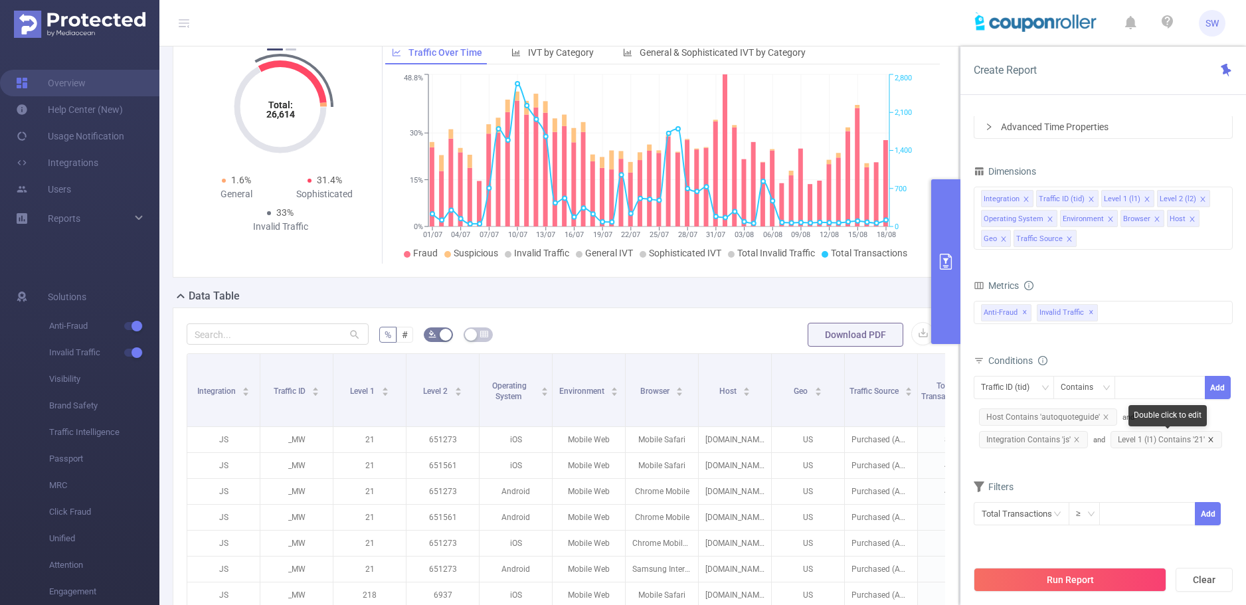
click at [1210, 441] on icon "icon: close" at bounding box center [1210, 439] width 5 height 5
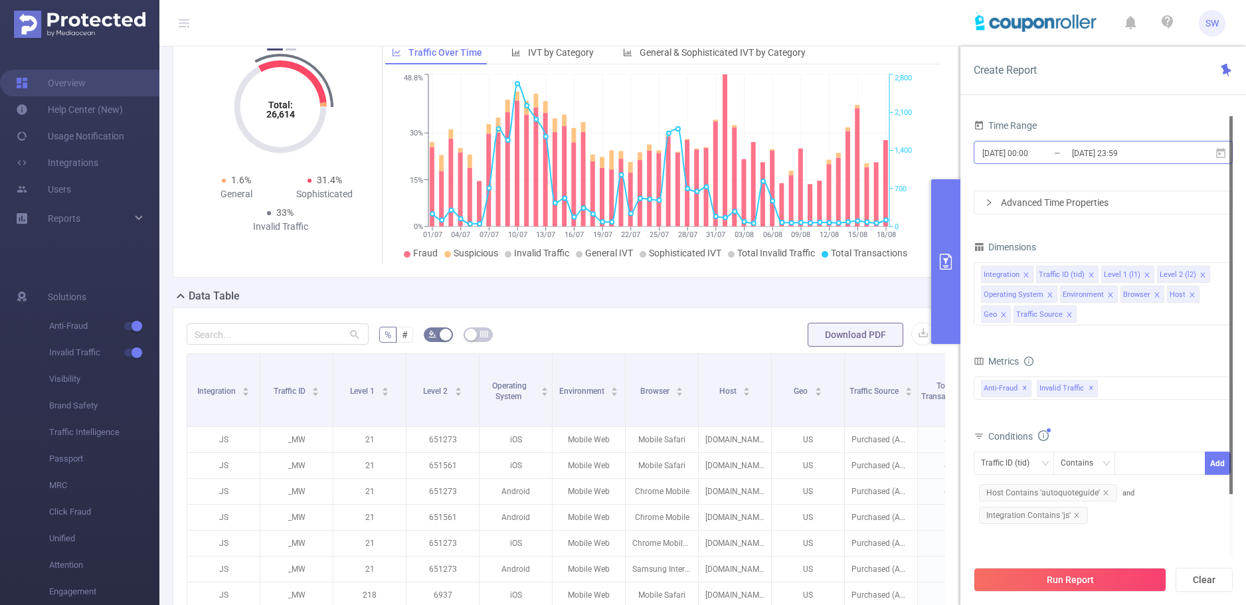
click at [1038, 151] on input "[DATE] 00:00" at bounding box center [1035, 153] width 108 height 18
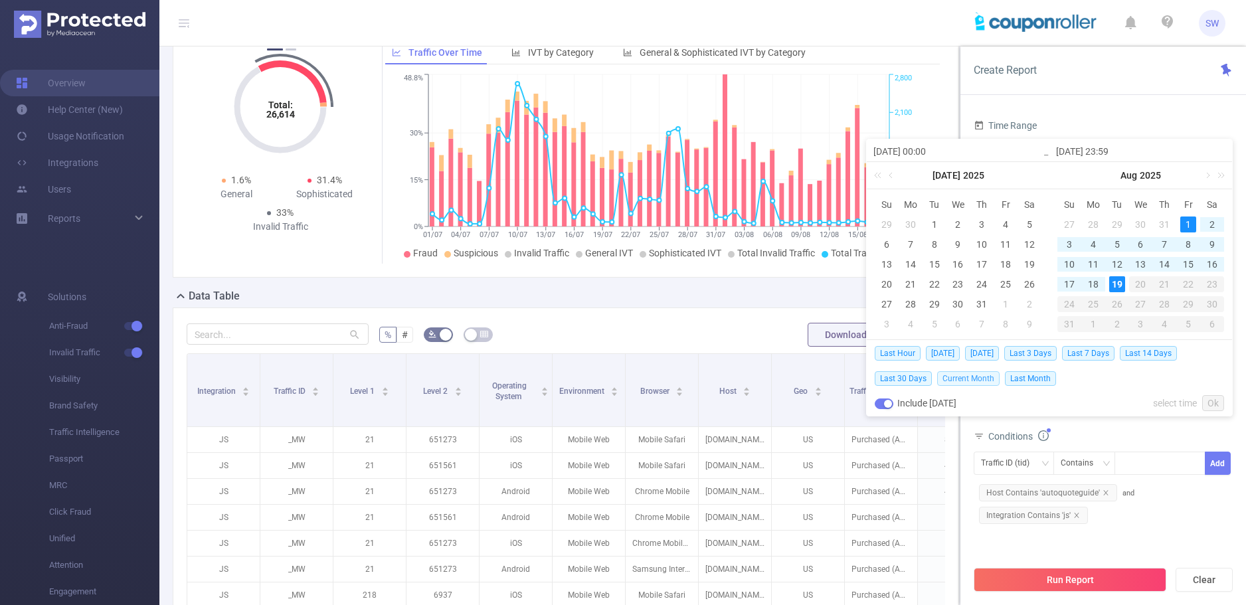
click at [973, 379] on span "Current Month" at bounding box center [968, 378] width 62 height 15
type input "[DATE] 00:00"
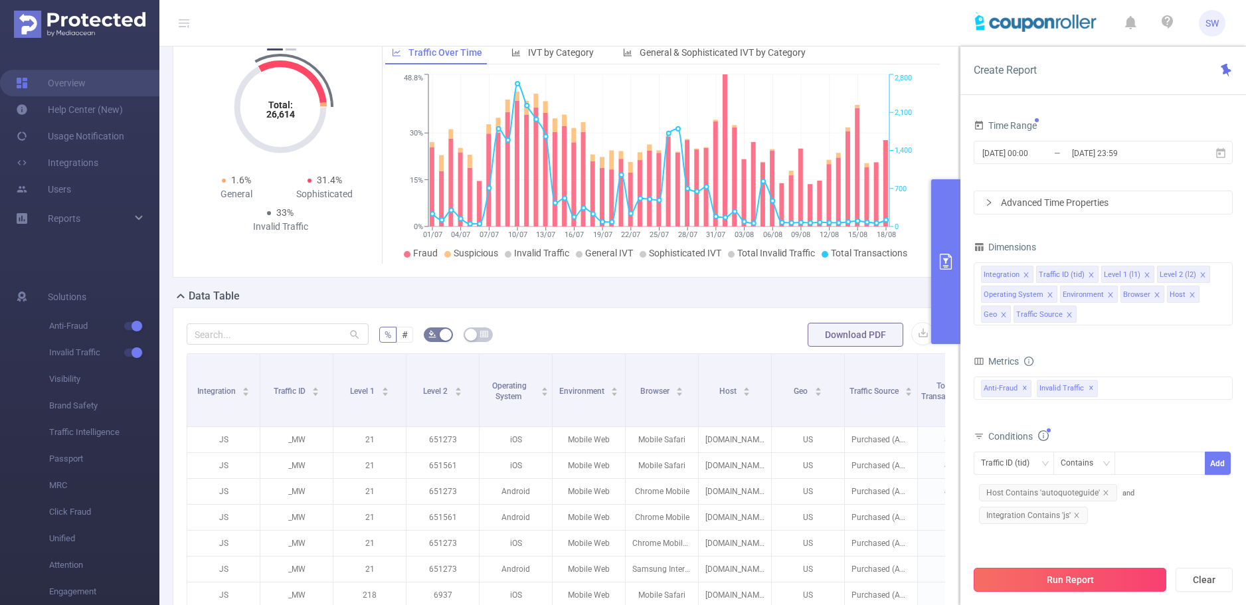
click at [1094, 583] on button "Run Report" at bounding box center [1070, 580] width 193 height 24
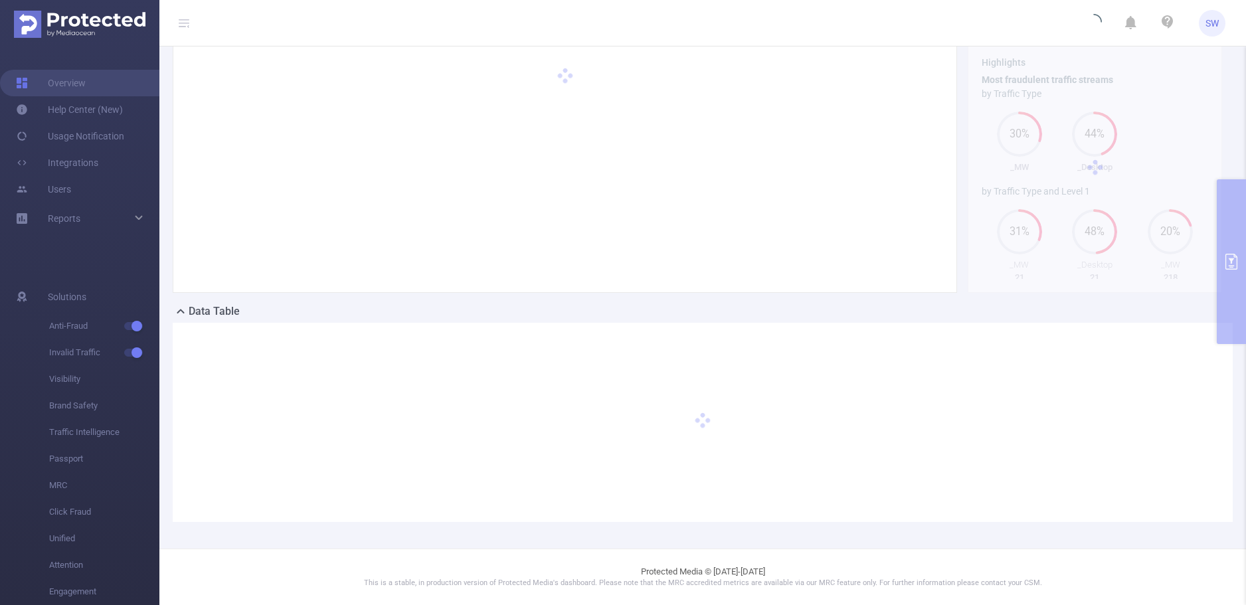
scroll to position [52, 0]
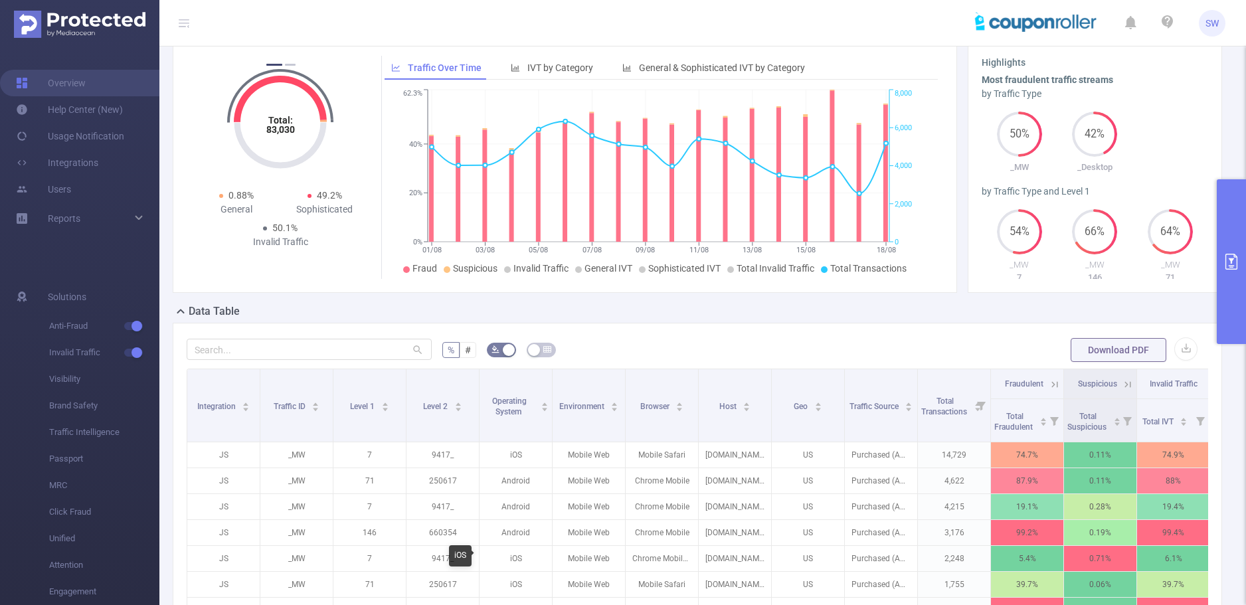
scroll to position [185, 0]
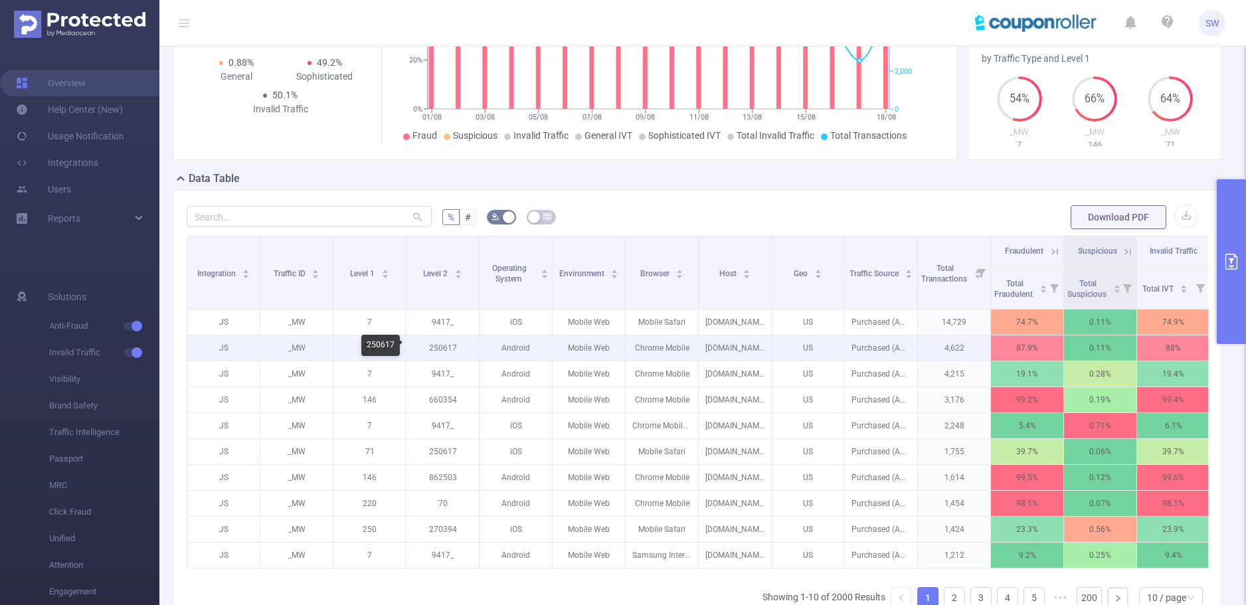
click at [436, 351] on p "250617" at bounding box center [443, 348] width 72 height 25
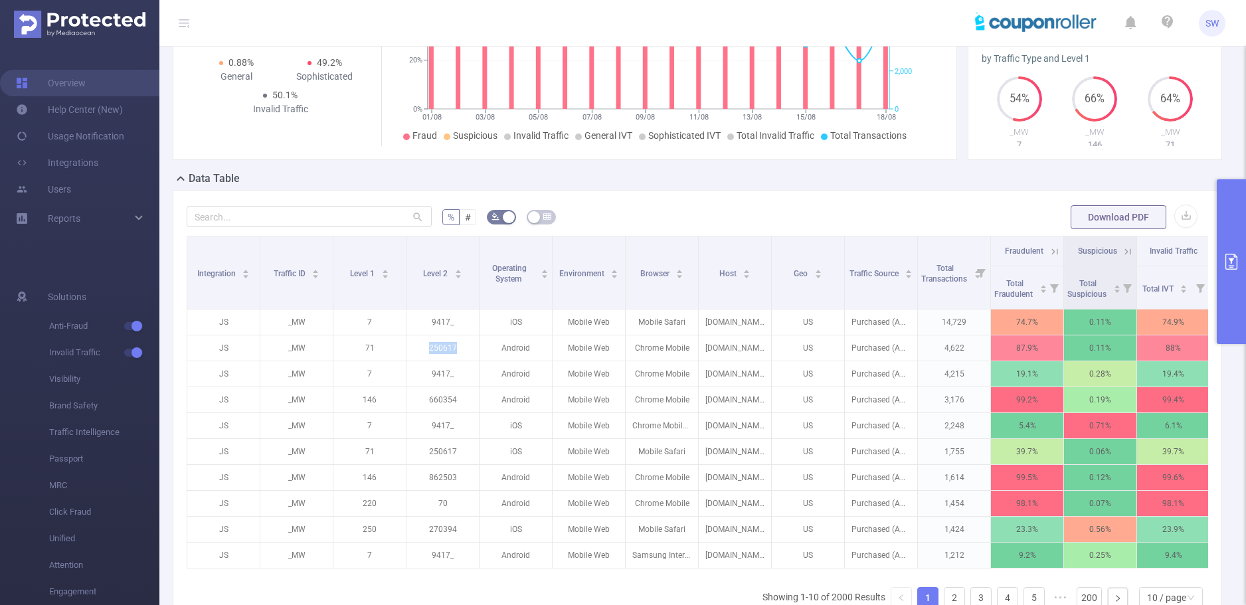
copy p "250617"
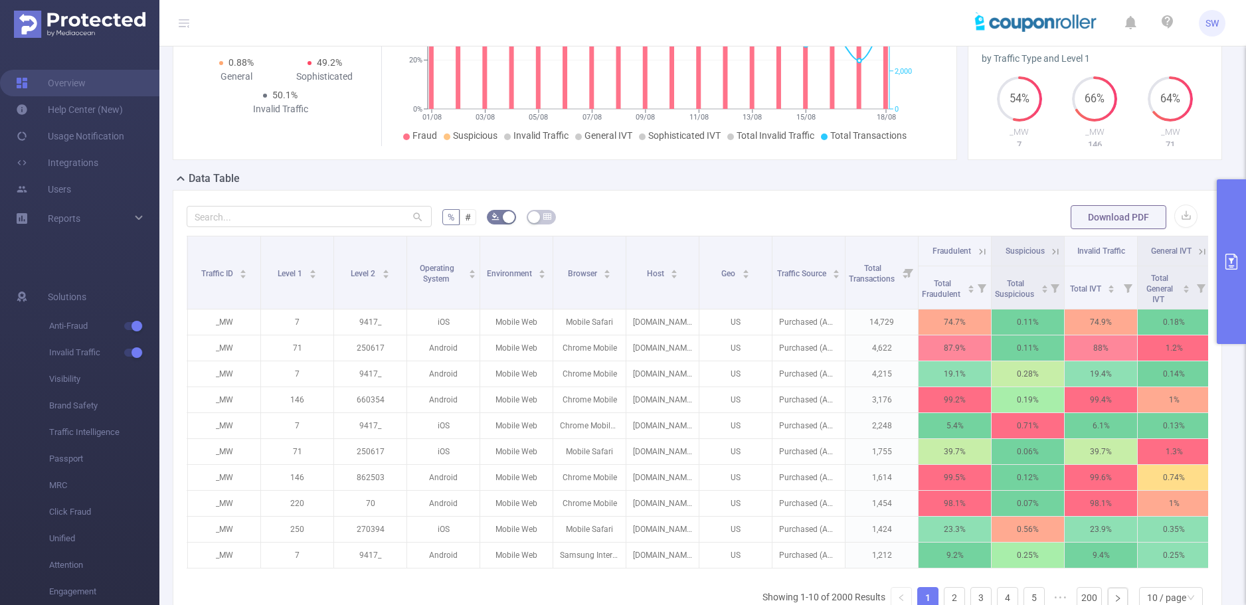
scroll to position [0, 0]
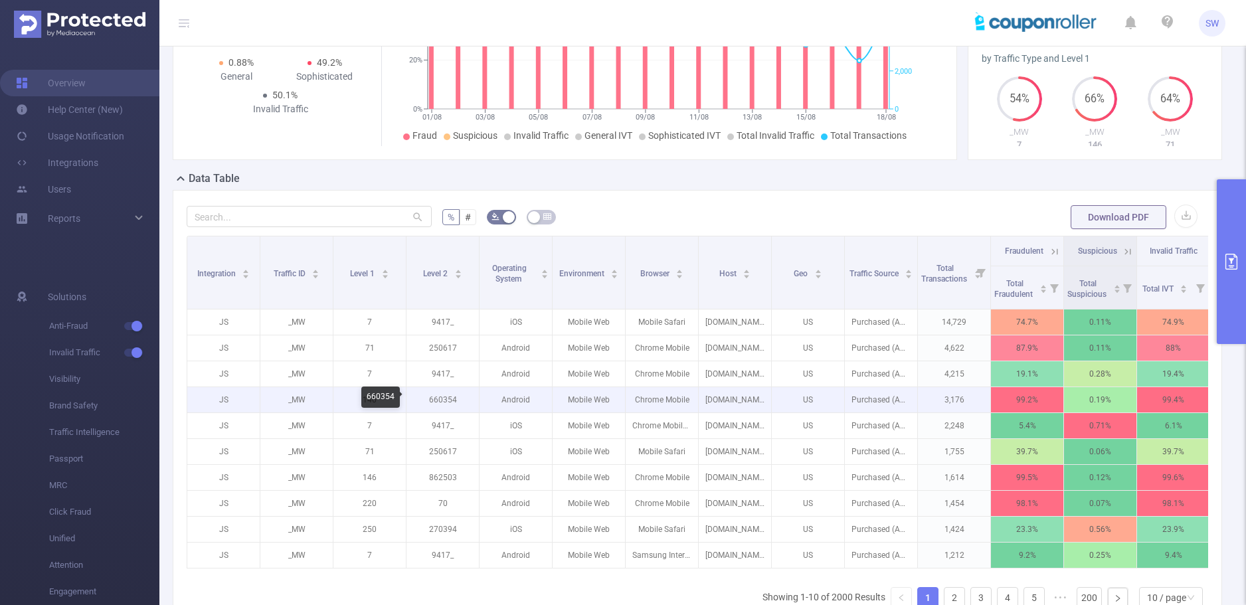
click at [445, 401] on p "660354" at bounding box center [443, 399] width 72 height 25
copy p "660354"
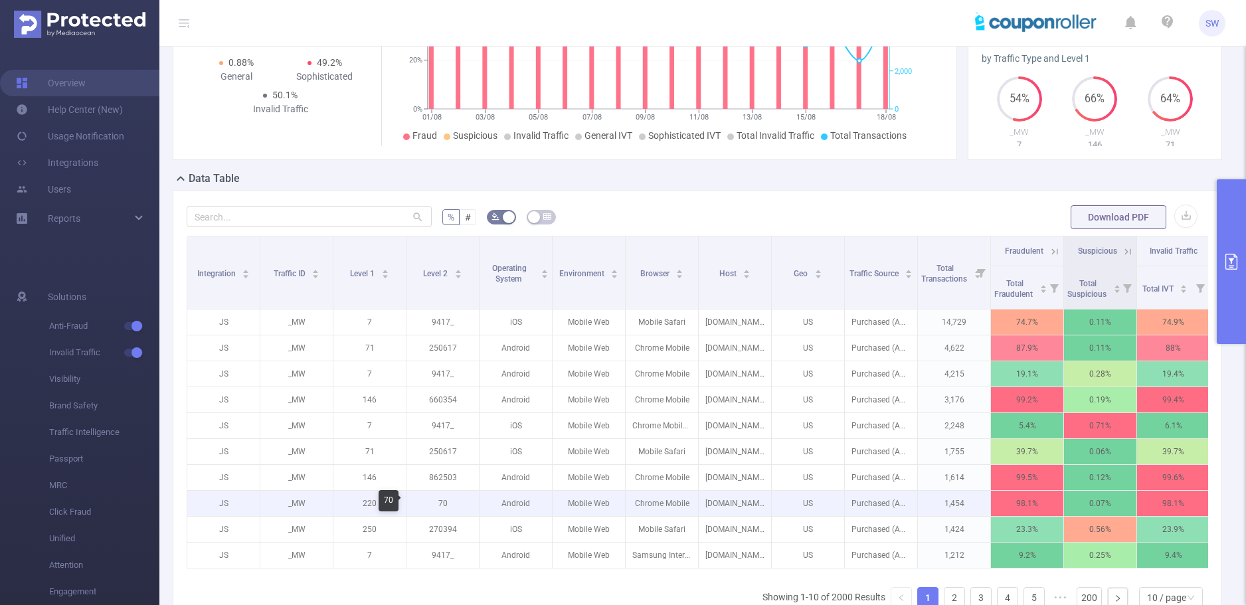
click at [442, 506] on p "70" at bounding box center [443, 503] width 72 height 25
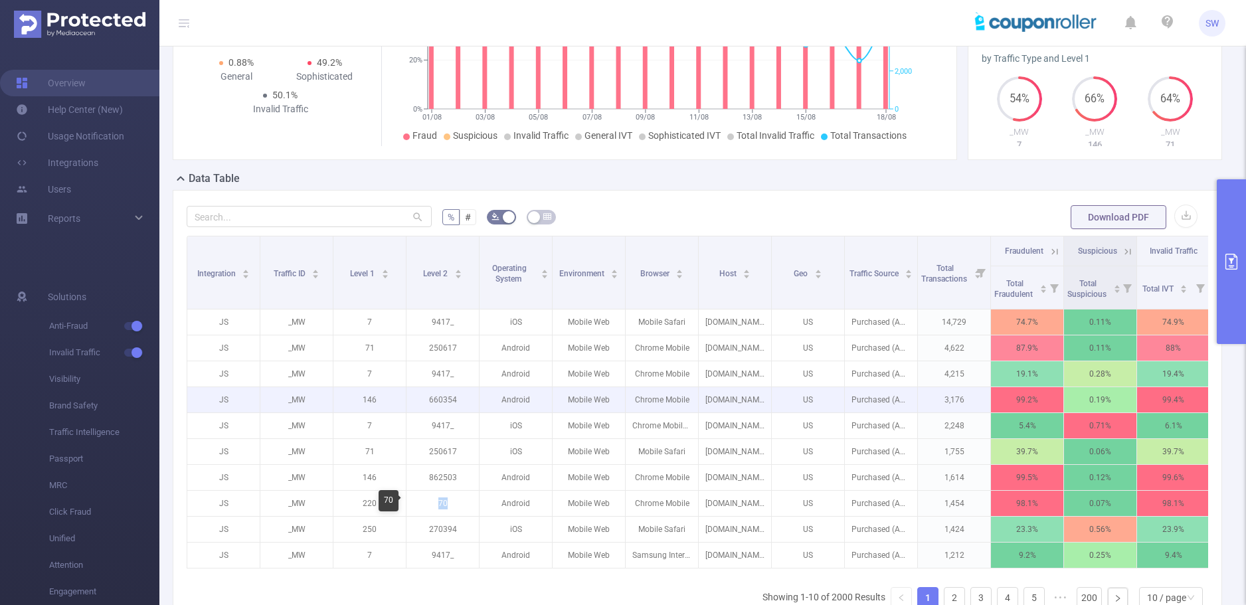
copy p "70"
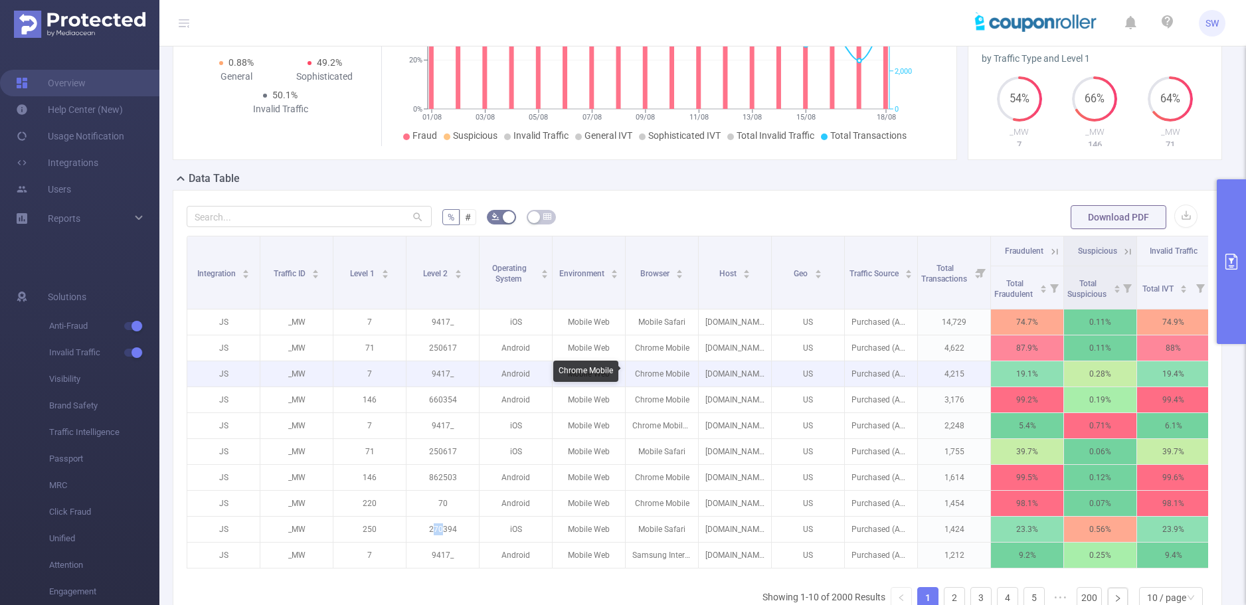
scroll to position [318, 0]
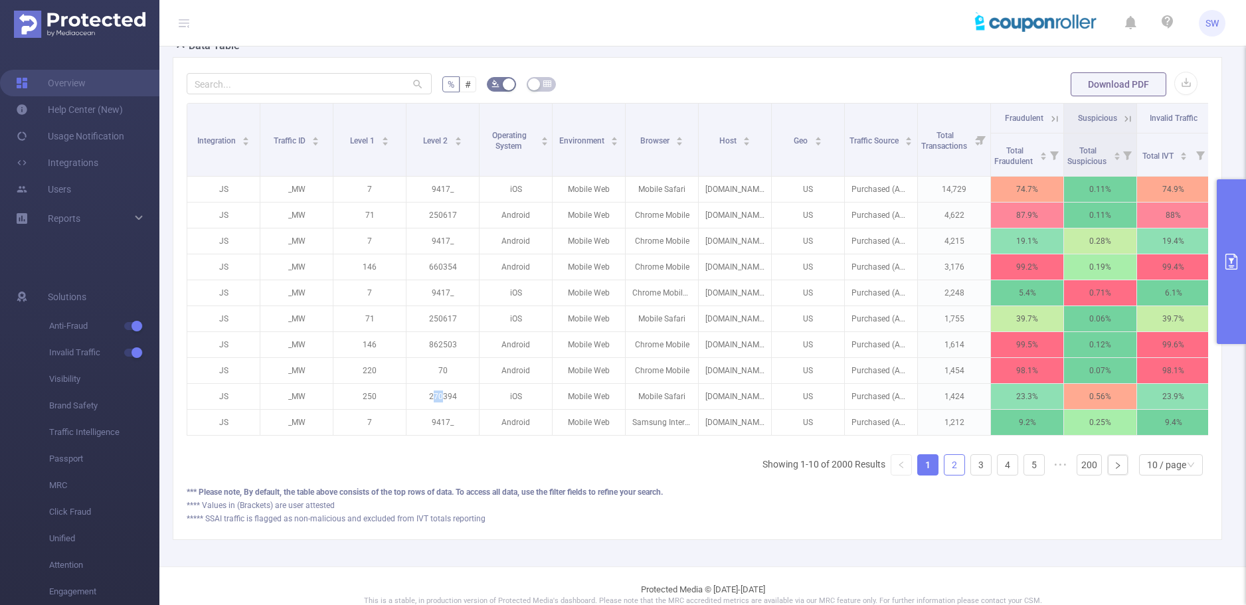
click at [945, 475] on link "2" at bounding box center [955, 465] width 20 height 20
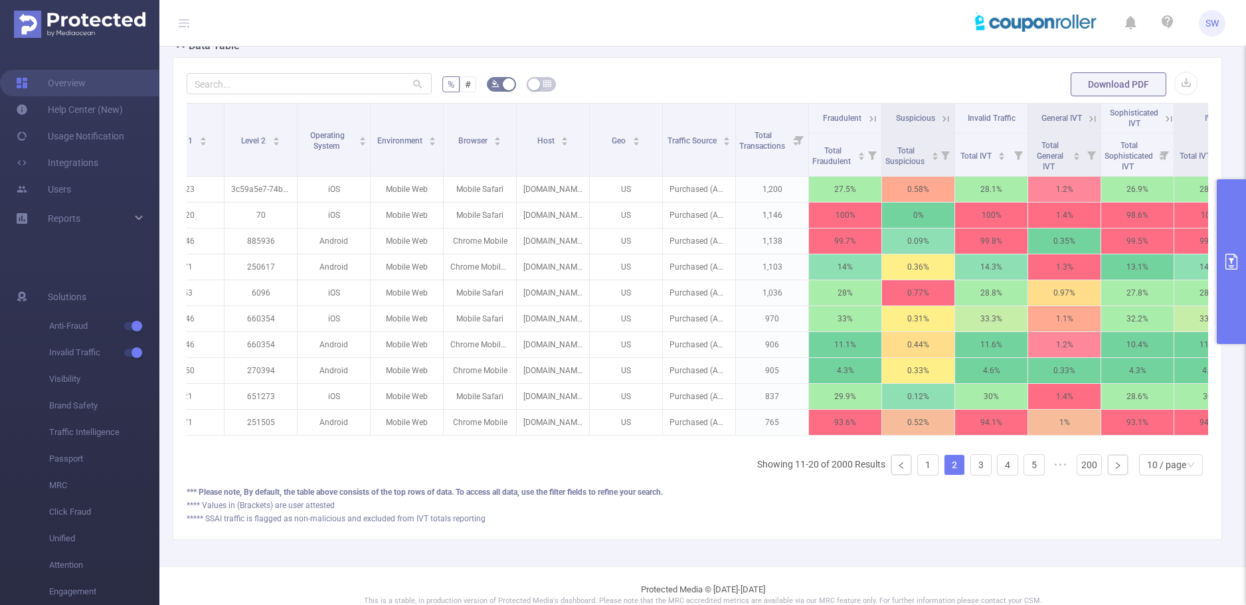
scroll to position [0, 0]
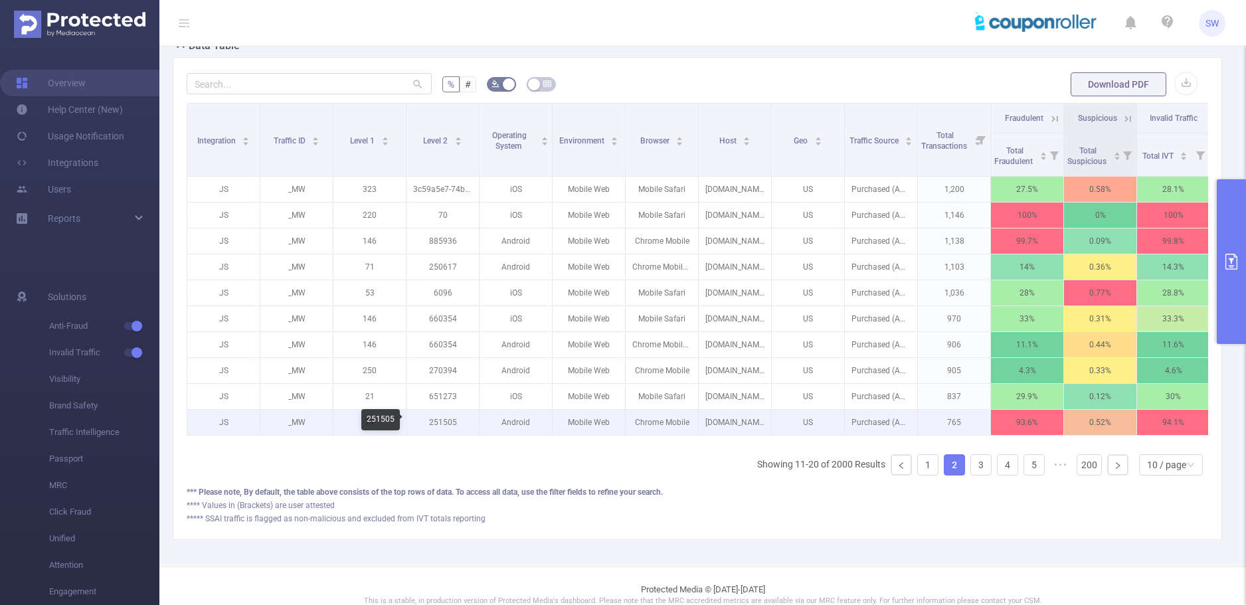
click at [442, 425] on p "251505" at bounding box center [443, 422] width 72 height 25
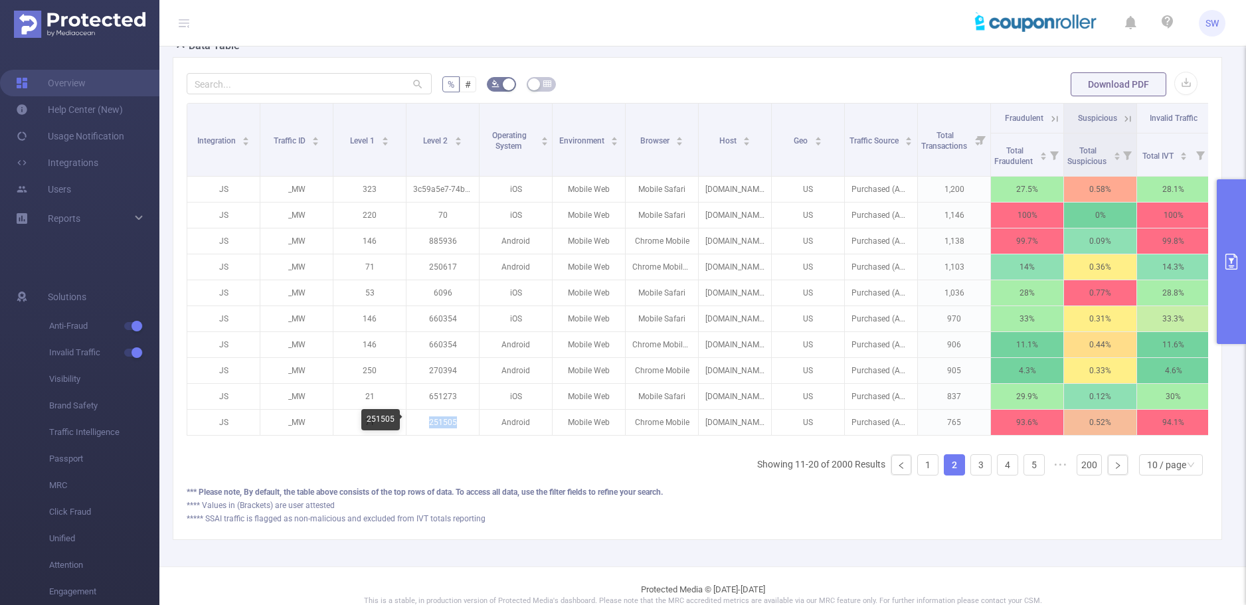
copy p "251505"
click at [971, 475] on link "3" at bounding box center [981, 465] width 20 height 20
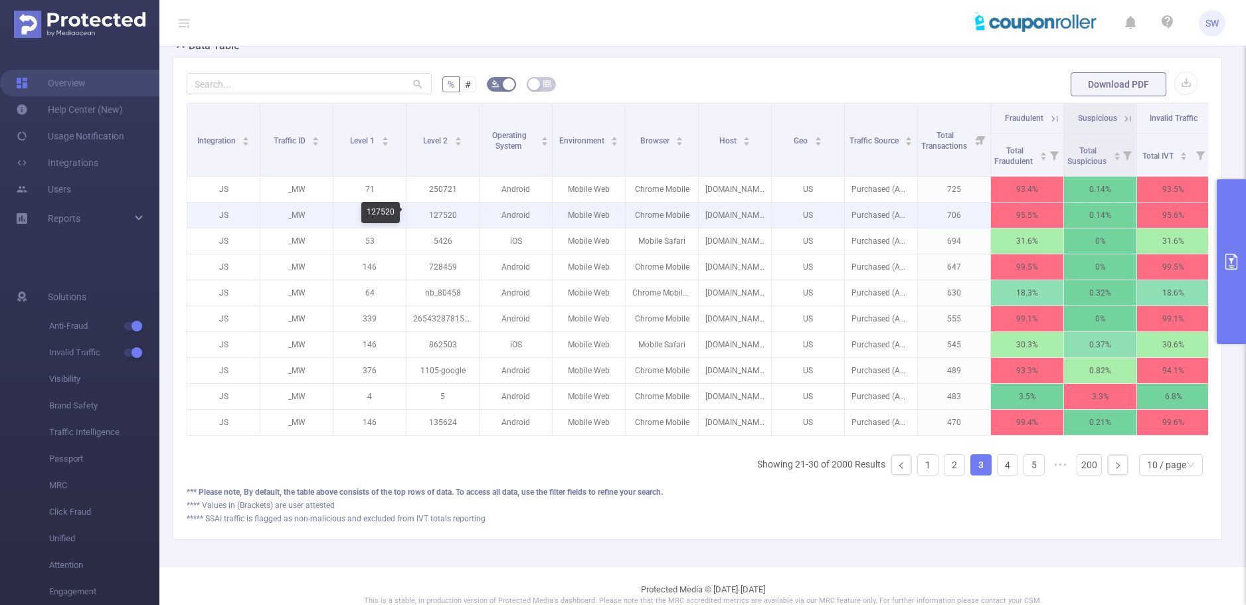
click at [440, 217] on p "127520" at bounding box center [443, 215] width 72 height 25
click at [446, 215] on p "127520" at bounding box center [443, 215] width 72 height 25
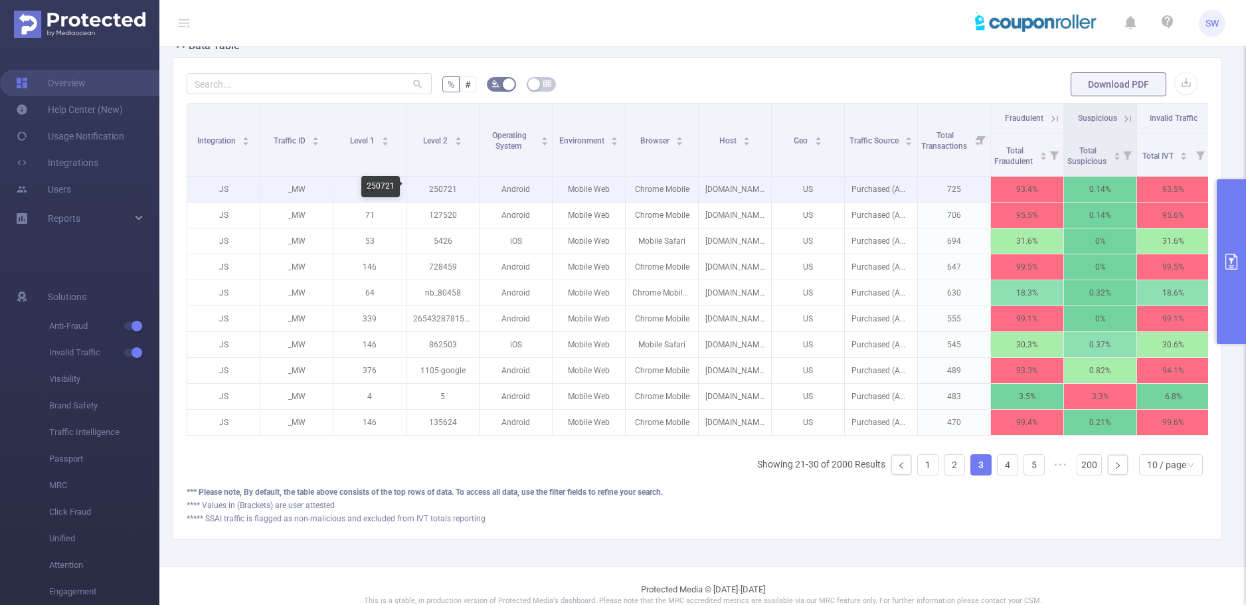
click at [447, 191] on p "250721" at bounding box center [443, 189] width 72 height 25
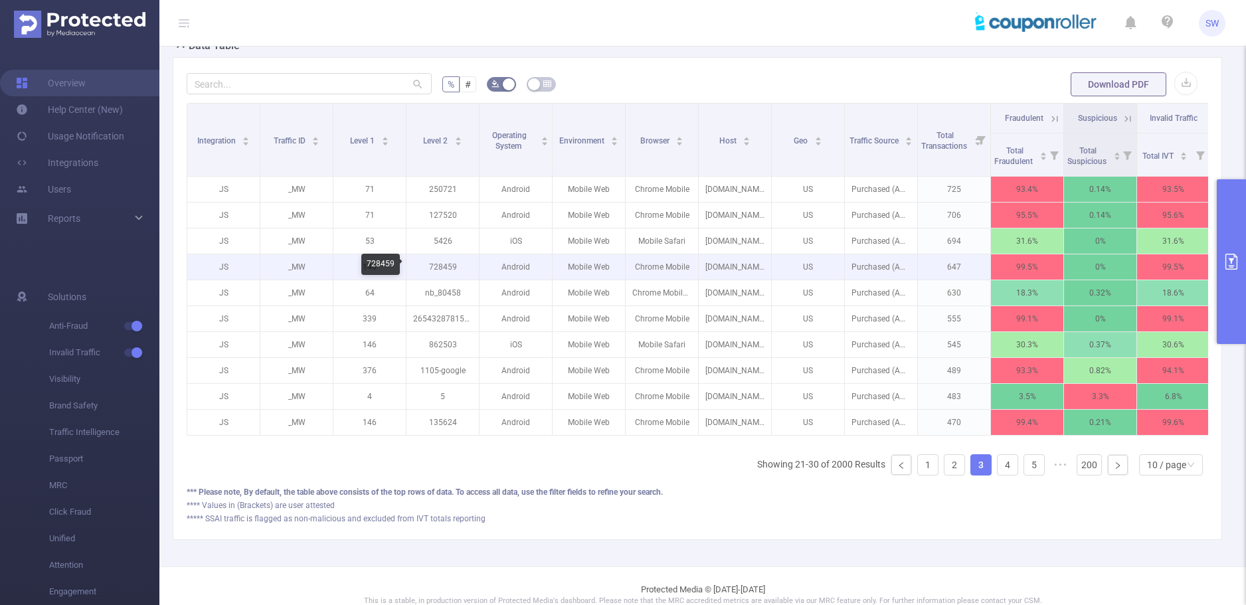
click at [440, 261] on p "728459" at bounding box center [443, 266] width 72 height 25
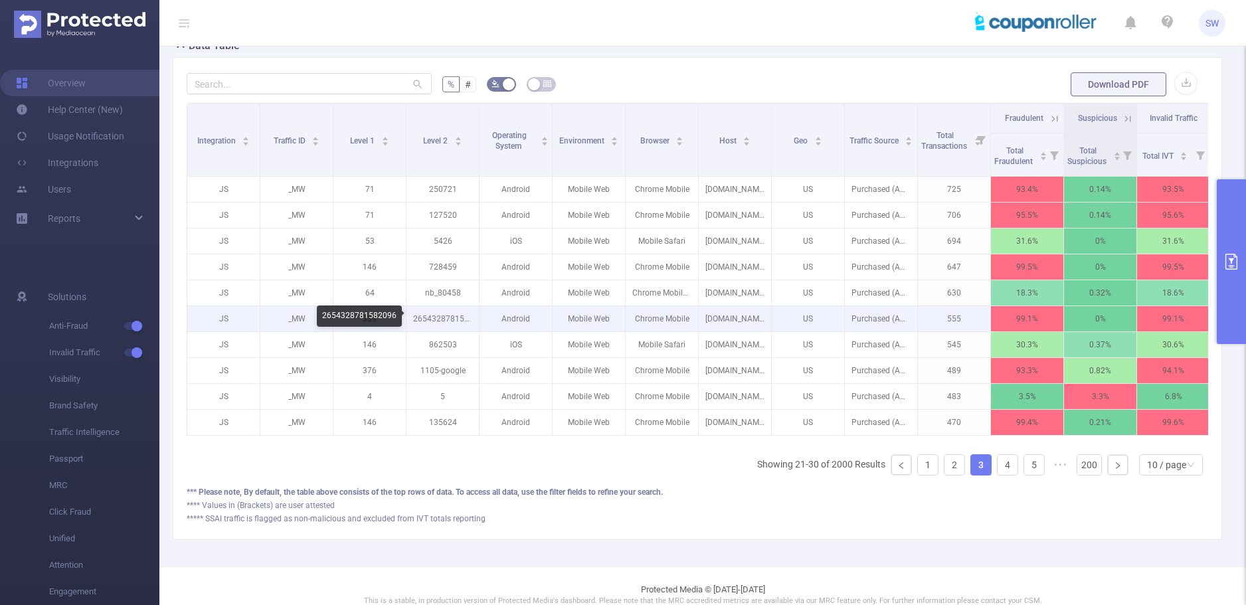
click at [446, 318] on p "2654328781582096" at bounding box center [443, 318] width 72 height 25
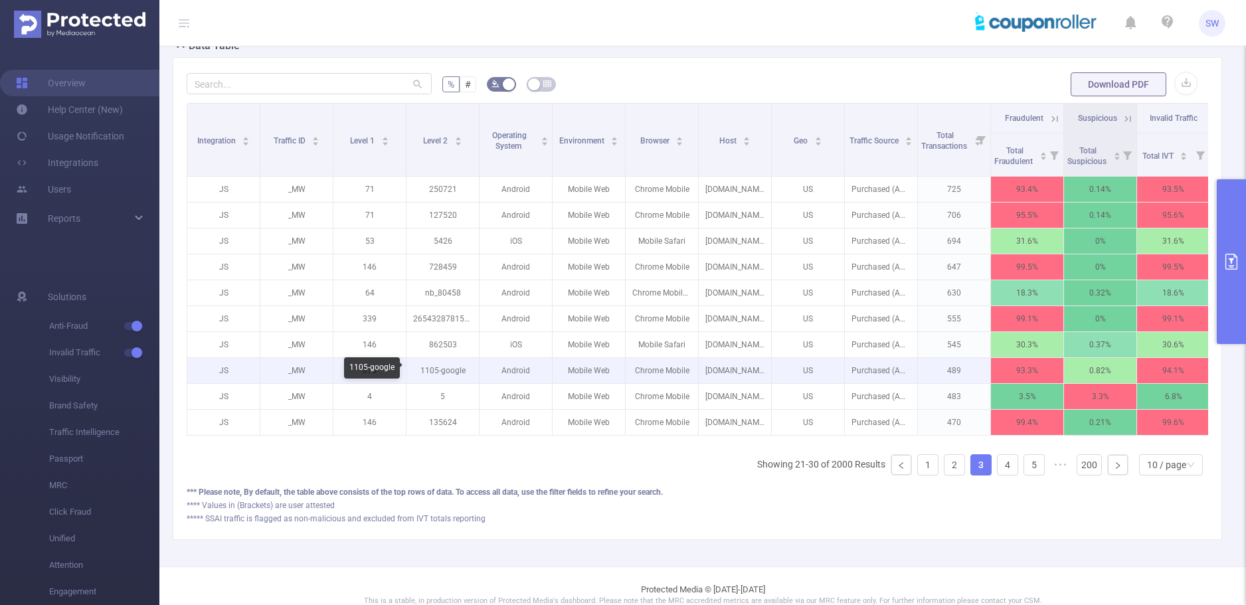
click at [446, 375] on p "1105-google" at bounding box center [443, 370] width 72 height 25
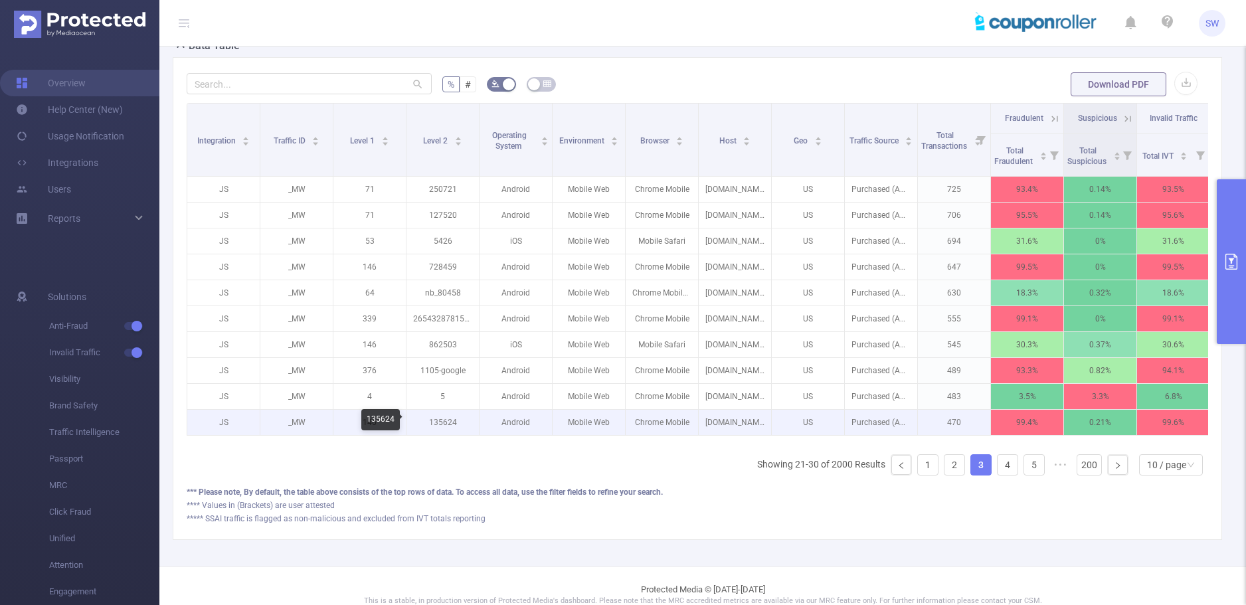
click at [438, 424] on p "135624" at bounding box center [443, 422] width 72 height 25
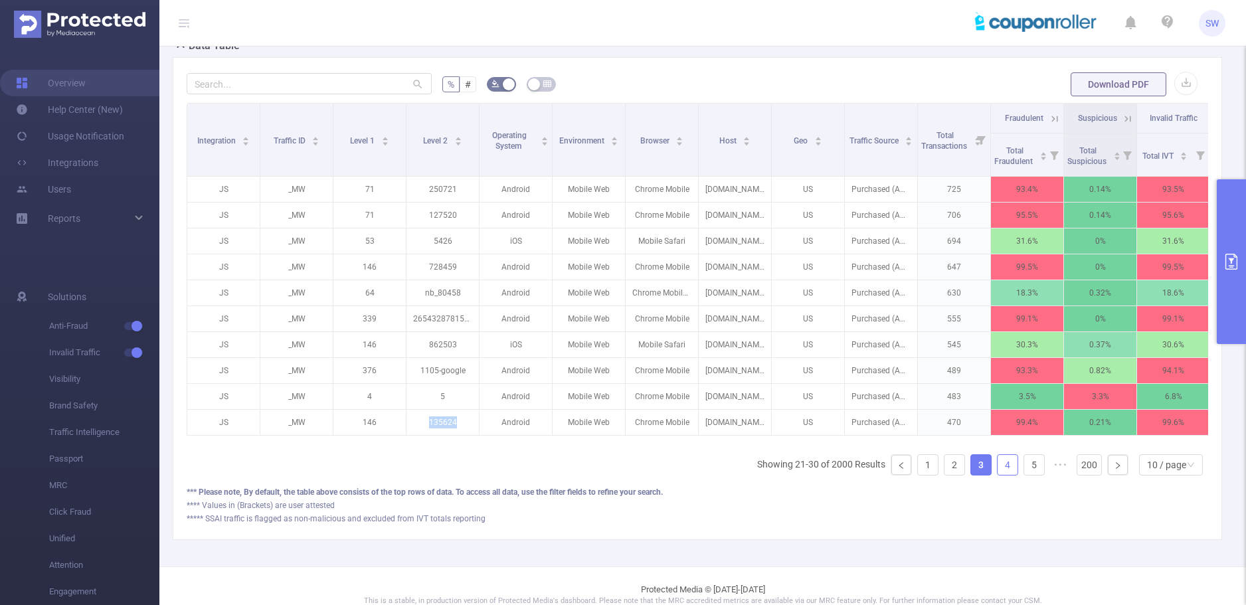
click at [998, 475] on link "4" at bounding box center [1008, 465] width 20 height 20
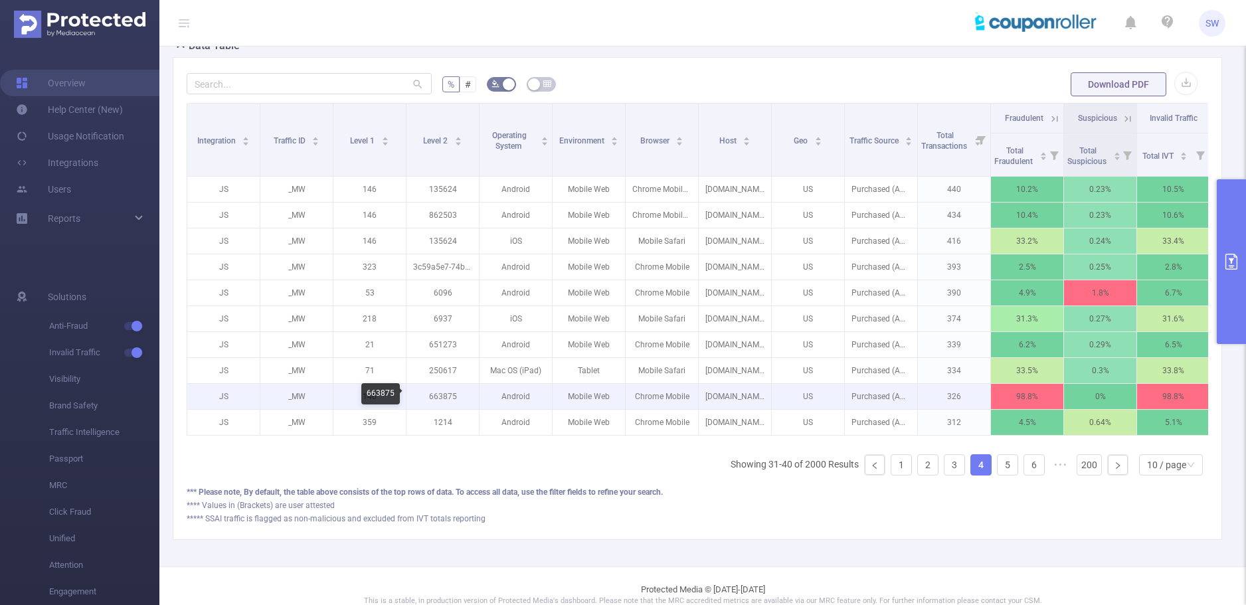
click at [438, 397] on p "663875" at bounding box center [443, 396] width 72 height 25
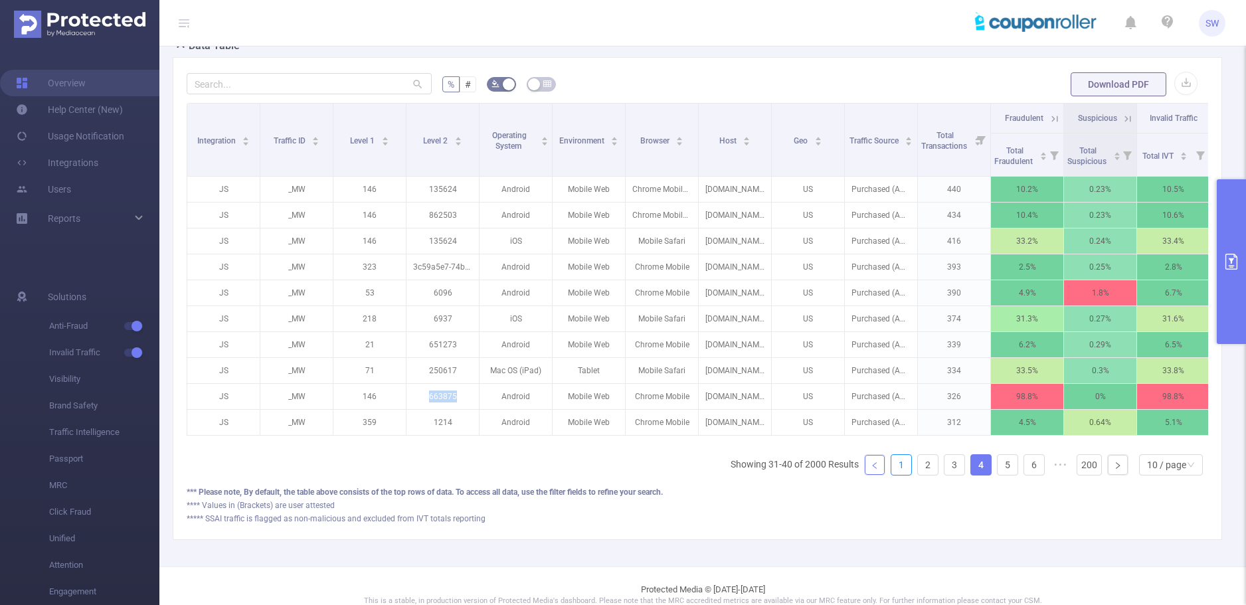
click at [895, 475] on link "1" at bounding box center [902, 465] width 20 height 20
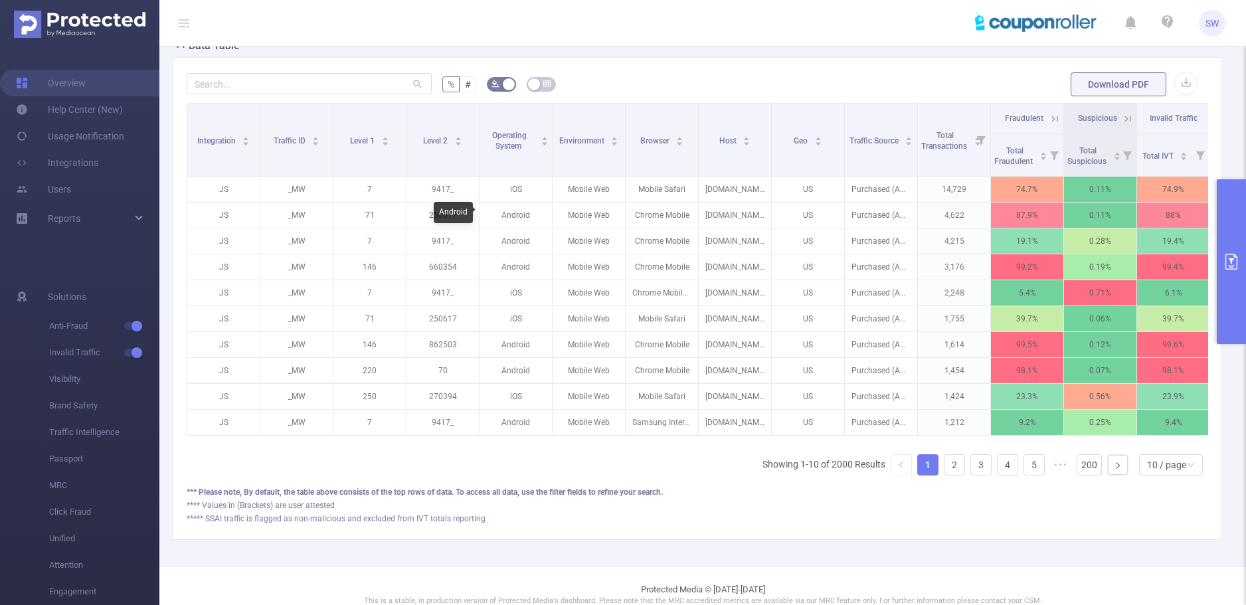
click at [436, 215] on div "Android" at bounding box center [453, 212] width 39 height 21
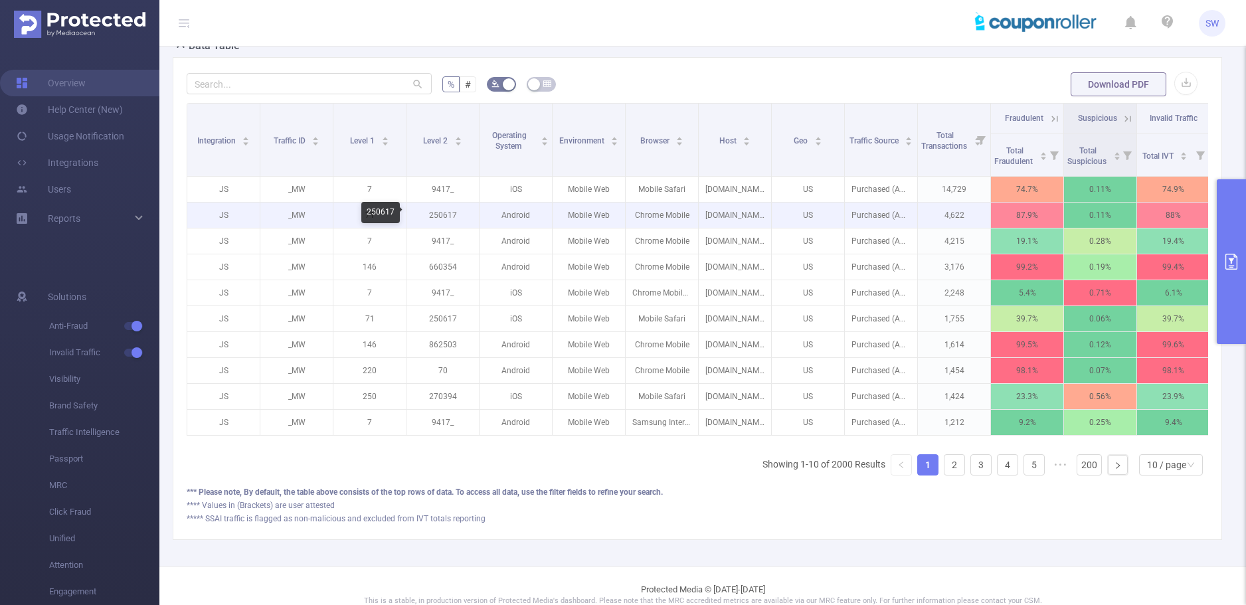
click at [425, 218] on p "250617" at bounding box center [443, 215] width 72 height 25
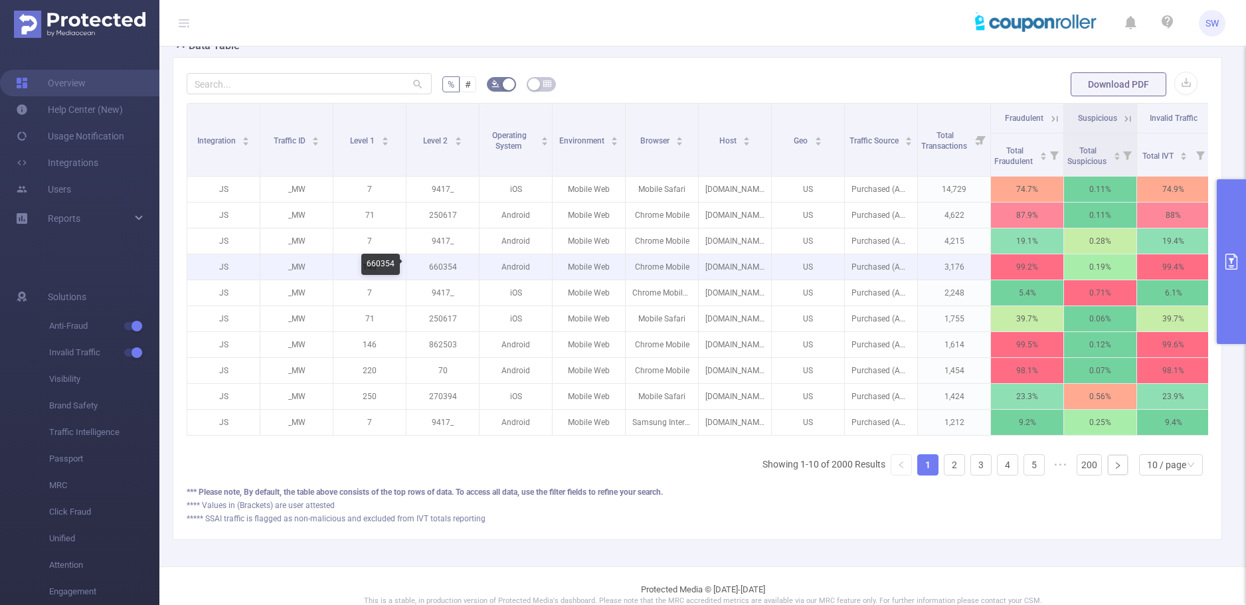
click at [444, 266] on p "660354" at bounding box center [443, 266] width 72 height 25
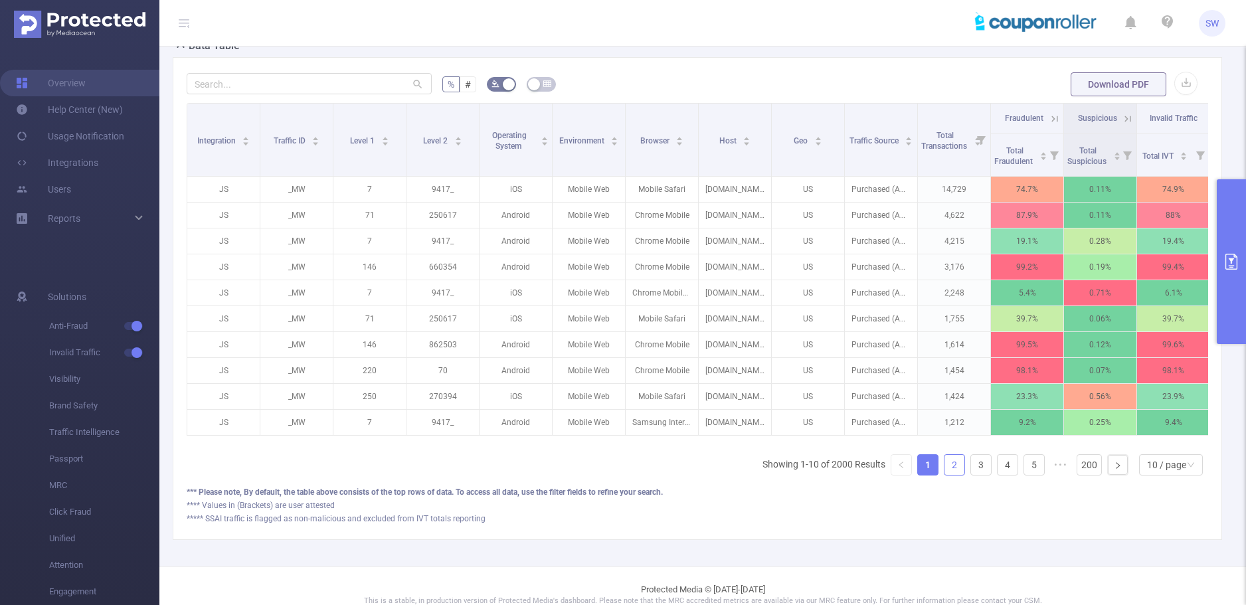
click at [945, 475] on link "2" at bounding box center [955, 465] width 20 height 20
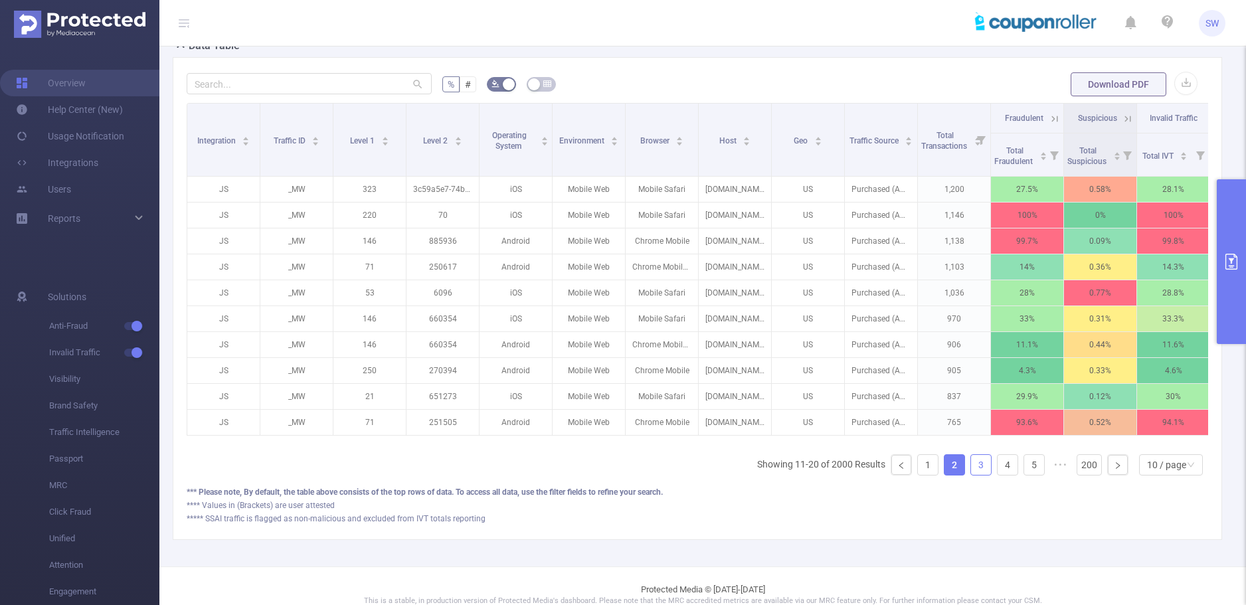
click at [977, 475] on link "3" at bounding box center [981, 465] width 20 height 20
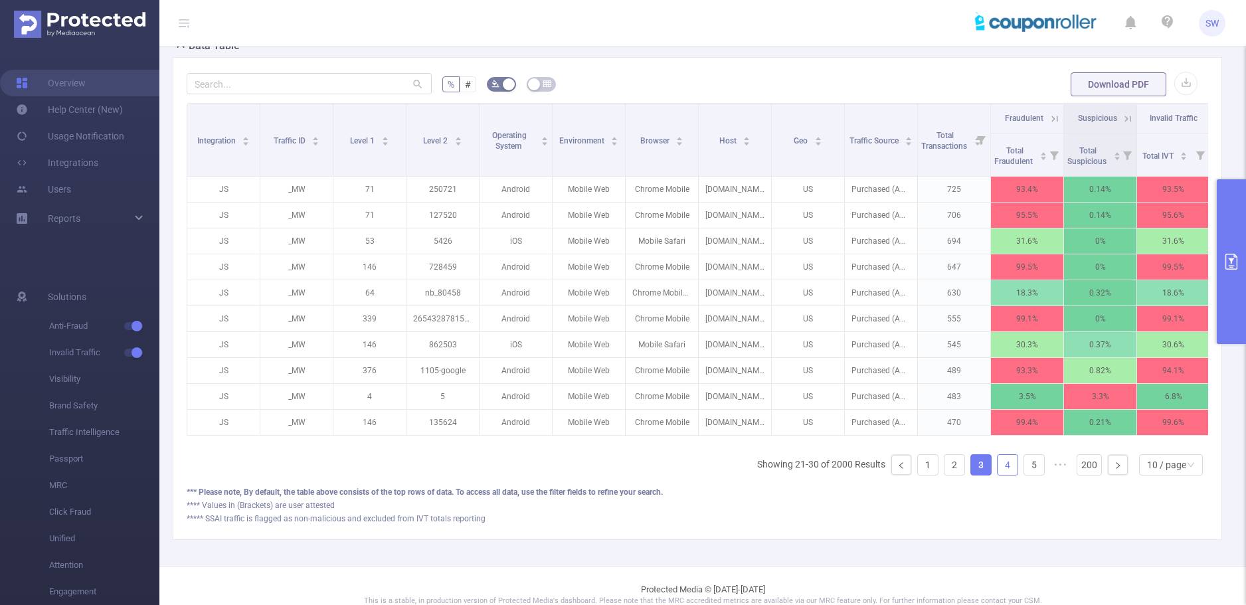
click at [998, 475] on link "4" at bounding box center [1008, 465] width 20 height 20
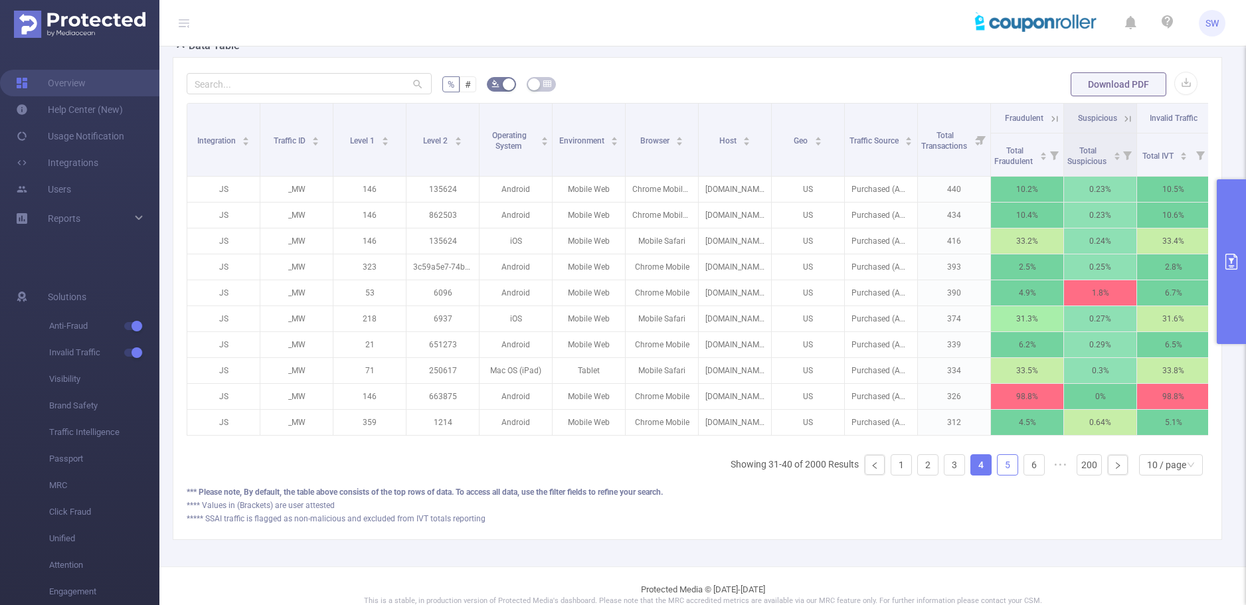
click at [999, 475] on link "5" at bounding box center [1008, 465] width 20 height 20
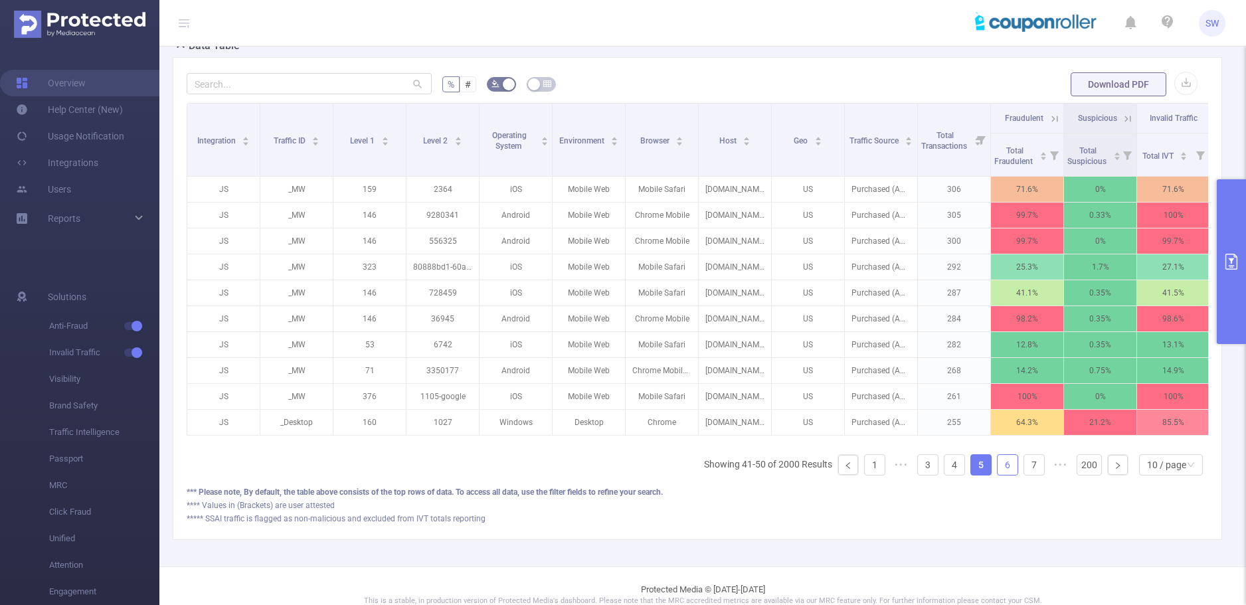
click at [1006, 475] on link "6" at bounding box center [1008, 465] width 20 height 20
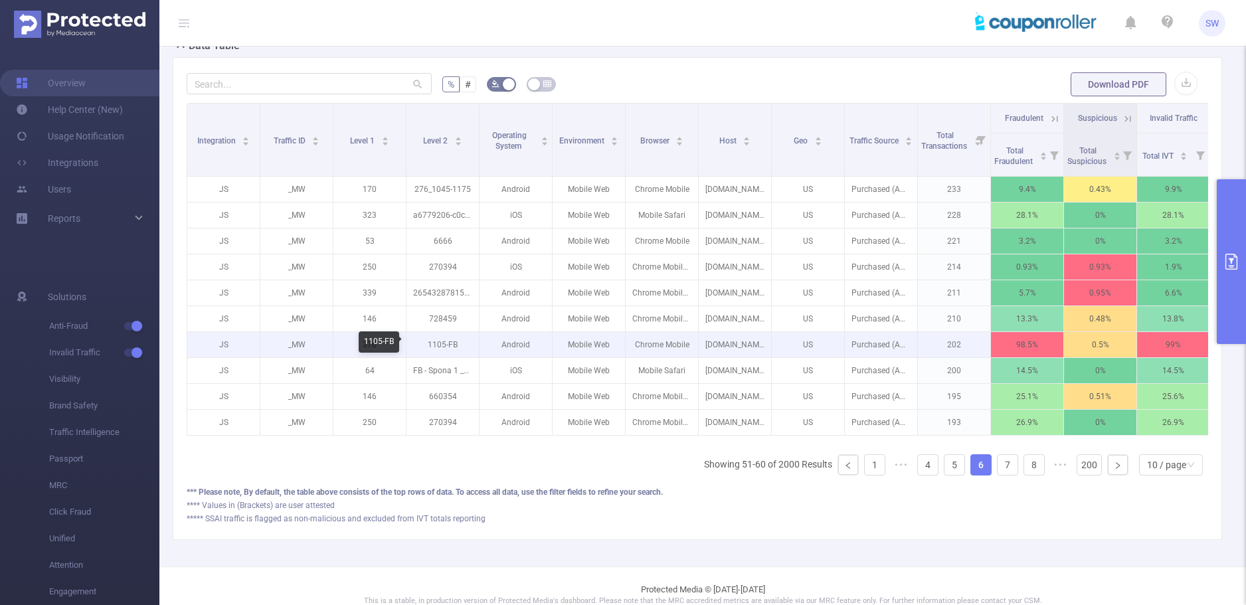
click at [445, 346] on p "1105-FB" at bounding box center [443, 344] width 72 height 25
click at [439, 344] on p "1105-FB" at bounding box center [443, 344] width 72 height 25
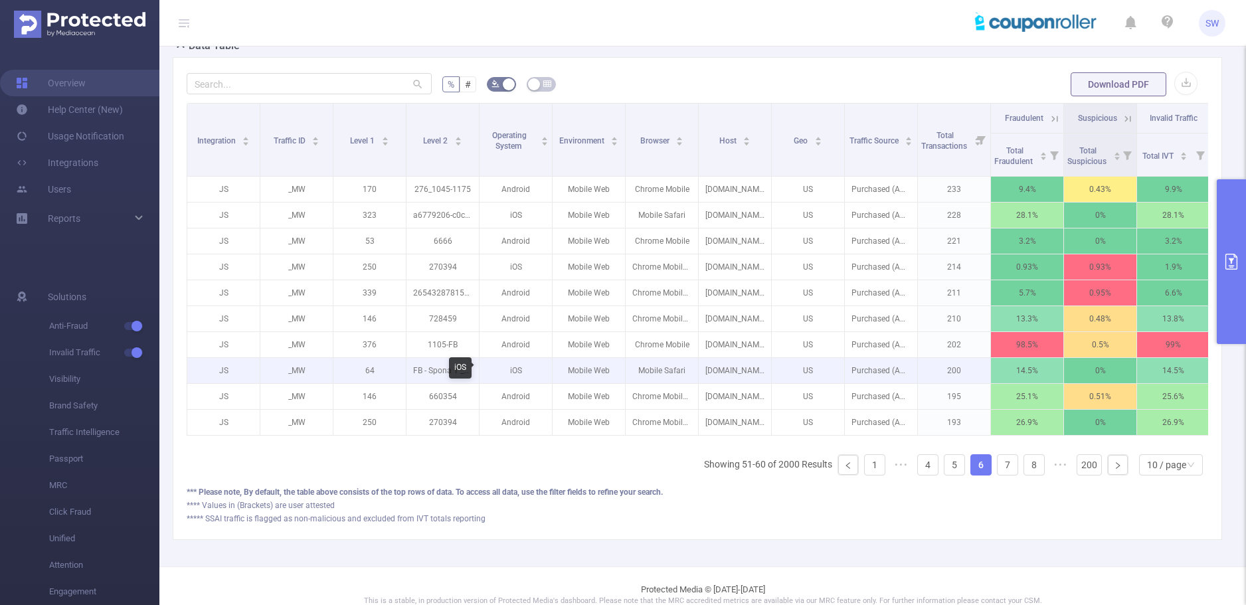
click at [447, 371] on p "FB - Spona 1 _688798c6f5246600126f3c0a" at bounding box center [443, 370] width 72 height 25
click at [434, 373] on p "FB - Spona 1 _688798c6f5246600126f3c0a" at bounding box center [443, 370] width 72 height 25
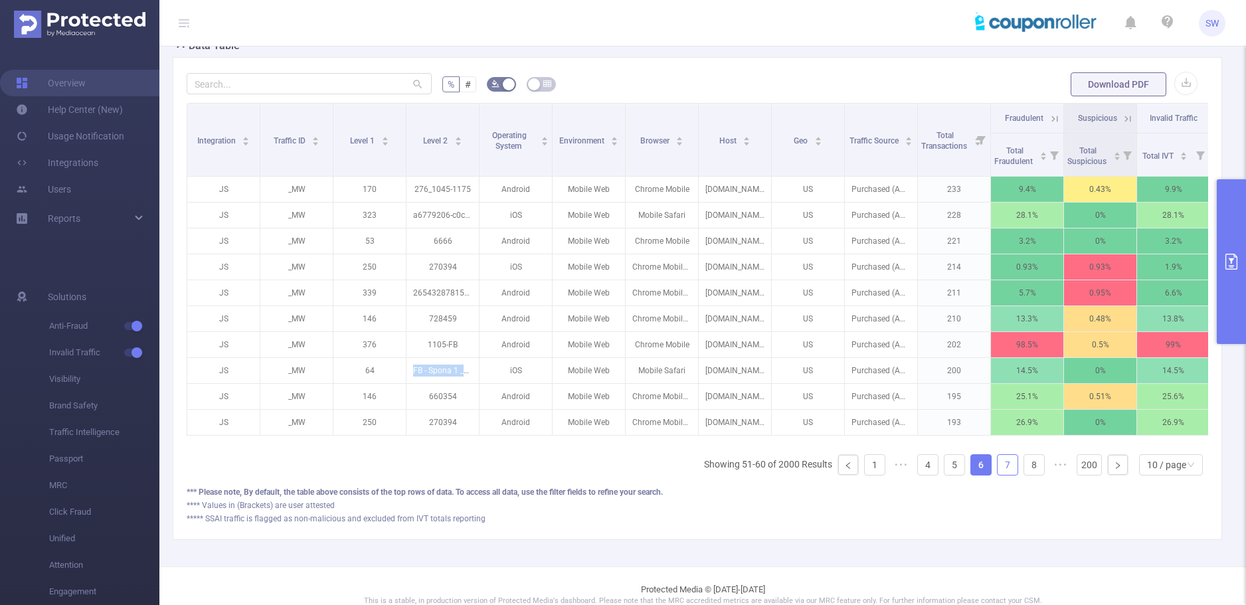
click at [998, 475] on link "7" at bounding box center [1008, 465] width 20 height 20
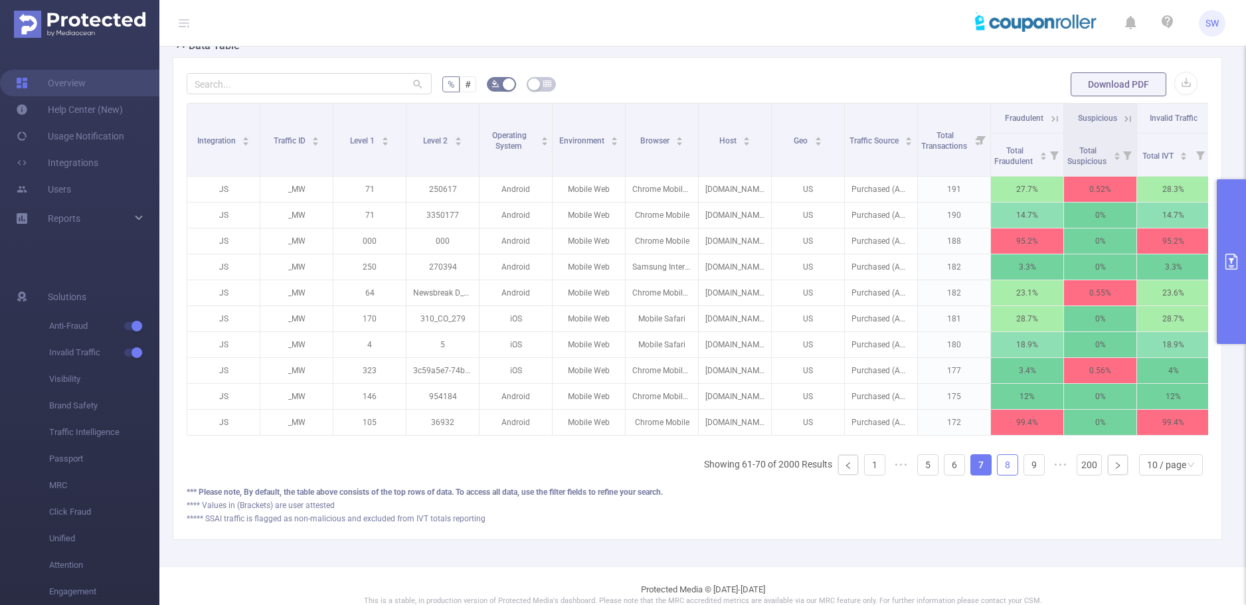
click at [1001, 475] on link "8" at bounding box center [1008, 465] width 20 height 20
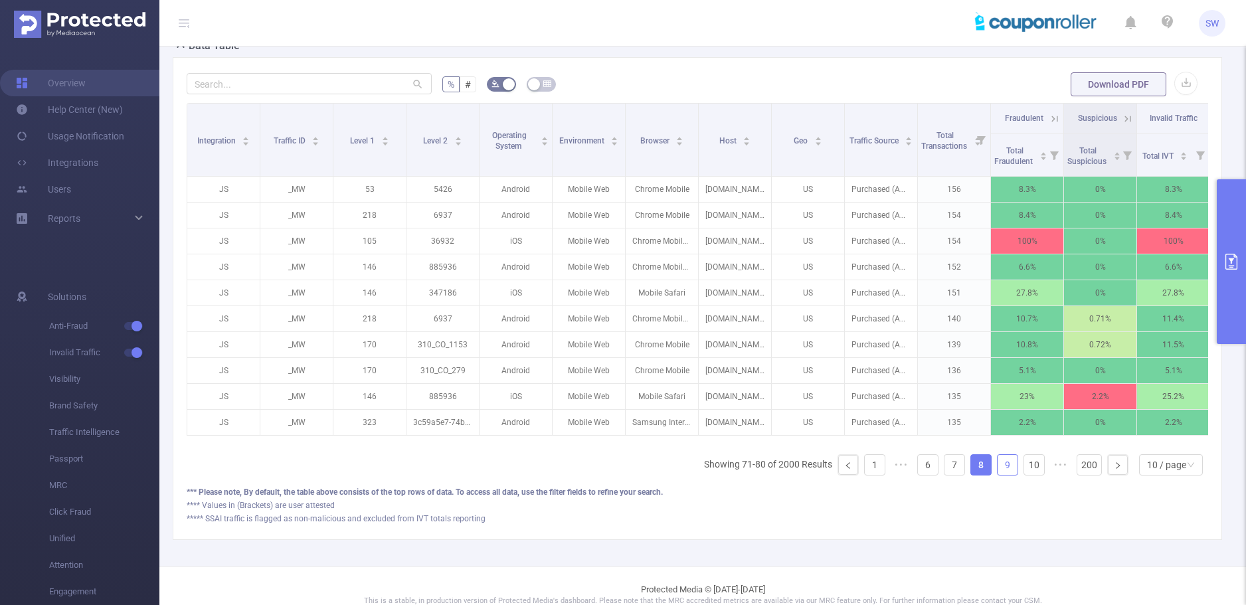
click at [1003, 475] on link "9" at bounding box center [1008, 465] width 20 height 20
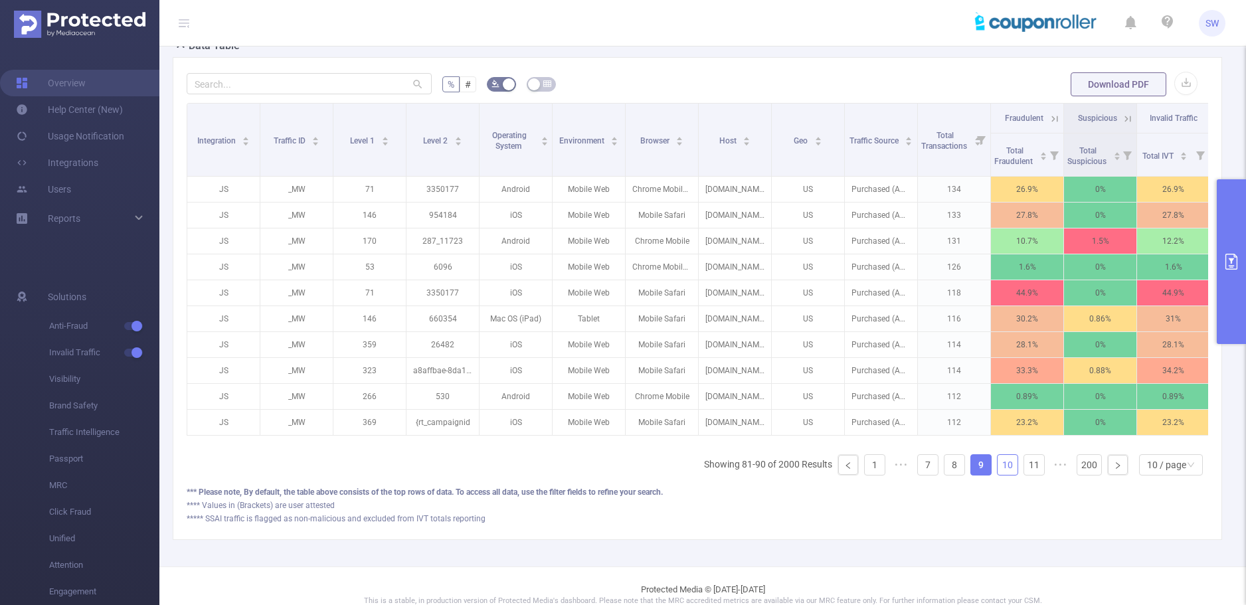
click at [1003, 475] on link "10" at bounding box center [1008, 465] width 20 height 20
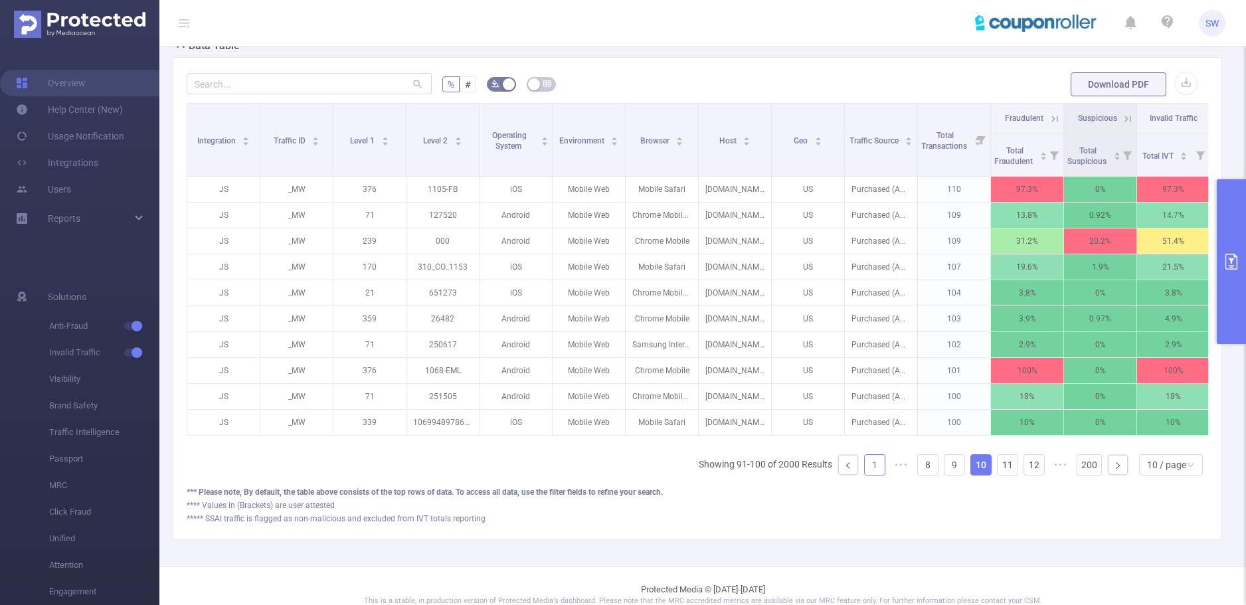
click at [866, 474] on link "1" at bounding box center [875, 465] width 20 height 20
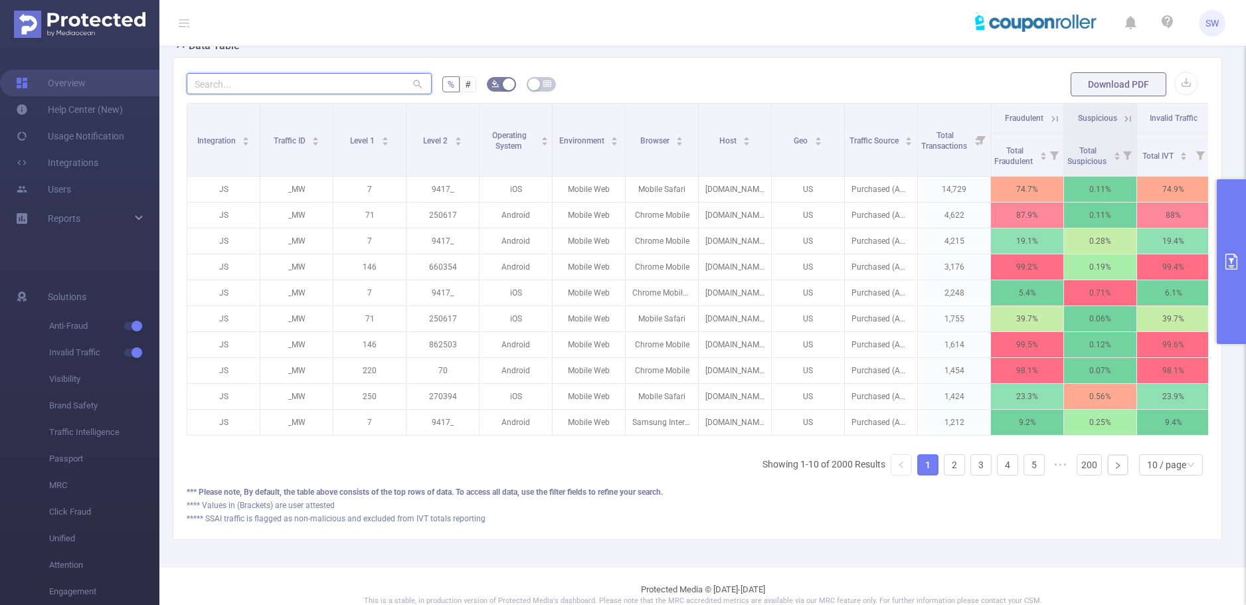
click at [330, 90] on input "text" at bounding box center [309, 83] width 245 height 21
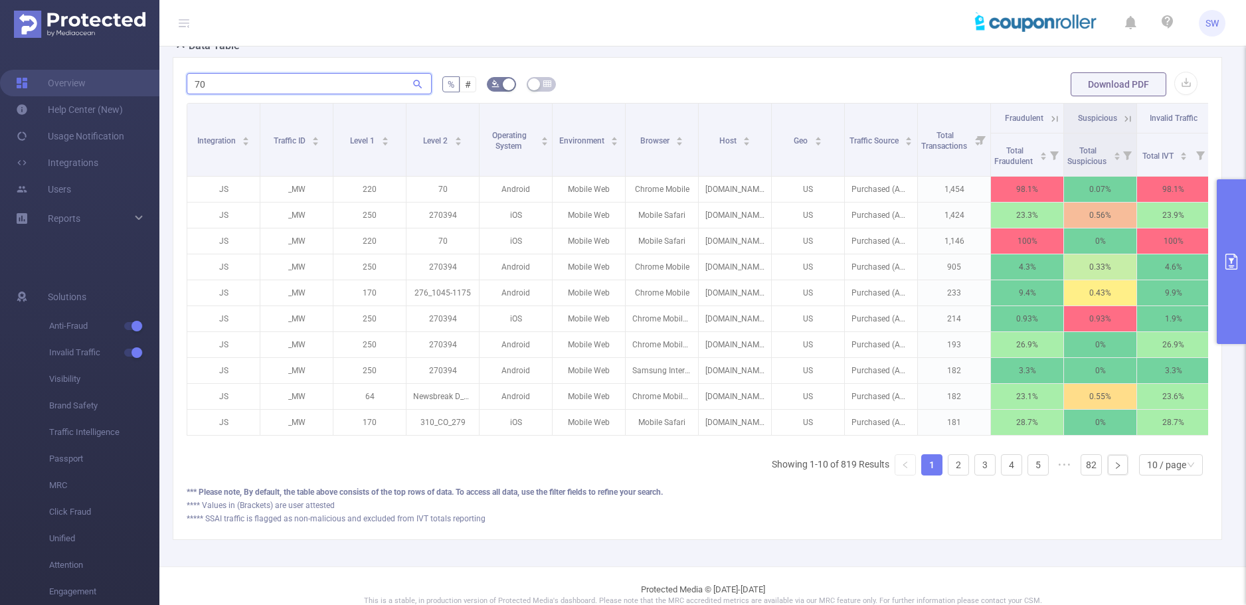
type input "70"
click at [1229, 239] on button "primary" at bounding box center [1231, 261] width 29 height 165
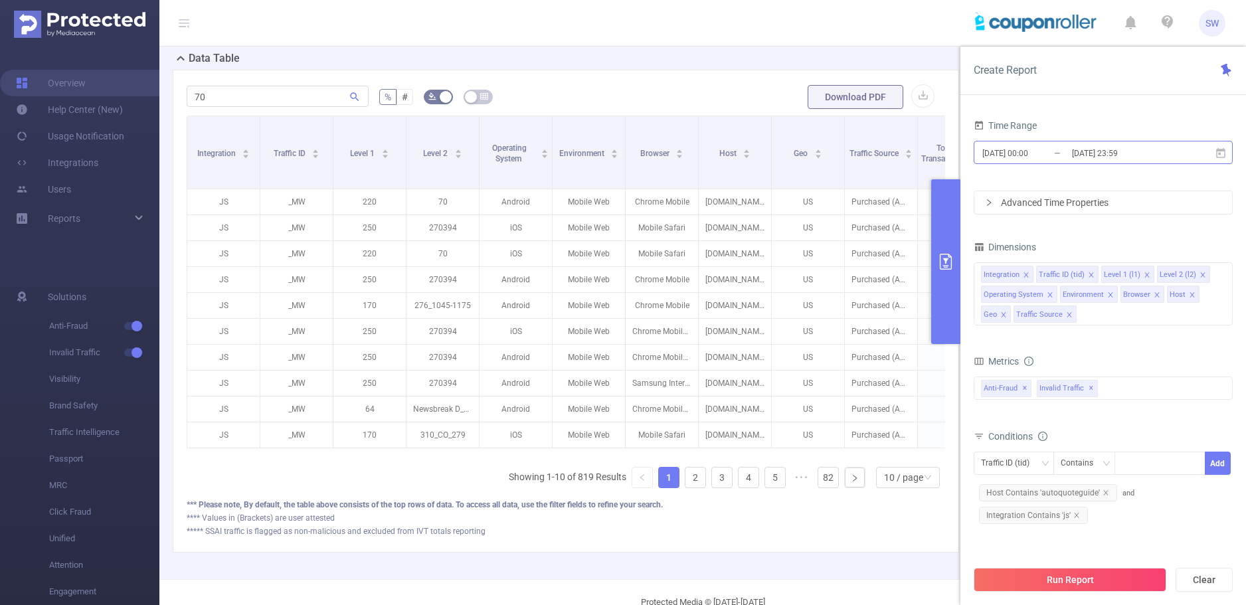
click at [1063, 155] on input "[DATE] 00:00" at bounding box center [1035, 153] width 108 height 18
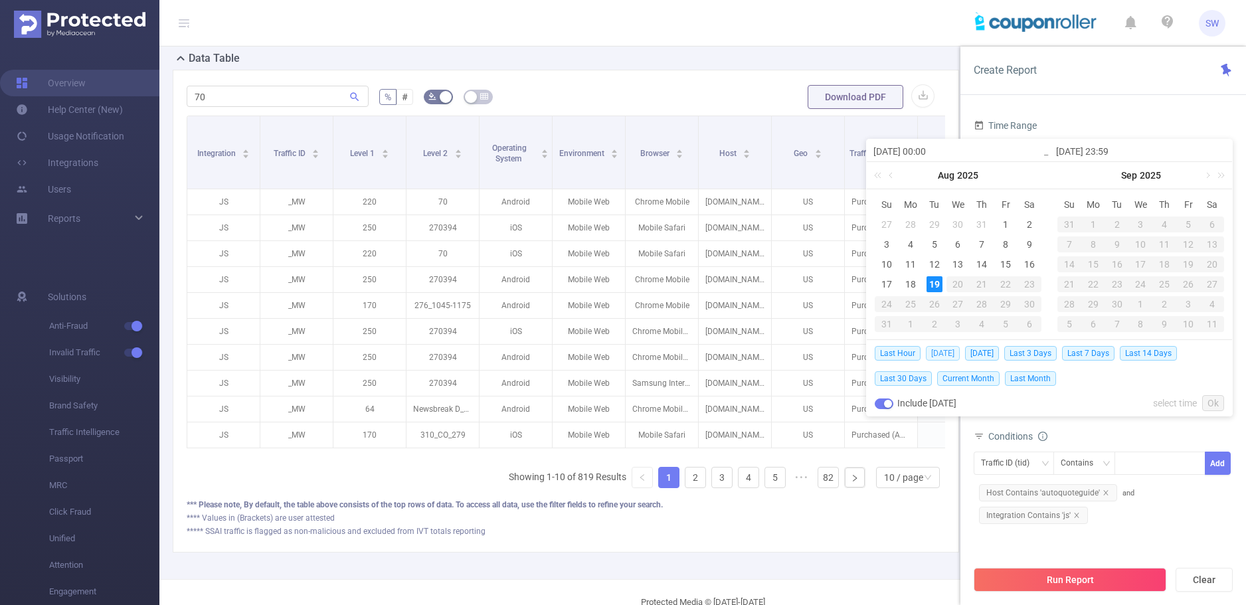
click at [939, 352] on span "[DATE]" at bounding box center [943, 353] width 34 height 15
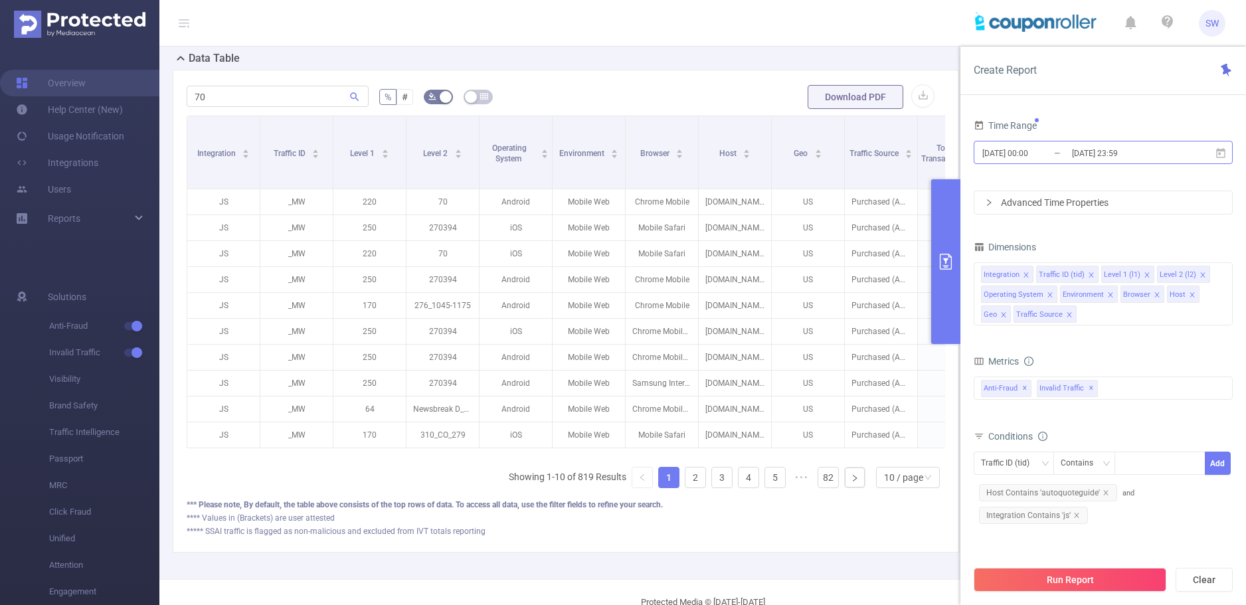
click at [1072, 149] on input "[DATE] 23:59" at bounding box center [1125, 153] width 108 height 18
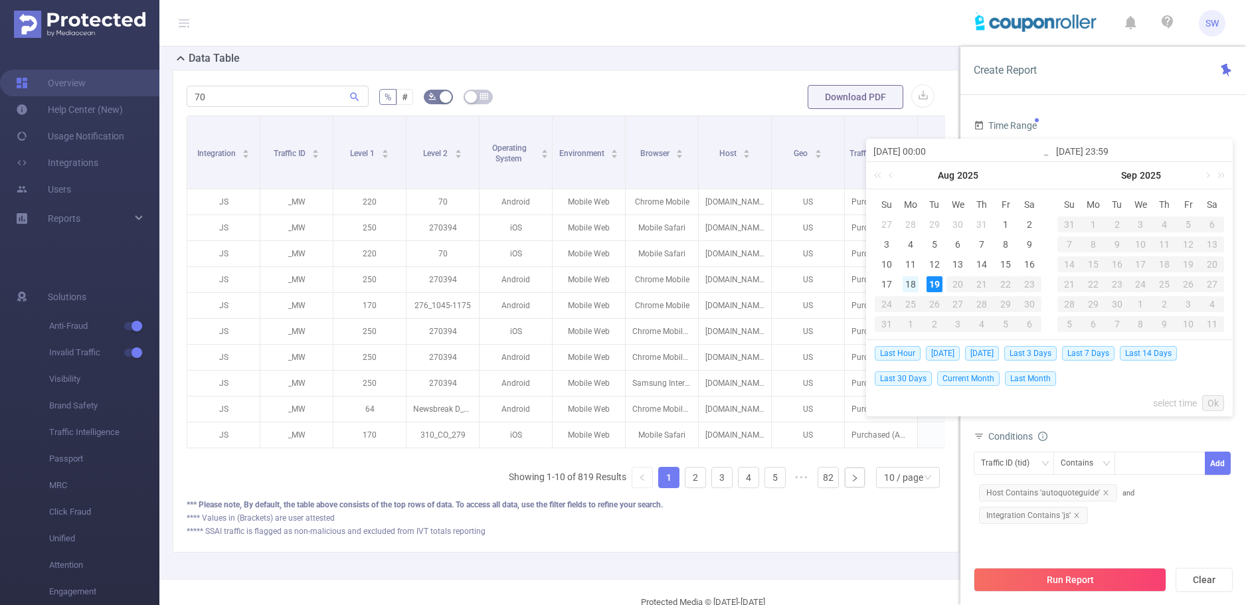
click at [911, 288] on div "18" at bounding box center [911, 284] width 16 height 16
click at [935, 288] on div "19" at bounding box center [935, 284] width 16 height 16
type input "[DATE] 00:00"
click at [1096, 576] on button "Run Report" at bounding box center [1070, 580] width 193 height 24
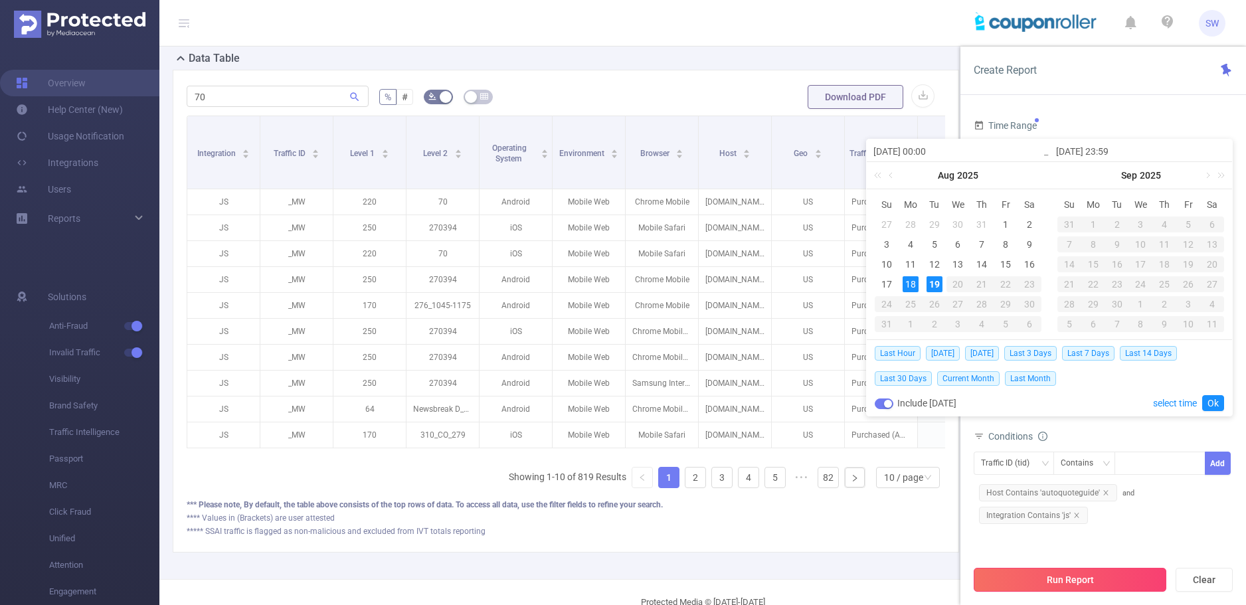
scroll to position [52, 0]
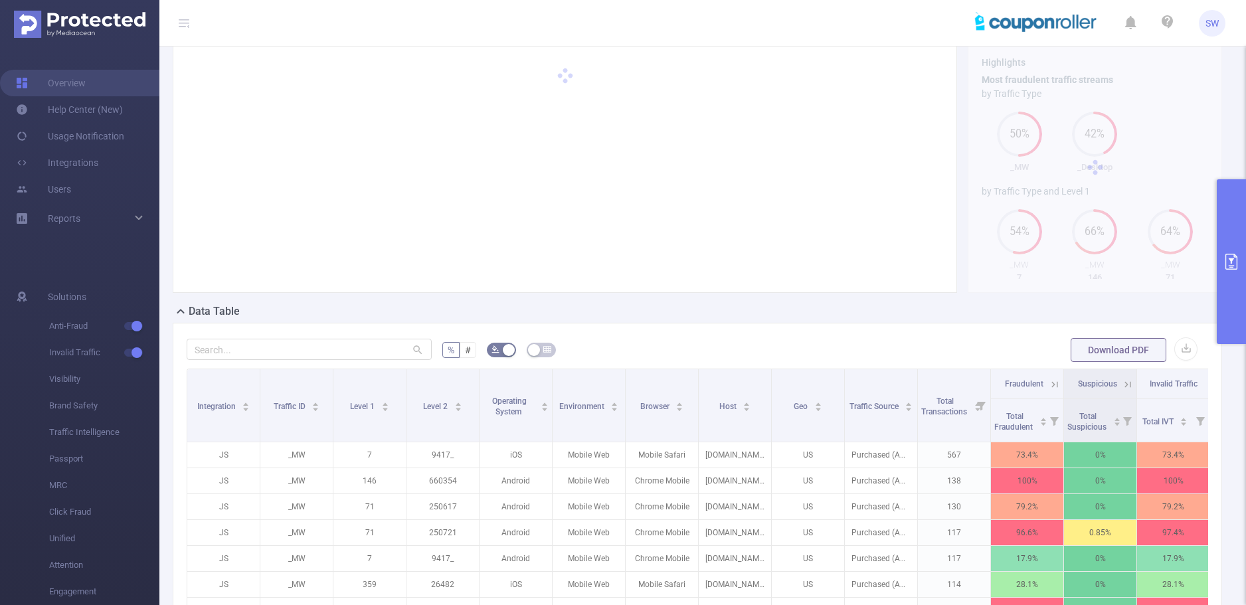
click at [1227, 205] on button "primary" at bounding box center [1231, 261] width 29 height 165
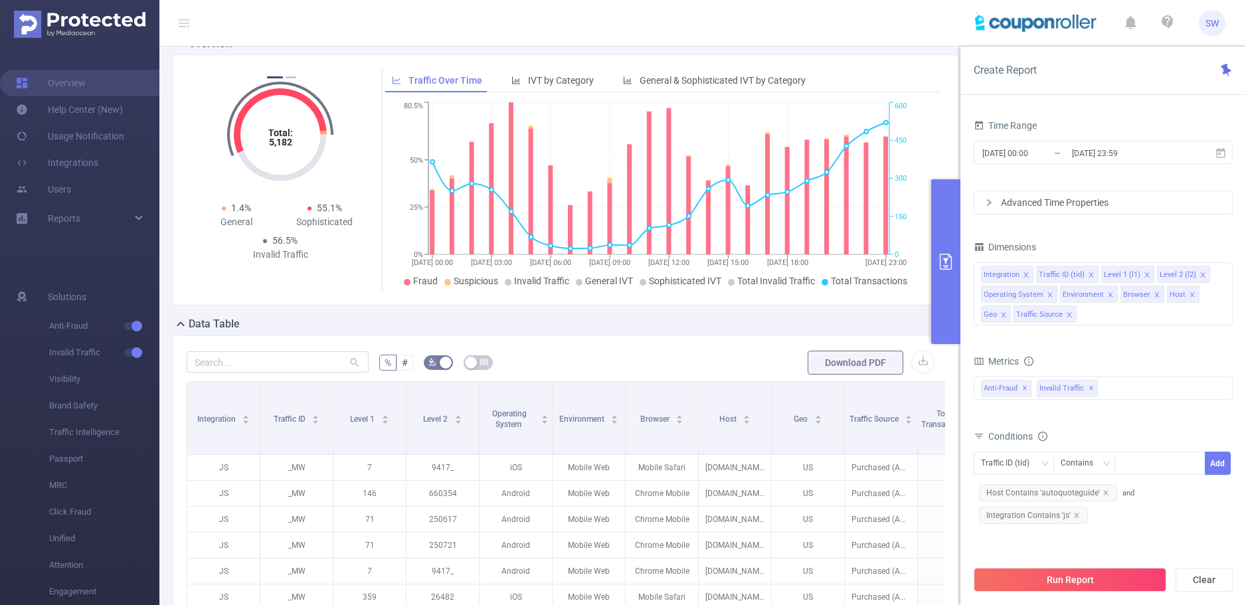
click at [949, 237] on button "primary" at bounding box center [945, 261] width 29 height 165
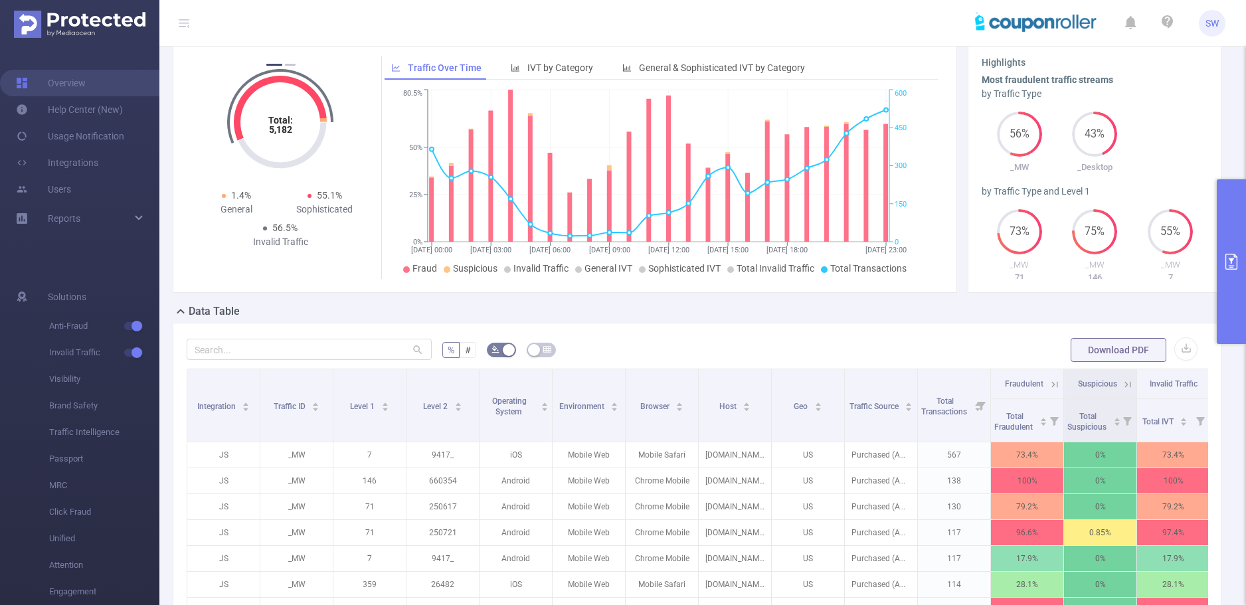
scroll to position [251, 0]
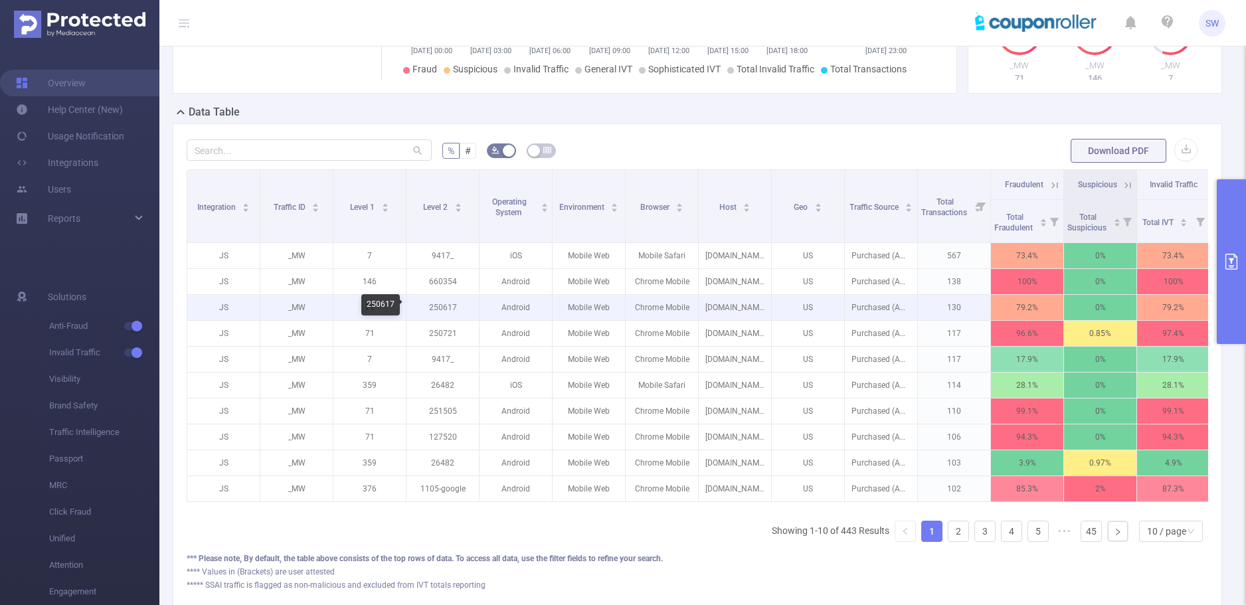
click at [438, 308] on p "250617" at bounding box center [443, 307] width 72 height 25
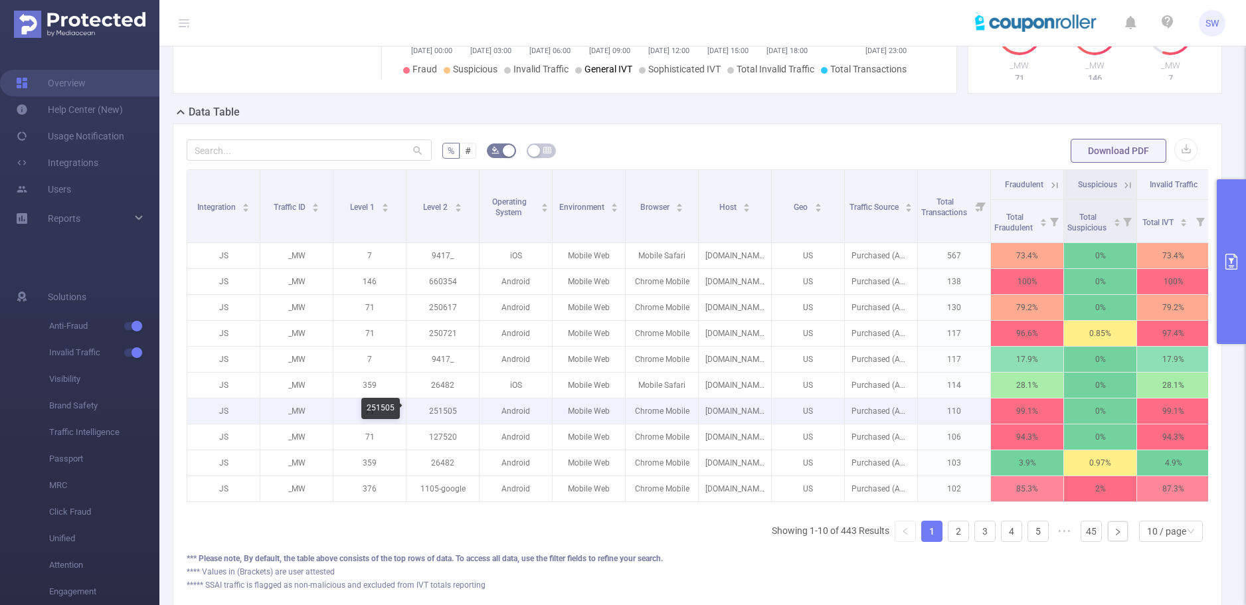
click at [437, 411] on p "251505" at bounding box center [443, 411] width 72 height 25
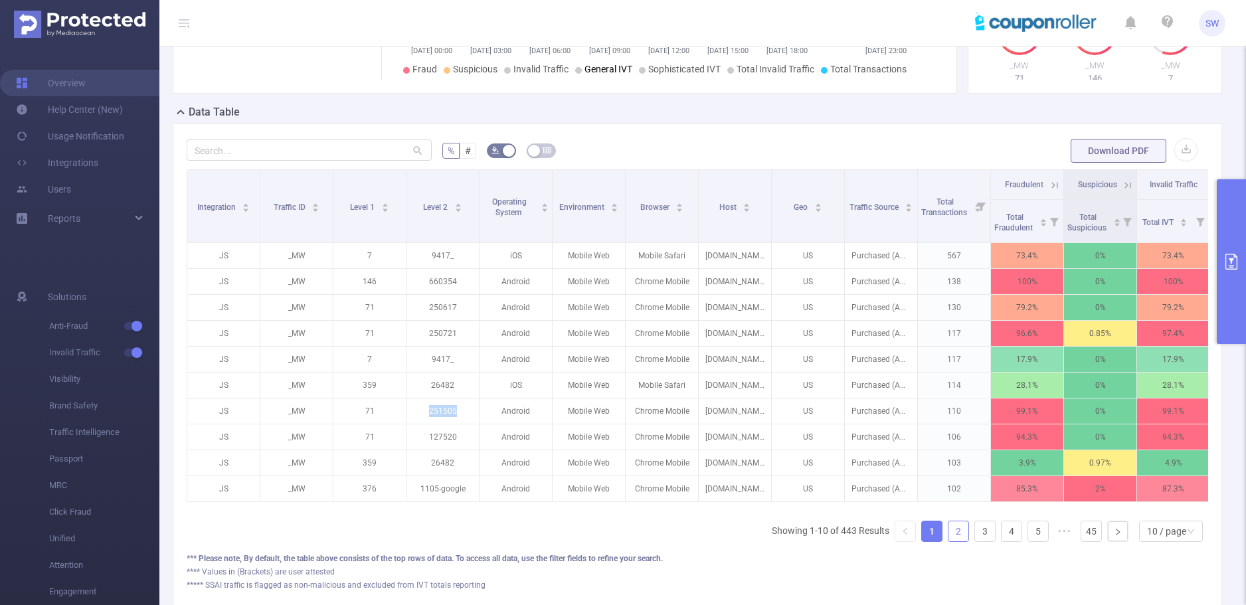
click at [949, 541] on link "2" at bounding box center [959, 532] width 20 height 20
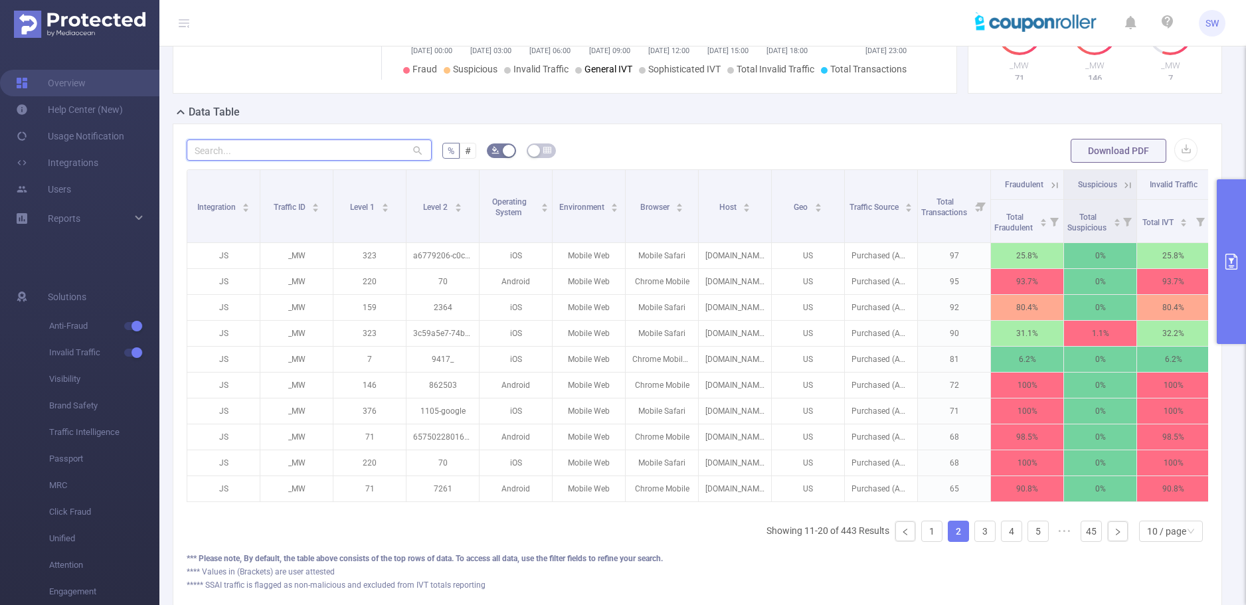
click at [361, 147] on input "text" at bounding box center [309, 150] width 245 height 21
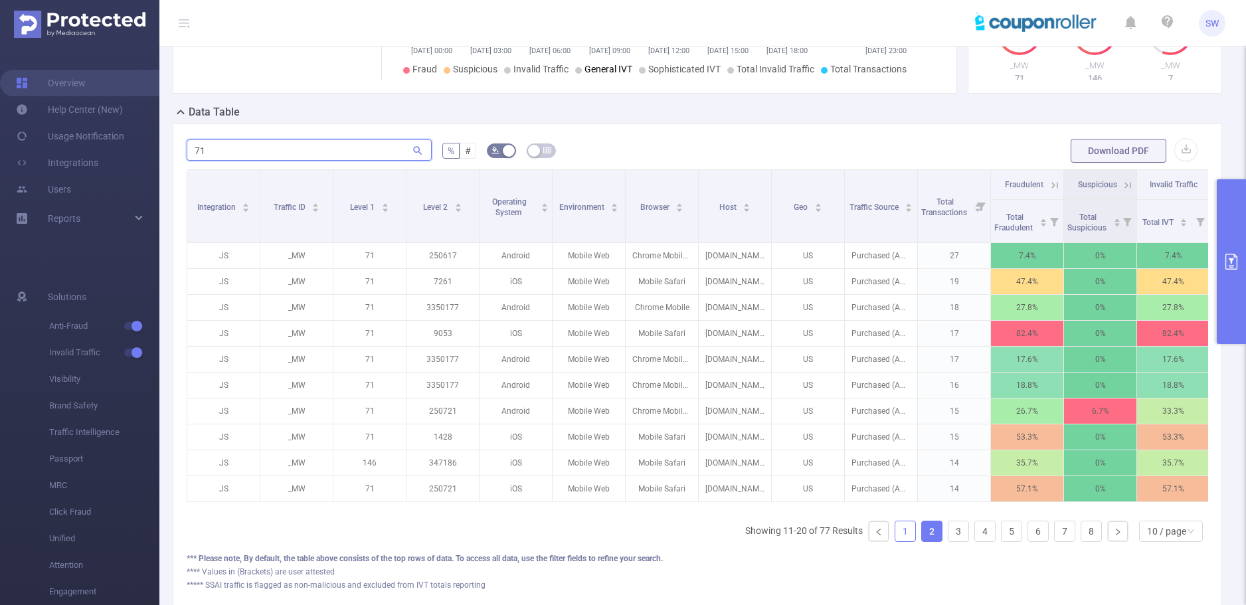
type input "71"
click at [897, 541] on link "1" at bounding box center [906, 532] width 20 height 20
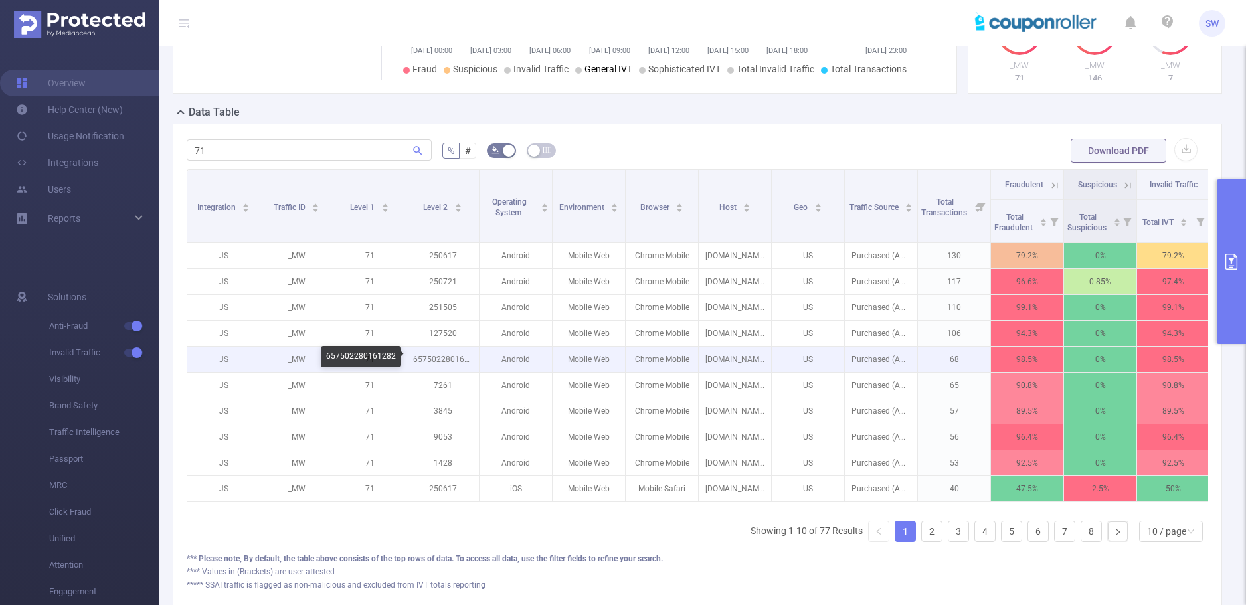
click at [427, 358] on p "657502280161282" at bounding box center [443, 359] width 72 height 25
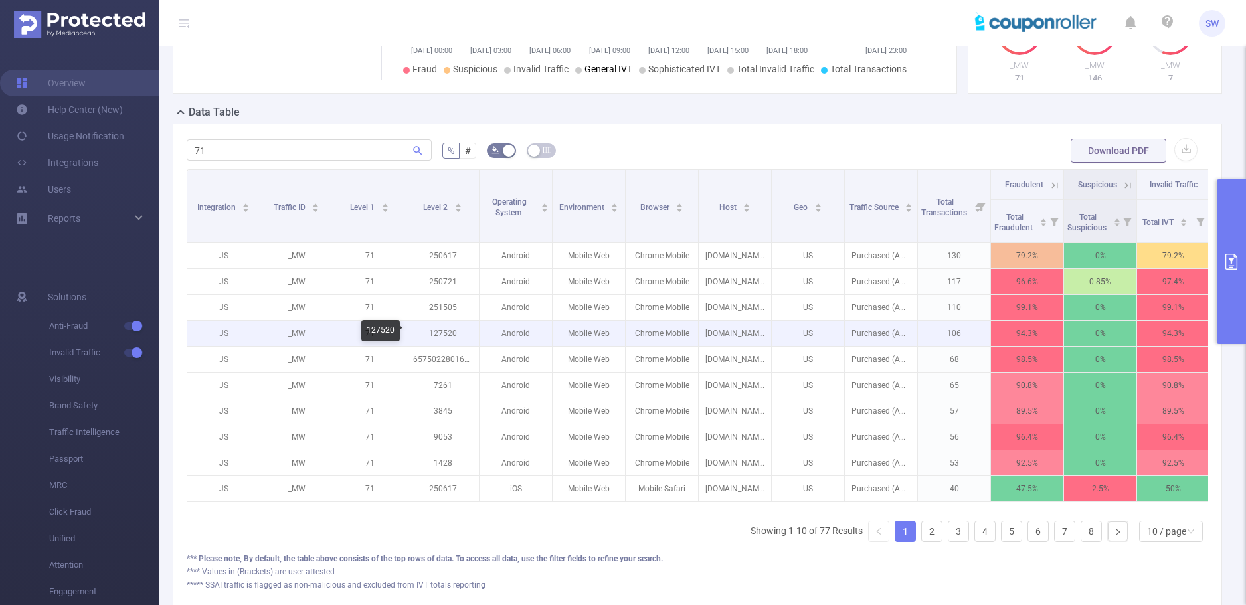
click at [440, 335] on p "127520" at bounding box center [443, 333] width 72 height 25
